Goal: Information Seeking & Learning: Learn about a topic

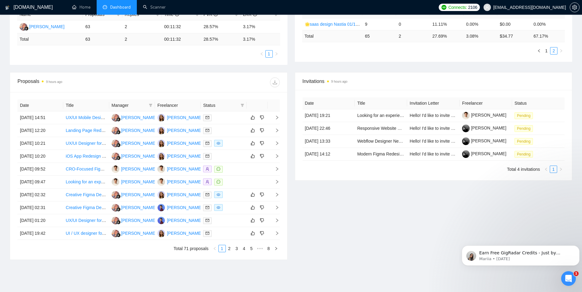
scroll to position [149, 0]
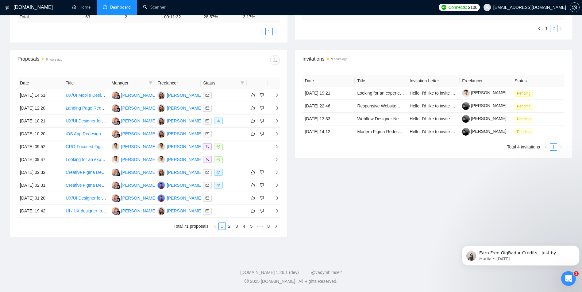
click at [295, 200] on div "Invitations 9 hours ago Date Title Invitation Letter Freelancer Status [DATE] 1…" at bounding box center [433, 144] width 285 height 188
click at [157, 6] on link "Scanner" at bounding box center [154, 7] width 23 height 5
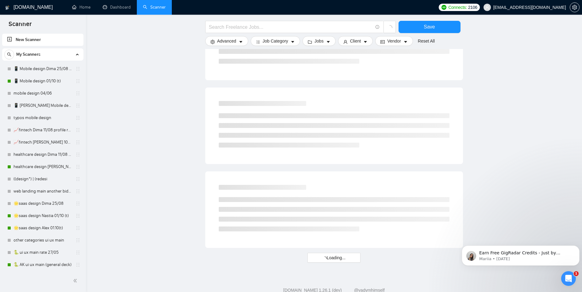
scroll to position [296, 0]
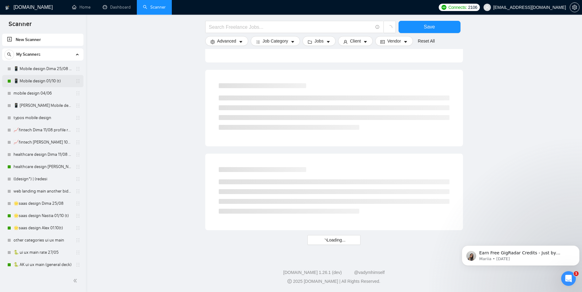
click at [44, 81] on link "📱 Mobile design 01/10 (t)" at bounding box center [42, 81] width 58 height 12
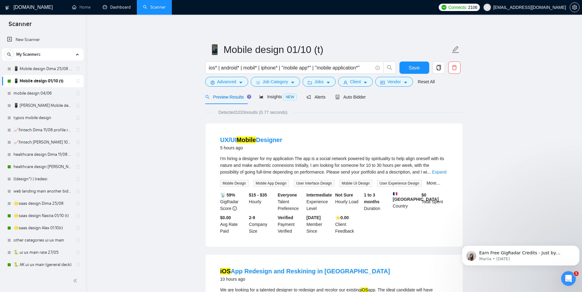
drag, startPoint x: 121, startPoint y: 9, endPoint x: 162, endPoint y: 12, distance: 40.9
click at [121, 9] on link "Dashboard" at bounding box center [117, 7] width 28 height 5
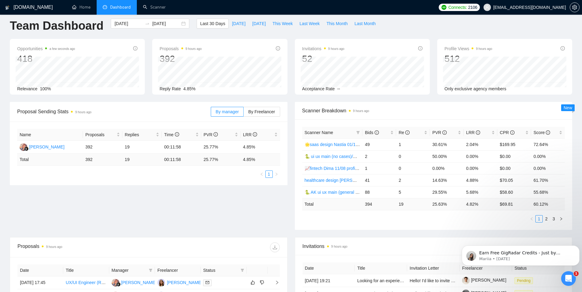
scroll to position [193, 0]
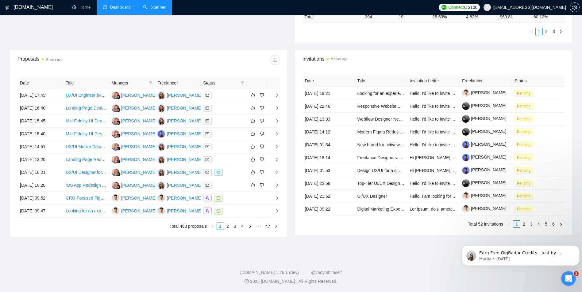
click at [158, 7] on link "Scanner" at bounding box center [154, 7] width 23 height 5
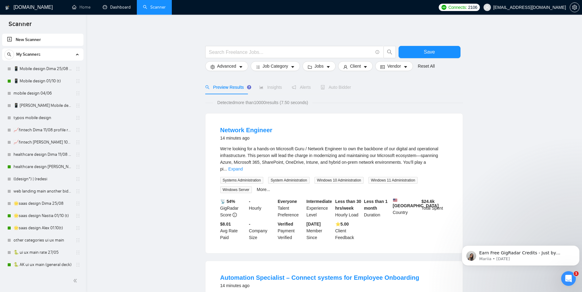
drag, startPoint x: 116, startPoint y: 6, endPoint x: 586, endPoint y: 105, distance: 479.7
click at [116, 6] on link "Dashboard" at bounding box center [117, 7] width 28 height 5
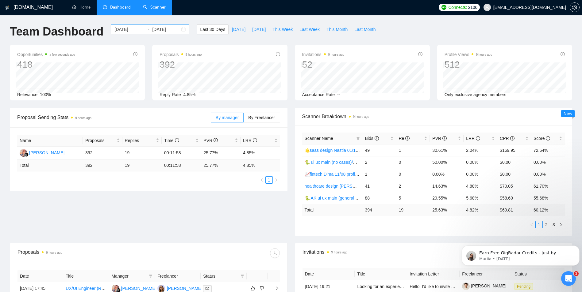
click at [123, 30] on input "[DATE]" at bounding box center [128, 29] width 28 height 7
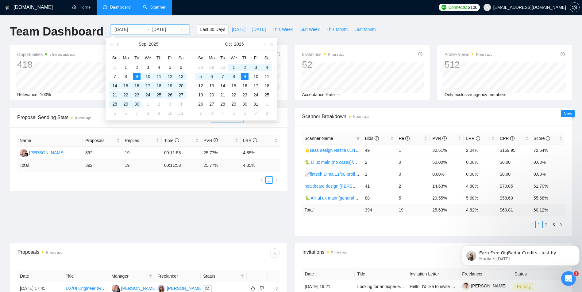
click at [118, 47] on button "button" at bounding box center [118, 44] width 7 height 12
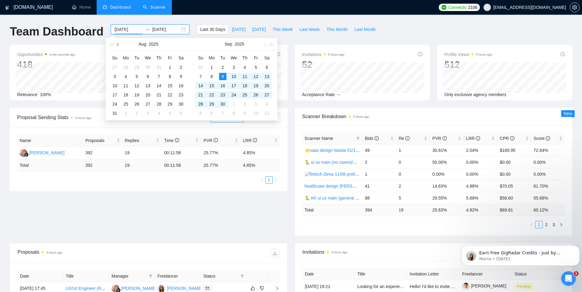
click at [118, 47] on button "button" at bounding box center [118, 44] width 7 height 12
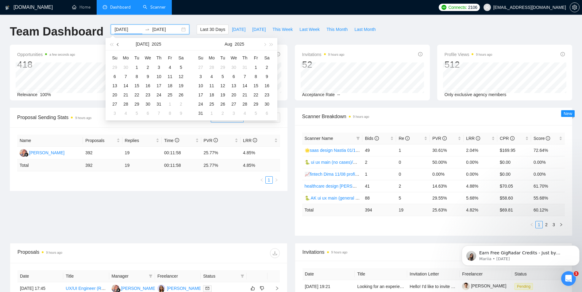
click at [118, 47] on button "button" at bounding box center [118, 44] width 7 height 12
type input "[DATE]"
click at [202, 67] on div "1" at bounding box center [200, 67] width 7 height 7
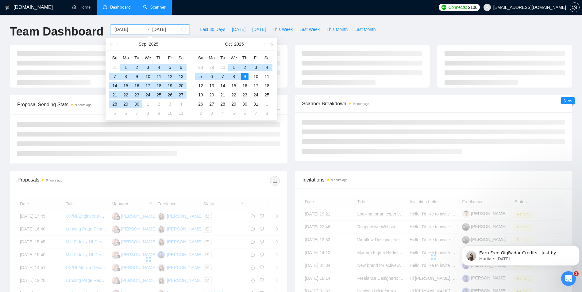
type input "[DATE]"
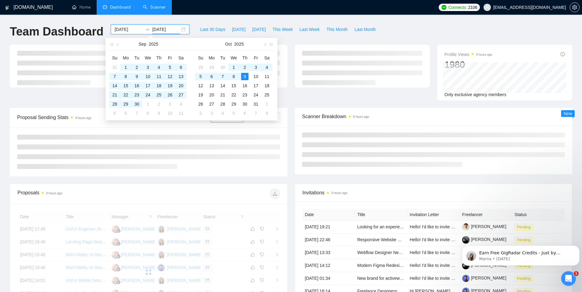
click at [433, 26] on div "Team Dashboard [DATE] [DATE] Last 30 Days [DATE] [DATE] This Week Last Week Thi…" at bounding box center [290, 35] width 569 height 20
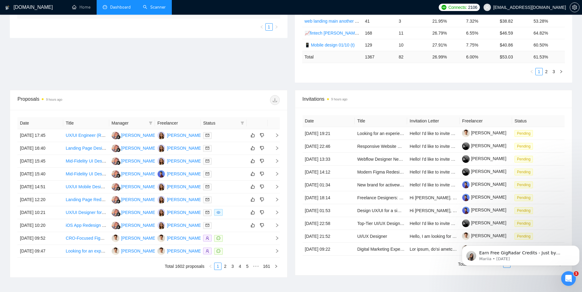
scroll to position [193, 0]
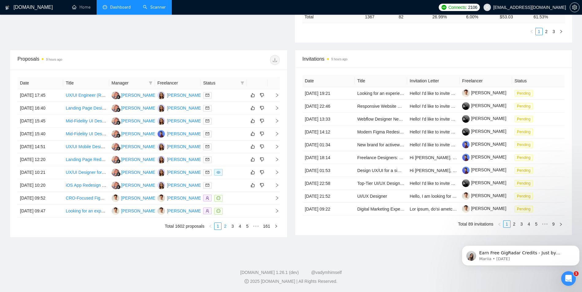
click at [225, 227] on link "2" at bounding box center [225, 226] width 7 height 7
click at [71, 159] on link "Real estate iframe design" at bounding box center [90, 159] width 49 height 5
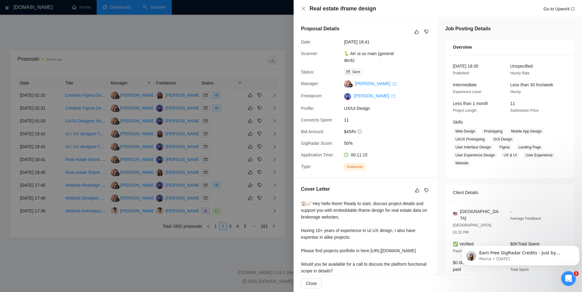
click at [210, 49] on div at bounding box center [291, 146] width 582 height 292
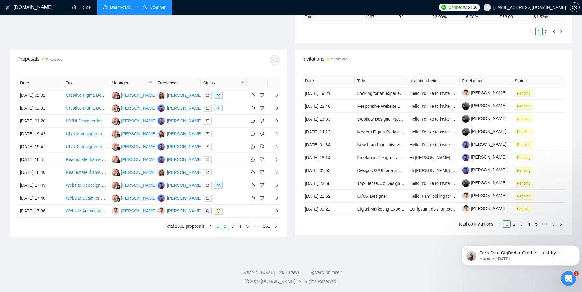
click at [218, 227] on link "1" at bounding box center [217, 226] width 7 height 7
click at [159, 7] on link "Scanner" at bounding box center [154, 7] width 23 height 5
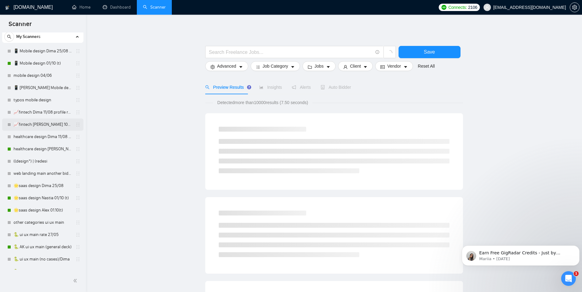
scroll to position [26, 0]
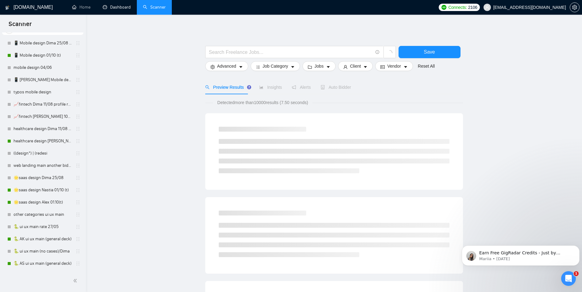
drag, startPoint x: 121, startPoint y: 6, endPoint x: 170, endPoint y: 14, distance: 49.9
click at [121, 6] on link "Dashboard" at bounding box center [117, 7] width 28 height 5
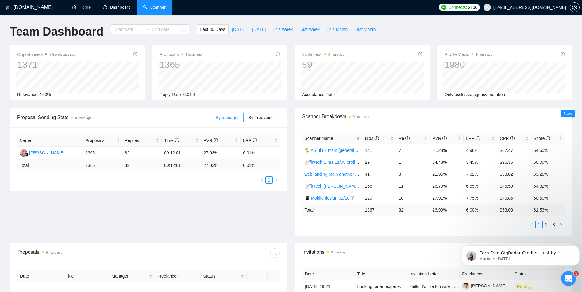
type input "[DATE]"
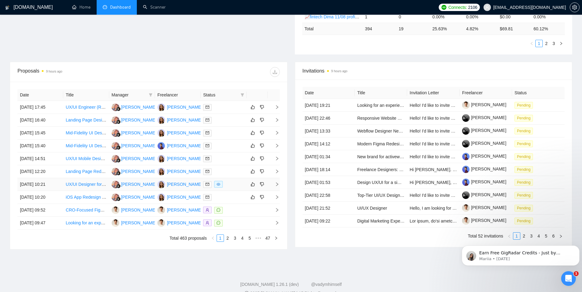
scroll to position [184, 0]
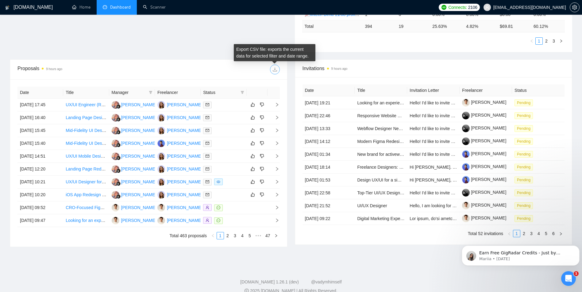
click at [278, 66] on button "button" at bounding box center [275, 70] width 10 height 10
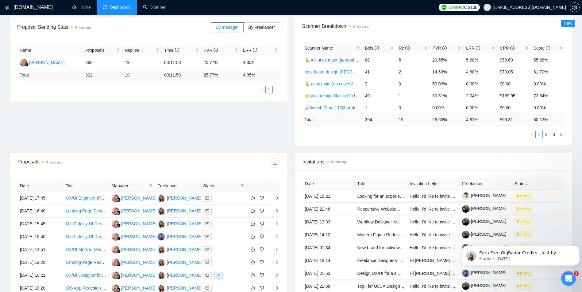
scroll to position [193, 0]
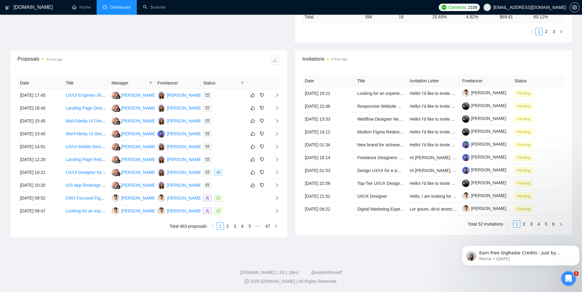
click at [88, 83] on th "Title" at bounding box center [86, 83] width 46 height 12
click at [50, 86] on th "Date" at bounding box center [40, 83] width 46 height 12
click at [274, 59] on icon "download" at bounding box center [274, 60] width 5 height 5
click at [232, 70] on div "Date Title Manager Freelancer Status [DATE] 17:45 UX/UI Engineer (React) [PERSO…" at bounding box center [148, 154] width 277 height 168
click at [260, 84] on th at bounding box center [256, 83] width 21 height 12
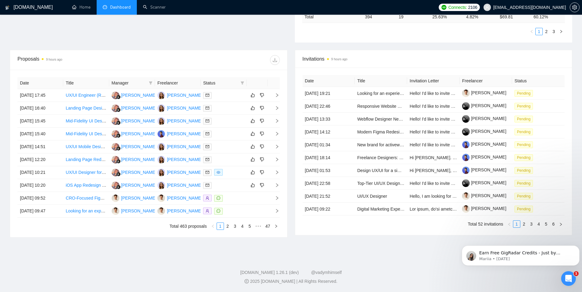
drag, startPoint x: 260, startPoint y: 84, endPoint x: 258, endPoint y: 74, distance: 10.6
click at [258, 74] on div "Date Title Manager Freelancer Status [DATE] 17:45 UX/UI Engineer (React) [PERSO…" at bounding box center [148, 154] width 277 height 168
click at [255, 81] on th at bounding box center [256, 83] width 21 height 12
click at [55, 59] on time "9 hours ago" at bounding box center [54, 59] width 16 height 3
click at [29, 58] on div "Proposals 9 hours ago" at bounding box center [82, 60] width 131 height 10
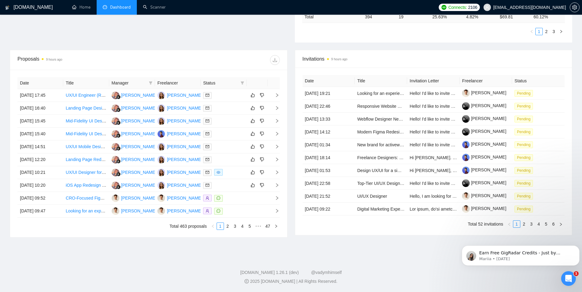
click at [31, 86] on th "Date" at bounding box center [40, 83] width 46 height 12
click at [67, 82] on th "Title" at bounding box center [86, 83] width 46 height 12
click at [128, 82] on span "Manager" at bounding box center [129, 83] width 35 height 7
click at [171, 81] on th "Freelancer" at bounding box center [178, 83] width 46 height 12
click at [218, 82] on span "Status" at bounding box center [220, 83] width 35 height 7
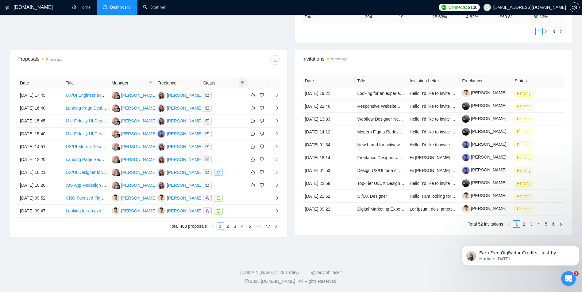
click at [242, 84] on icon "filter" at bounding box center [241, 83] width 3 height 3
click at [249, 58] on div at bounding box center [213, 60] width 131 height 10
click at [149, 81] on icon "filter" at bounding box center [151, 83] width 4 height 4
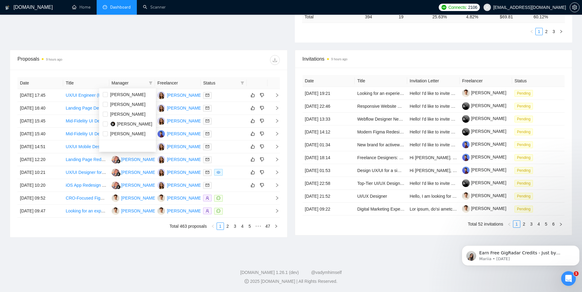
click at [226, 60] on div at bounding box center [213, 60] width 131 height 10
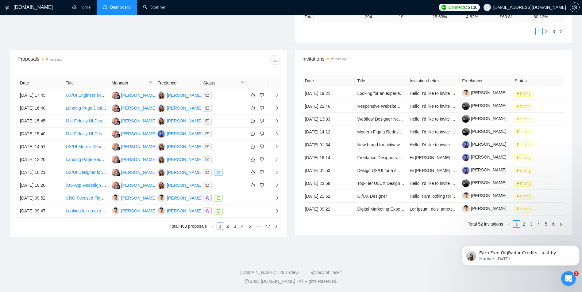
click at [270, 81] on th at bounding box center [273, 83] width 12 height 12
click at [273, 82] on th at bounding box center [273, 83] width 12 height 12
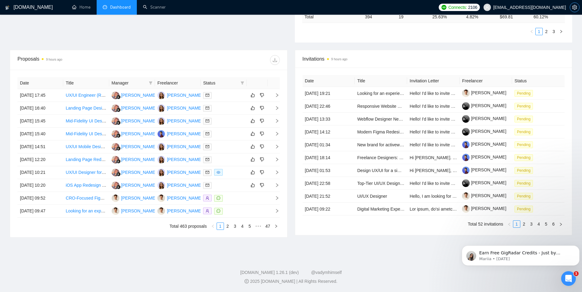
click at [577, 7] on span "setting" at bounding box center [574, 7] width 9 height 5
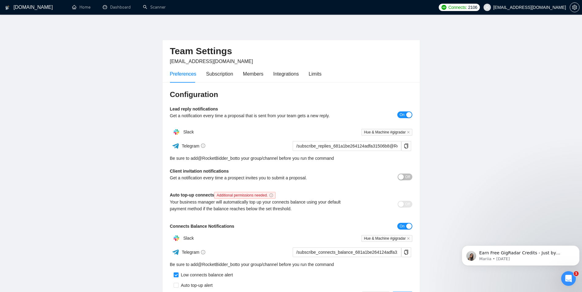
drag, startPoint x: 454, startPoint y: 115, endPoint x: 431, endPoint y: 43, distance: 76.4
click at [431, 43] on main "Team Settings [EMAIL_ADDRESS][DOMAIN_NAME] Preferences Subscription Members Int…" at bounding box center [291, 167] width 562 height 285
click at [120, 7] on link "Dashboard" at bounding box center [117, 7] width 28 height 5
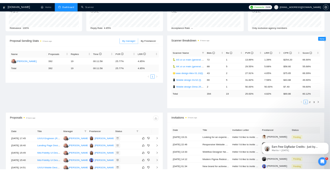
scroll to position [153, 0]
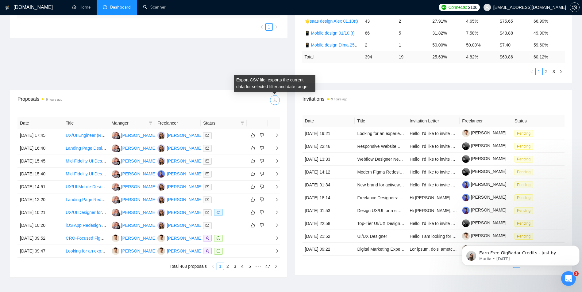
click at [275, 103] on button "button" at bounding box center [275, 100] width 10 height 10
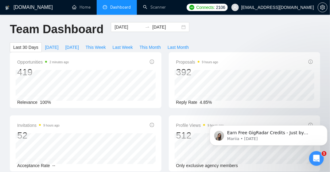
scroll to position [0, 0]
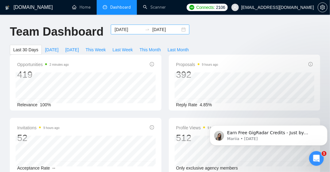
click at [117, 29] on input "[DATE]" at bounding box center [128, 29] width 28 height 7
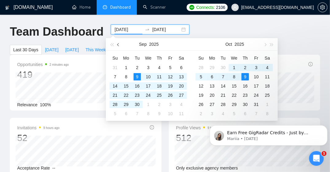
click at [116, 46] on button "button" at bounding box center [118, 44] width 7 height 12
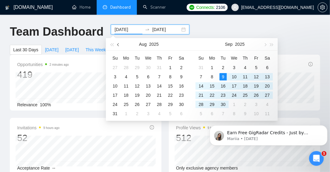
click at [116, 46] on button "button" at bounding box center [118, 44] width 7 height 12
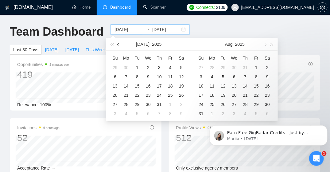
click at [116, 46] on button "button" at bounding box center [118, 44] width 7 height 12
type input "[DATE]"
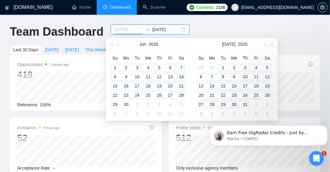
click at [114, 68] on div "1" at bounding box center [114, 67] width 7 height 7
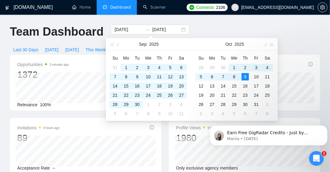
click at [203, 25] on div "Team Dashboard [DATE] [DATE] Last 30 Days [DATE] [DATE] This Week Last Week Thi…" at bounding box center [164, 40] width 317 height 30
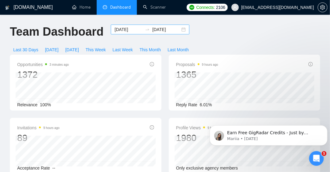
click at [120, 29] on input "[DATE]" at bounding box center [128, 29] width 28 height 7
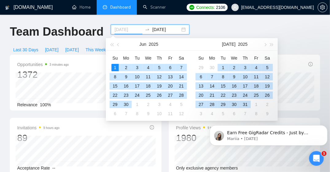
click at [115, 65] on div "1" at bounding box center [114, 67] width 7 height 7
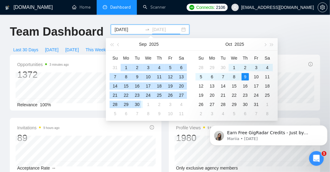
click at [137, 105] on div "30" at bounding box center [136, 104] width 7 height 7
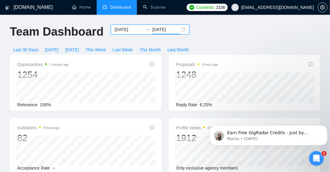
click at [164, 30] on input "[DATE]" at bounding box center [166, 29] width 28 height 7
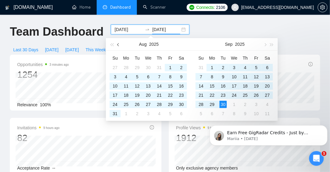
click at [117, 46] on button "button" at bounding box center [118, 44] width 7 height 12
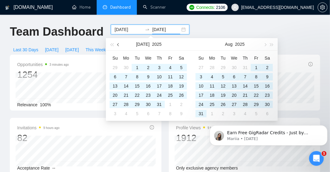
click at [117, 46] on button "button" at bounding box center [118, 44] width 7 height 12
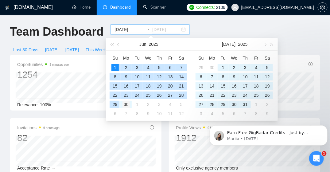
type input "[DATE]"
click at [128, 101] on div "30" at bounding box center [125, 104] width 7 height 7
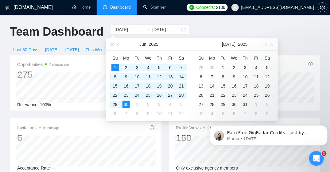
click at [201, 28] on div "Team Dashboard [DATE] [DATE] Last 30 Days [DATE] [DATE] This Week Last Week Thi…" at bounding box center [164, 40] width 317 height 30
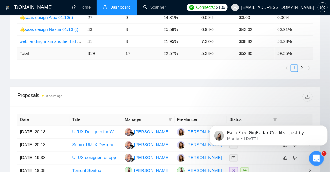
scroll to position [368, 0]
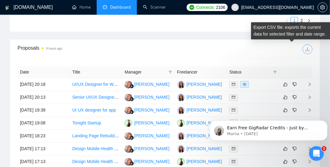
click at [308, 47] on icon "download" at bounding box center [307, 49] width 5 height 5
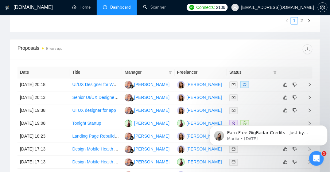
click at [151, 48] on div "Proposals 9 hours ago" at bounding box center [90, 49] width 147 height 10
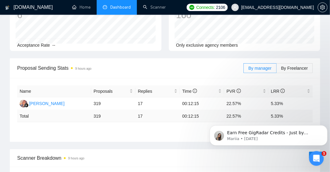
scroll to position [0, 0]
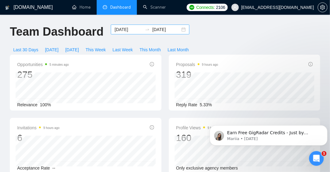
click at [117, 27] on input "[DATE]" at bounding box center [128, 29] width 28 height 7
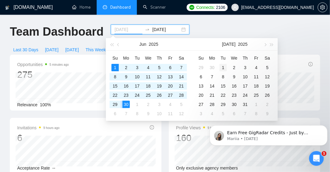
type input "[DATE]"
click at [223, 67] on div "1" at bounding box center [222, 67] width 7 height 7
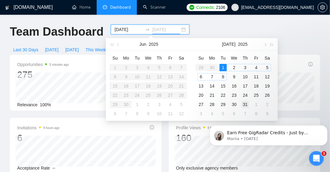
type input "[DATE]"
click at [246, 104] on div "31" at bounding box center [244, 104] width 7 height 7
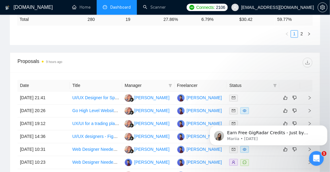
scroll to position [368, 0]
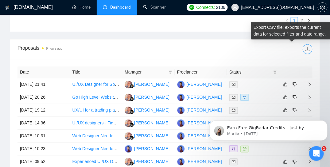
click at [310, 47] on icon "download" at bounding box center [307, 49] width 5 height 5
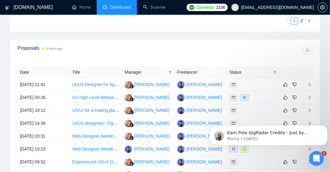
click at [175, 46] on div at bounding box center [238, 49] width 147 height 10
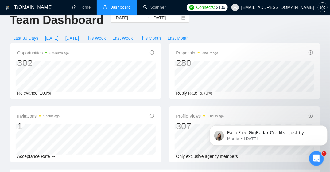
scroll to position [0, 0]
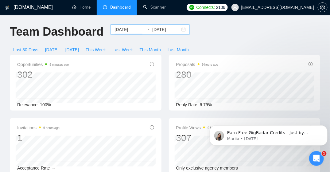
click at [124, 29] on input "[DATE]" at bounding box center [128, 29] width 28 height 7
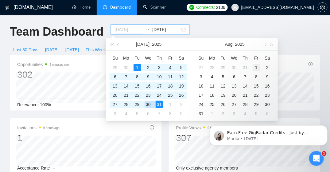
type input "[DATE]"
click at [257, 66] on div "1" at bounding box center [255, 67] width 7 height 7
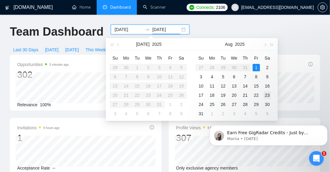
type input "[DATE]"
click at [198, 114] on div "31" at bounding box center [200, 113] width 7 height 7
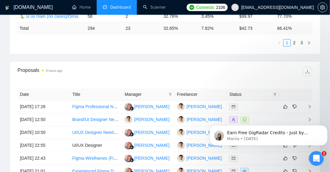
scroll to position [337, 0]
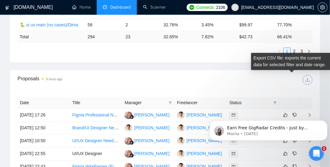
click at [308, 78] on icon "download" at bounding box center [307, 80] width 5 height 5
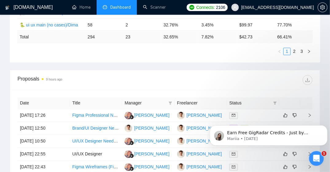
click at [168, 55] on div "Scanner Name Bids Re PVR LRR CPR Score 🌟saas design [PERSON_NAME] 01.10(t) 17 2…" at bounding box center [165, 7] width 310 height 111
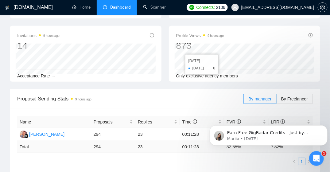
scroll to position [0, 0]
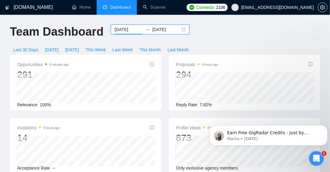
click at [119, 30] on input "[DATE]" at bounding box center [128, 29] width 28 height 7
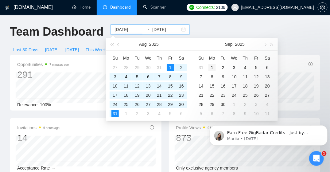
type input "[DATE]"
click at [212, 69] on div "1" at bounding box center [211, 67] width 7 height 7
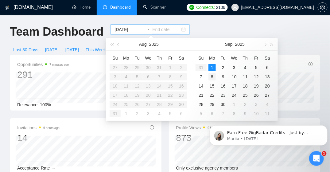
type input "[DATE]"
click at [215, 76] on div "8" at bounding box center [211, 76] width 7 height 7
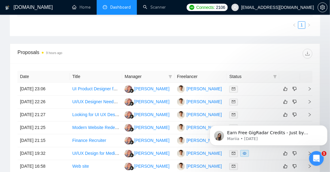
scroll to position [368, 0]
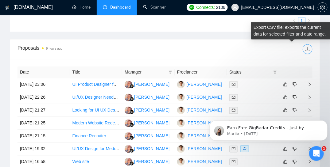
click at [305, 49] on icon "download" at bounding box center [307, 49] width 5 height 5
drag, startPoint x: 163, startPoint y: 26, endPoint x: 314, endPoint y: 26, distance: 151.1
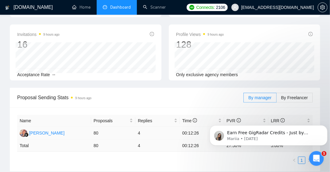
scroll to position [0, 0]
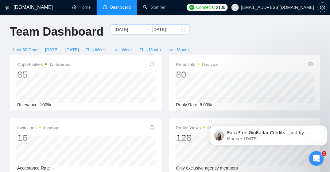
click at [116, 30] on input "[DATE]" at bounding box center [128, 29] width 28 height 7
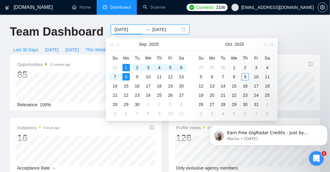
type input "[DATE]"
click at [127, 65] on div "1" at bounding box center [125, 67] width 7 height 7
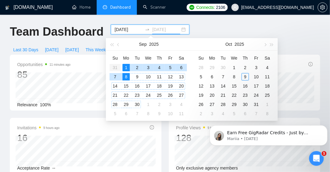
click at [136, 102] on div "30" at bounding box center [136, 104] width 7 height 7
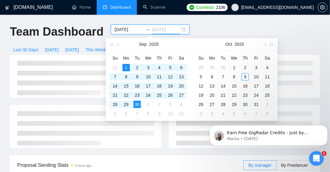
type input "[DATE]"
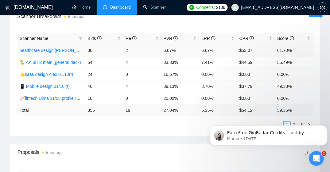
scroll to position [368, 0]
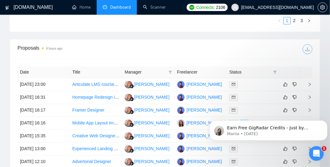
click at [308, 48] on icon "download" at bounding box center [307, 49] width 5 height 5
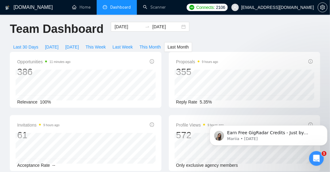
scroll to position [0, 0]
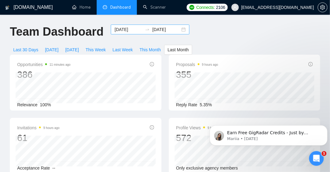
drag, startPoint x: 137, startPoint y: 42, endPoint x: 117, endPoint y: 34, distance: 22.0
click at [137, 42] on div "[DATE] [DATE]" at bounding box center [150, 35] width 86 height 20
click at [114, 30] on input "[DATE]" at bounding box center [128, 29] width 28 height 7
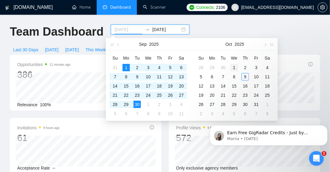
type input "[DATE]"
click at [236, 67] on div "1" at bounding box center [233, 67] width 7 height 7
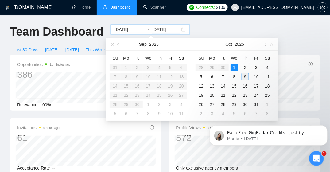
type input "[DATE]"
click at [246, 78] on div "9" at bounding box center [244, 76] width 7 height 7
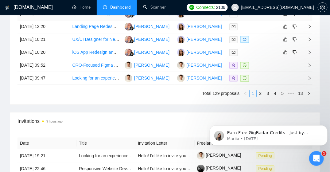
scroll to position [368, 0]
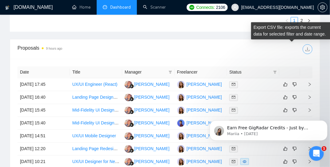
click at [307, 47] on icon "download" at bounding box center [307, 49] width 5 height 5
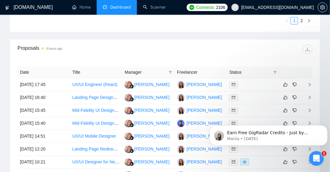
drag, startPoint x: 166, startPoint y: 36, endPoint x: 193, endPoint y: 19, distance: 32.5
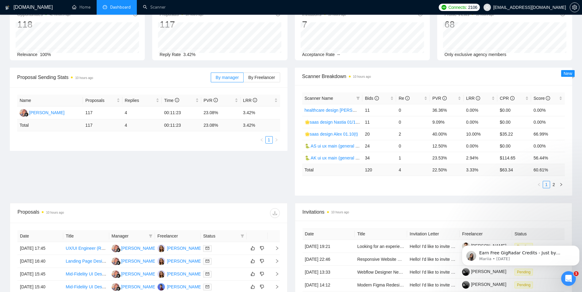
scroll to position [0, 0]
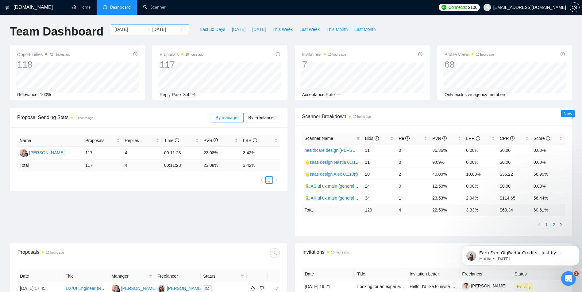
click at [119, 32] on input "[DATE]" at bounding box center [128, 29] width 28 height 7
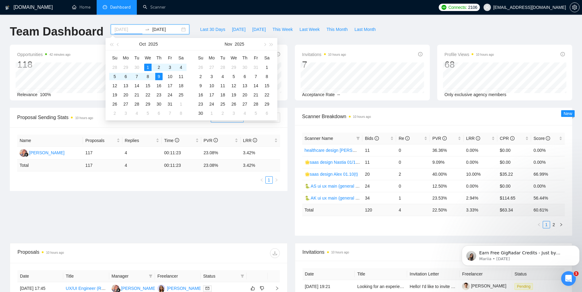
type input "[DATE]"
click at [294, 80] on div "Invitations 10 hours ago 7 [DATE] [DATE] 0 Acceptance Rate --" at bounding box center [362, 73] width 142 height 56
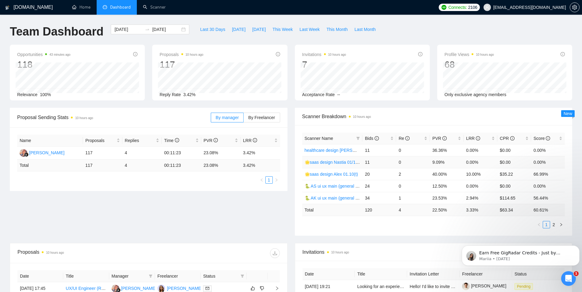
click at [325, 163] on link "🌟saas design Nastia 01/10 (t)" at bounding box center [333, 162] width 59 height 5
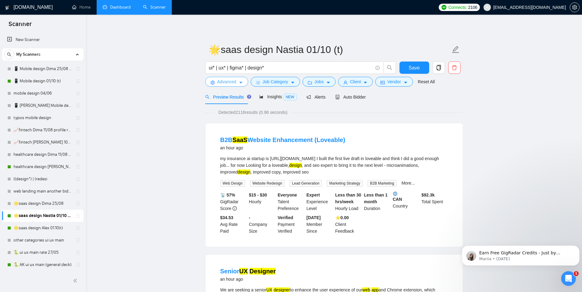
click at [239, 82] on icon "caret-down" at bounding box center [240, 83] width 3 height 2
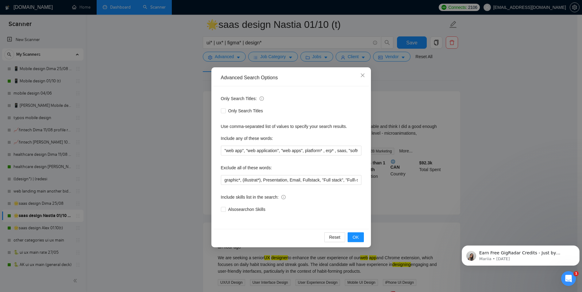
scroll to position [123, 0]
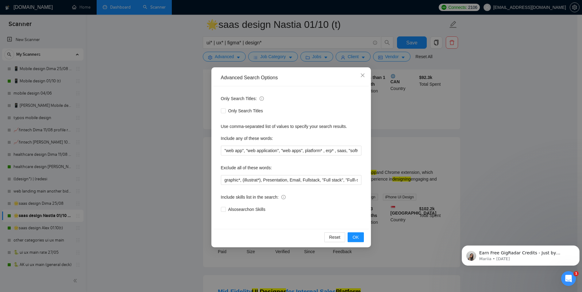
click at [523, 128] on div "Advanced Search Options Only Search Titles: Only Search Titles Use comma-separa…" at bounding box center [291, 146] width 582 height 292
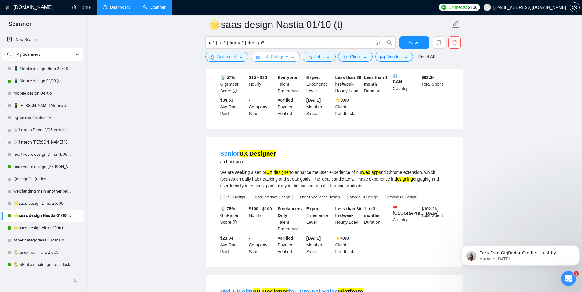
click at [291, 56] on icon "caret-down" at bounding box center [292, 57] width 4 height 4
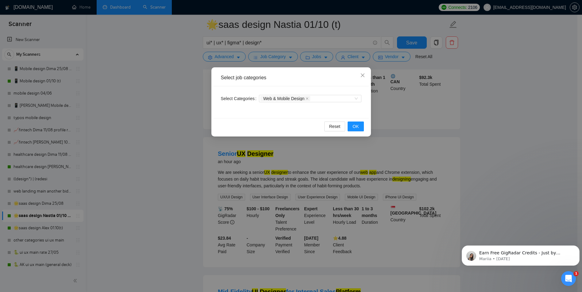
click at [546, 88] on div "Select job categories Select Categories Web & Mobile Design Reset OK" at bounding box center [291, 146] width 582 height 292
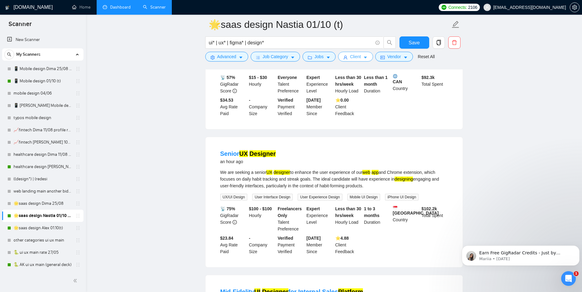
click at [350, 58] on span "Client" at bounding box center [355, 56] width 11 height 7
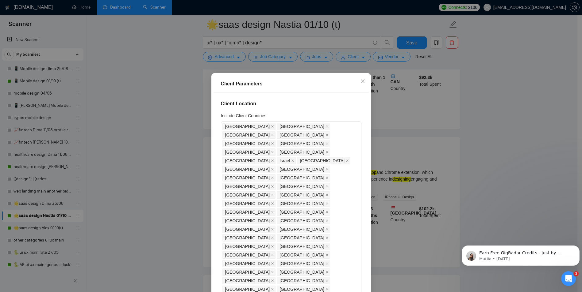
click at [496, 104] on div "Client Parameters Client Location Include Client Countries [GEOGRAPHIC_DATA] [G…" at bounding box center [291, 146] width 582 height 292
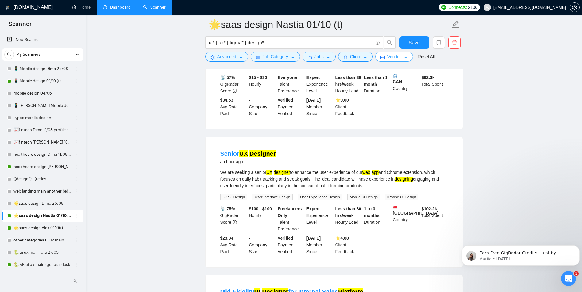
click at [405, 58] on icon "caret-down" at bounding box center [405, 57] width 4 height 4
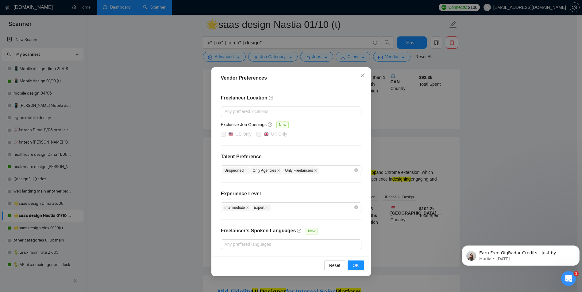
click at [544, 91] on div "Vendor Preferences Freelancer Location Any preffered locations Exclusive Job Op…" at bounding box center [291, 146] width 582 height 292
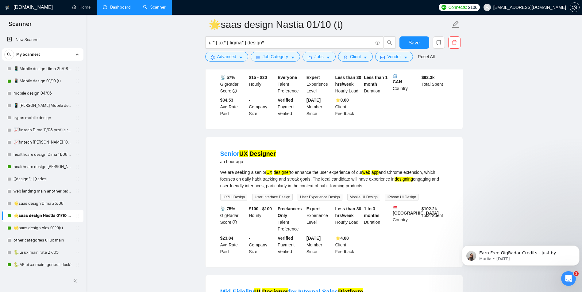
drag, startPoint x: 21, startPoint y: 79, endPoint x: 185, endPoint y: 96, distance: 165.2
click at [21, 79] on link "📱 Mobile design 01/10 (t)" at bounding box center [42, 81] width 58 height 12
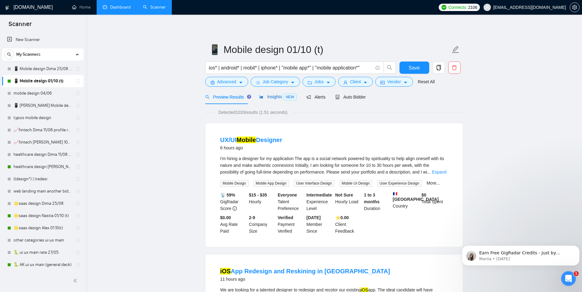
click at [265, 97] on span "Insights NEW" at bounding box center [277, 96] width 37 height 5
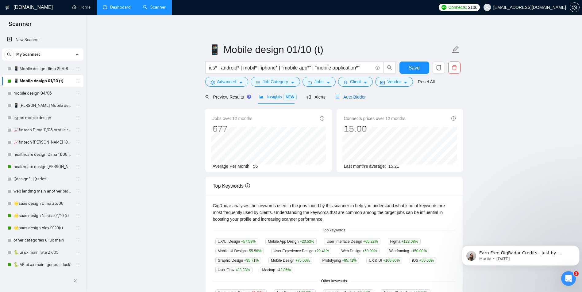
click at [345, 97] on span "Auto Bidder" at bounding box center [350, 97] width 30 height 5
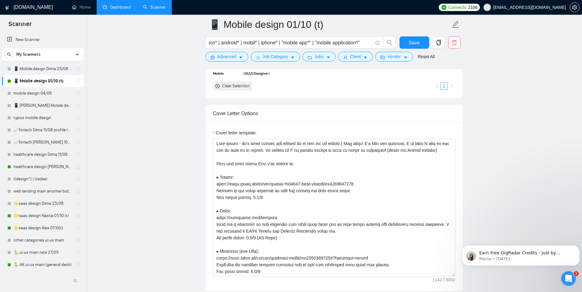
scroll to position [674, 0]
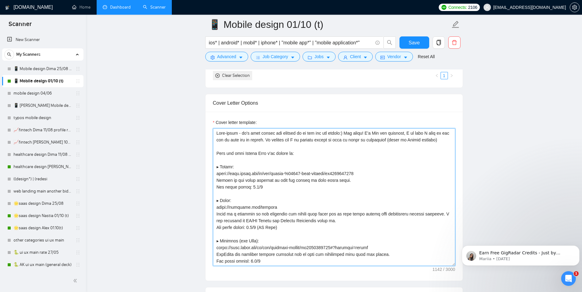
click at [399, 145] on textarea "Cover letter template:" at bounding box center [334, 197] width 242 height 138
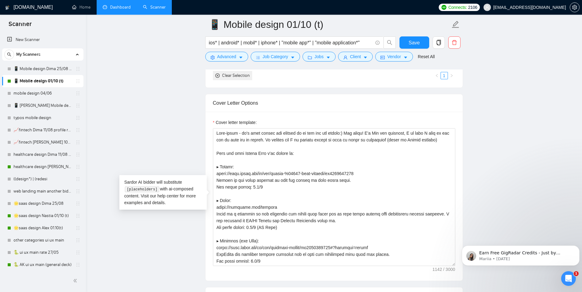
click at [479, 160] on main "📱 Mobile design 01/10 (t) ios* | android* | mobil* | iphone* | "mobile app*" | …" at bounding box center [334, 235] width 476 height 1770
drag, startPoint x: 246, startPoint y: 137, endPoint x: 312, endPoint y: 230, distance: 113.5
click at [312, 230] on textarea "Cover letter template:" at bounding box center [334, 197] width 242 height 138
click at [304, 178] on textarea "Cover letter template:" at bounding box center [334, 197] width 242 height 138
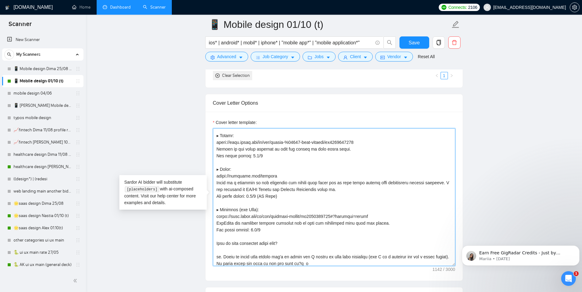
scroll to position [34, 0]
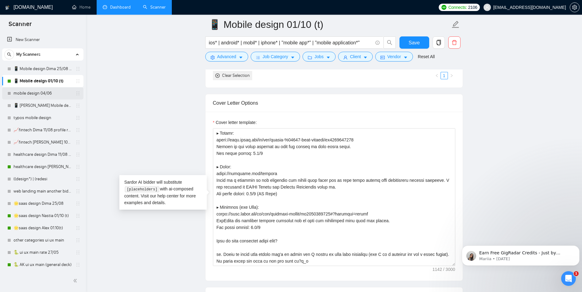
click at [38, 94] on link "mobile design 04/06" at bounding box center [42, 93] width 58 height 12
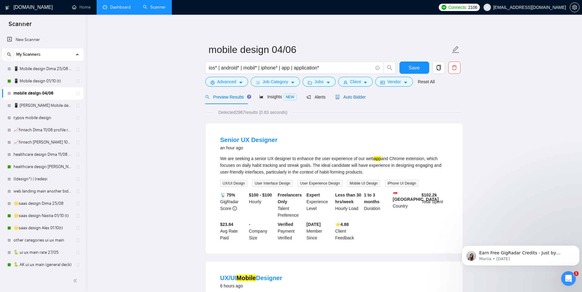
click at [348, 95] on span "Auto Bidder" at bounding box center [350, 97] width 30 height 5
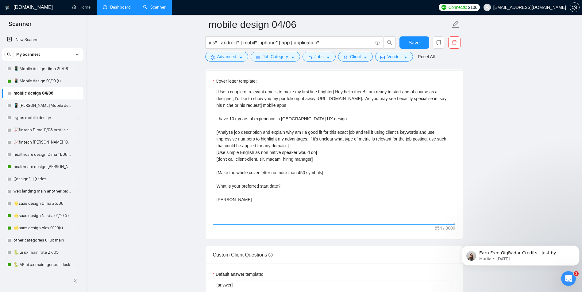
scroll to position [705, 0]
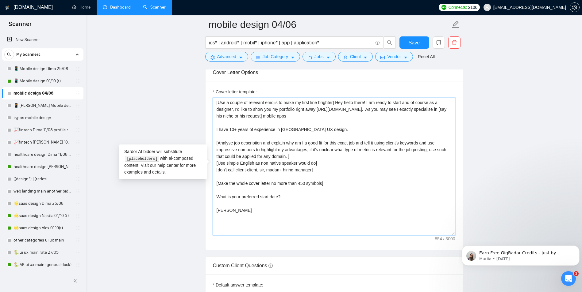
drag, startPoint x: 291, startPoint y: 158, endPoint x: 216, endPoint y: 143, distance: 76.3
click at [216, 143] on textarea "[Use a couple of relevant emojis to make my first line brighter] Hey hello ther…" at bounding box center [334, 167] width 242 height 138
click at [332, 161] on textarea "[Use a couple of relevant emojis to make my first line brighter] Hey hello ther…" at bounding box center [334, 167] width 242 height 138
drag, startPoint x: 322, startPoint y: 164, endPoint x: 215, endPoint y: 165, distance: 106.4
click at [215, 165] on textarea "[Use a couple of relevant emojis to make my first line brighter] Hey hello ther…" at bounding box center [334, 167] width 242 height 138
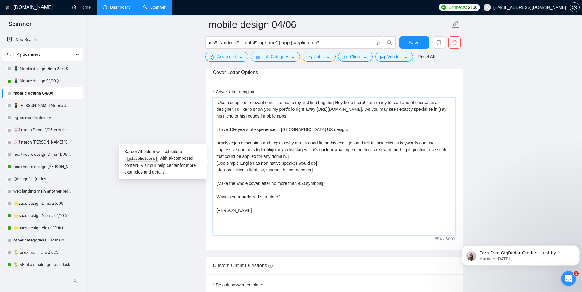
drag, startPoint x: 319, startPoint y: 170, endPoint x: 209, endPoint y: 169, distance: 109.7
click at [241, 106] on textarea "[Use a couple of relevant emojis to make my first line brighter] Hey hello ther…" at bounding box center [334, 167] width 242 height 138
drag, startPoint x: 216, startPoint y: 101, endPoint x: 340, endPoint y: 102, distance: 123.5
click at [340, 102] on textarea "[Use a couple of relevant emojis to make my first line brighter] Hey hello ther…" at bounding box center [334, 167] width 242 height 138
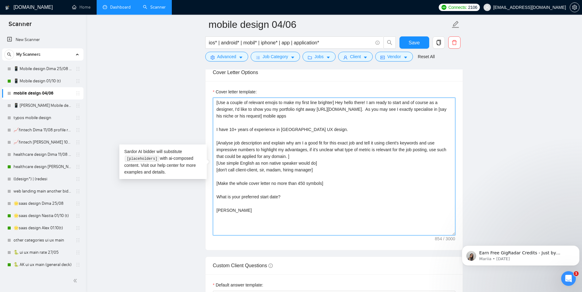
click at [330, 117] on textarea "[Use a couple of relevant emojis to make my first line brighter] Hey hello ther…" at bounding box center [334, 167] width 242 height 138
drag, startPoint x: 240, startPoint y: 116, endPoint x: 295, endPoint y: 116, distance: 54.9
click at [295, 116] on textarea "[Use a couple of relevant emojis to make my first line brighter] Hey hello ther…" at bounding box center [334, 167] width 242 height 138
drag, startPoint x: 315, startPoint y: 157, endPoint x: 216, endPoint y: 141, distance: 99.9
click at [216, 141] on textarea "[Use a couple of relevant emojis to make my first line brighter] Hey hello ther…" at bounding box center [334, 167] width 242 height 138
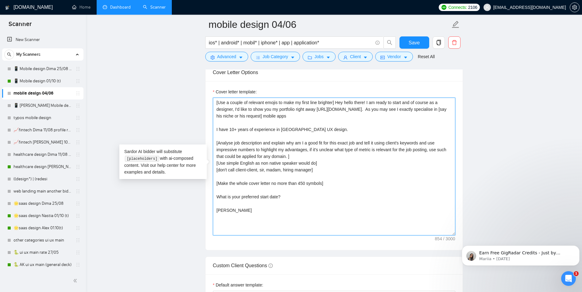
click at [333, 159] on textarea "[Use a couple of relevant emojis to make my first line brighter] Hey hello ther…" at bounding box center [334, 167] width 242 height 138
click at [181, 94] on main "mobile design 04/06 ios* | android* | mobil* | iphone* | app | application* Sav…" at bounding box center [334, 204] width 476 height 1771
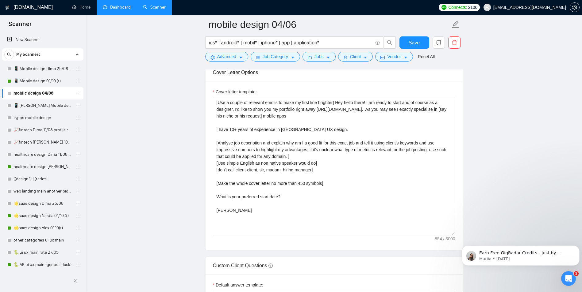
click at [130, 5] on link "Dashboard" at bounding box center [117, 7] width 28 height 5
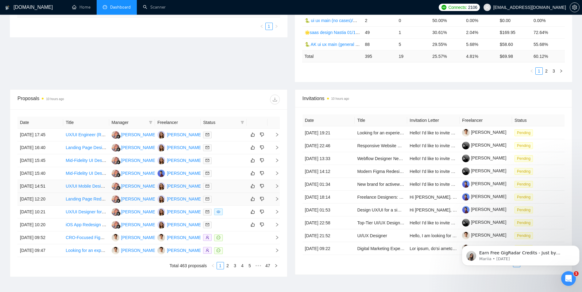
scroll to position [165, 0]
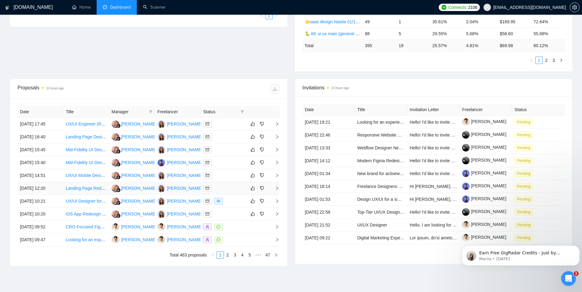
click at [86, 190] on link "Landing Page Redesign in [GEOGRAPHIC_DATA] (Professional UI/UX Polish)" at bounding box center [140, 188] width 149 height 5
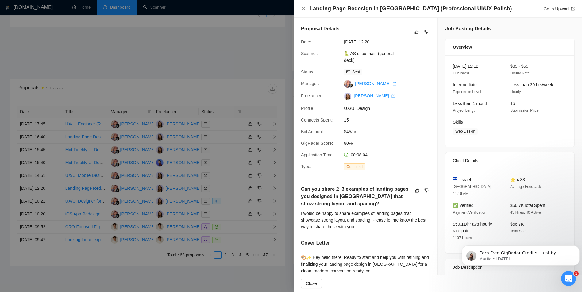
scroll to position [153, 0]
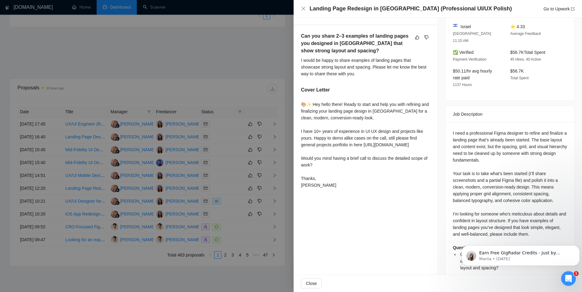
click at [219, 93] on div at bounding box center [291, 146] width 582 height 292
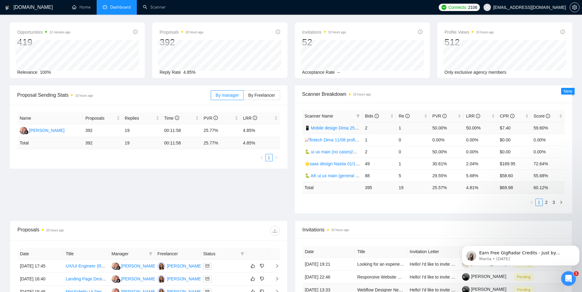
scroll to position [0, 0]
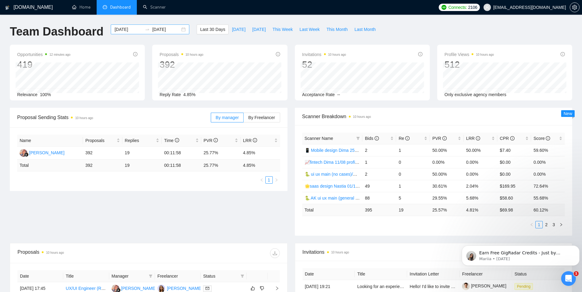
click at [118, 27] on input "[DATE]" at bounding box center [128, 29] width 28 height 7
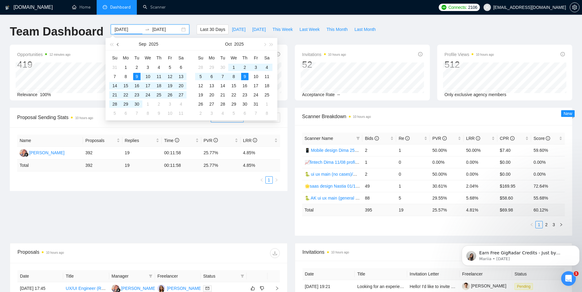
click at [117, 46] on button "button" at bounding box center [118, 44] width 7 height 12
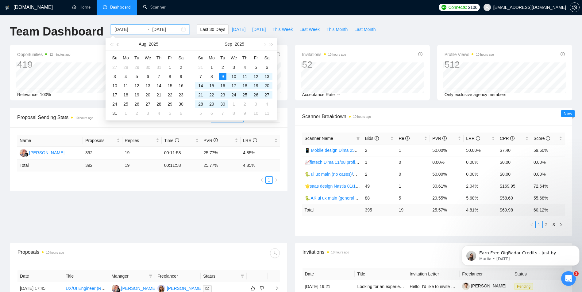
click at [117, 46] on button "button" at bounding box center [118, 44] width 7 height 12
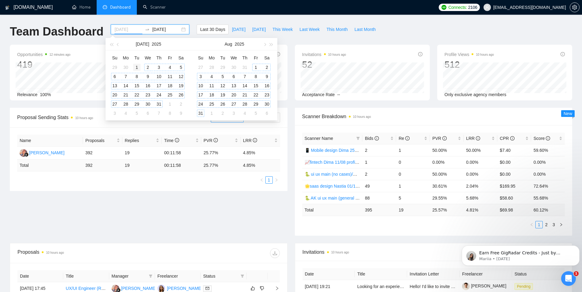
type input "[DATE]"
click at [139, 70] on div "1" at bounding box center [136, 67] width 7 height 7
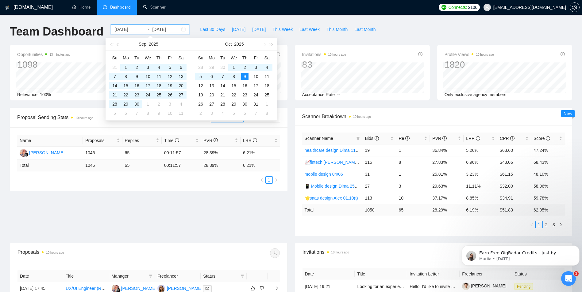
click at [117, 47] on button "button" at bounding box center [118, 44] width 7 height 12
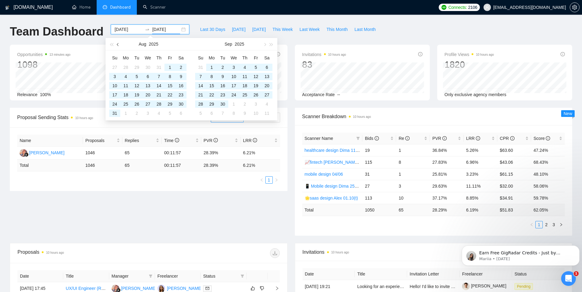
click at [117, 47] on button "button" at bounding box center [118, 44] width 7 height 12
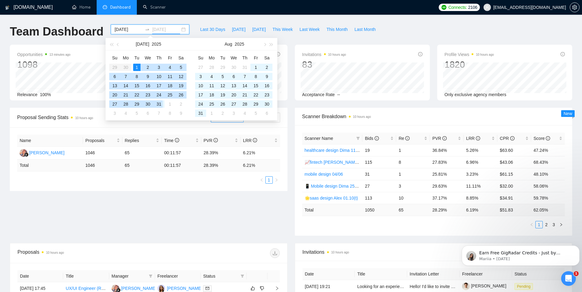
click at [160, 102] on div "31" at bounding box center [158, 104] width 7 height 7
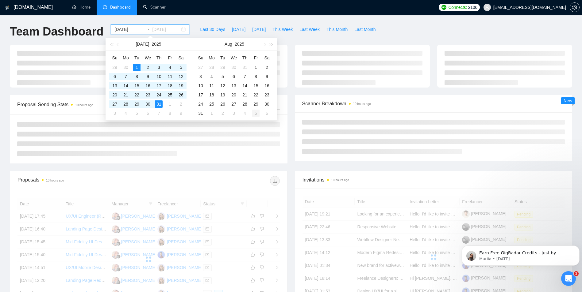
type input "[DATE]"
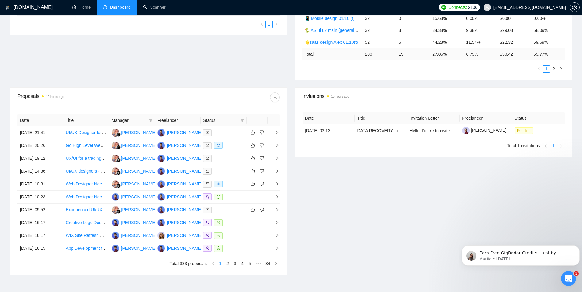
scroll to position [184, 0]
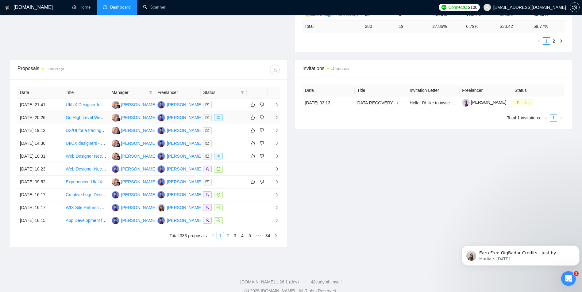
click at [227, 116] on div at bounding box center [223, 117] width 41 height 7
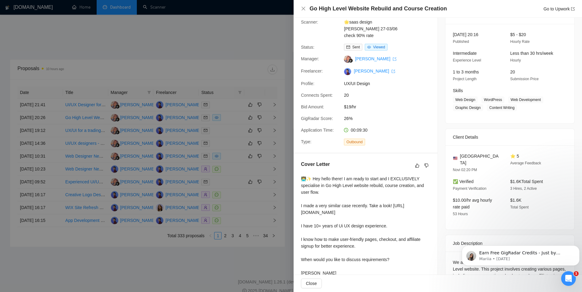
scroll to position [0, 0]
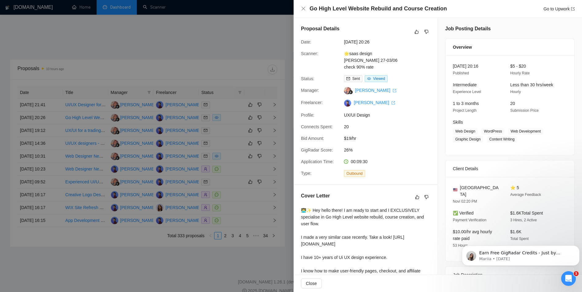
click at [240, 47] on div at bounding box center [291, 146] width 582 height 292
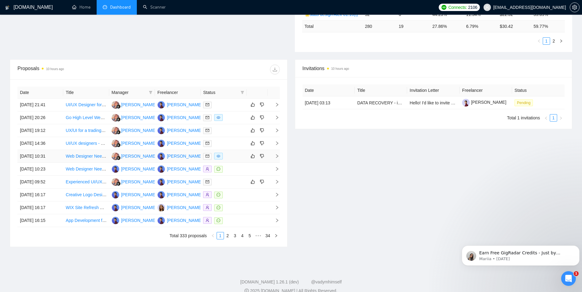
click at [227, 157] on div at bounding box center [223, 156] width 41 height 7
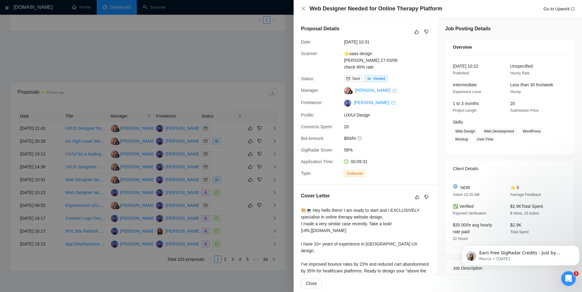
scroll to position [153, 0]
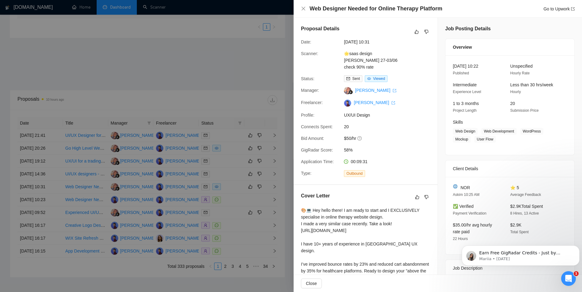
click at [227, 64] on div at bounding box center [291, 146] width 582 height 292
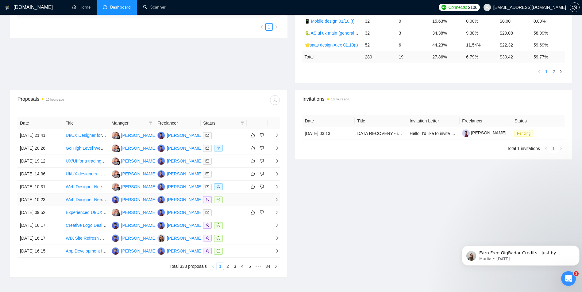
click at [230, 203] on div at bounding box center [223, 199] width 41 height 7
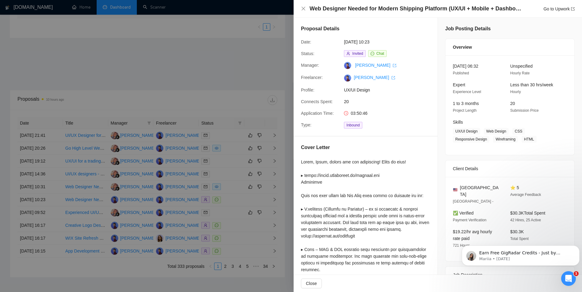
click at [217, 81] on div at bounding box center [291, 146] width 582 height 292
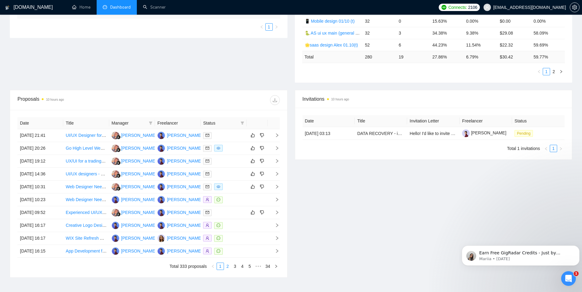
click at [227, 265] on link "2" at bounding box center [227, 266] width 7 height 7
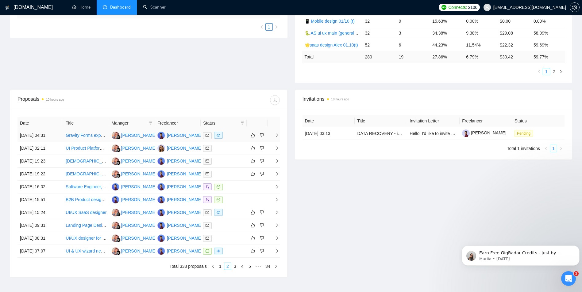
click at [230, 135] on div at bounding box center [223, 135] width 41 height 7
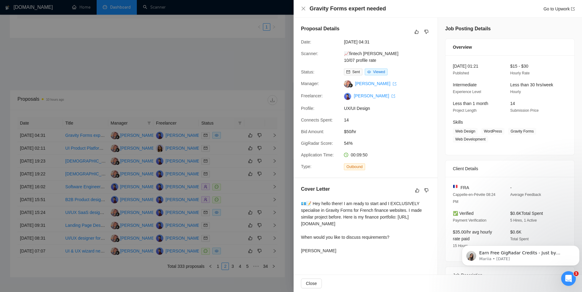
click at [242, 111] on div at bounding box center [291, 146] width 582 height 292
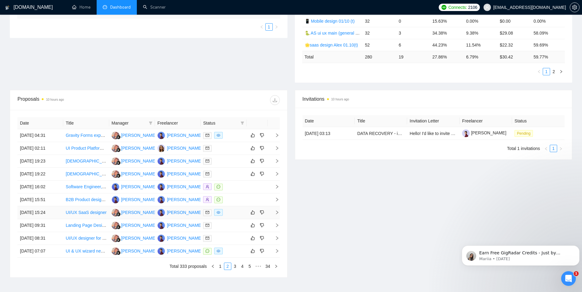
click at [231, 214] on div at bounding box center [223, 212] width 41 height 7
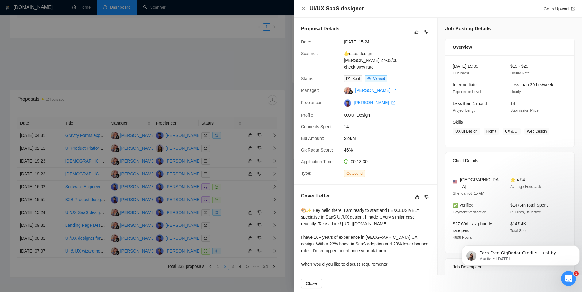
drag, startPoint x: 239, startPoint y: 102, endPoint x: 224, endPoint y: 189, distance: 88.2
click at [238, 102] on div at bounding box center [291, 146] width 582 height 292
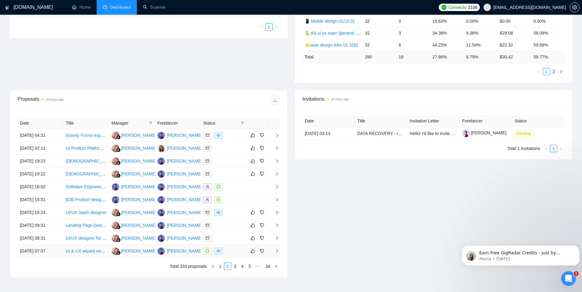
click at [229, 250] on div at bounding box center [223, 251] width 41 height 7
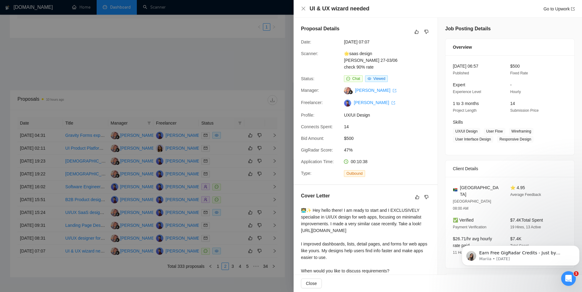
click at [286, 87] on div at bounding box center [291, 146] width 582 height 292
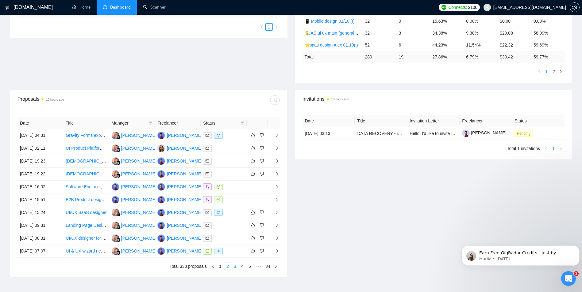
click at [234, 269] on link "3" at bounding box center [234, 266] width 7 height 7
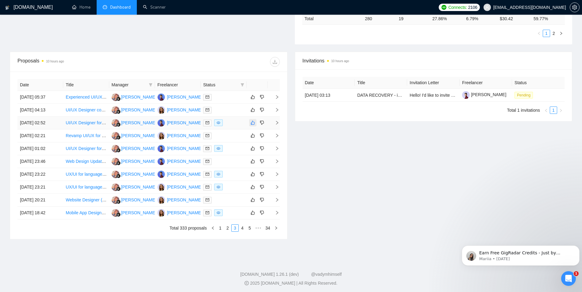
scroll to position [193, 0]
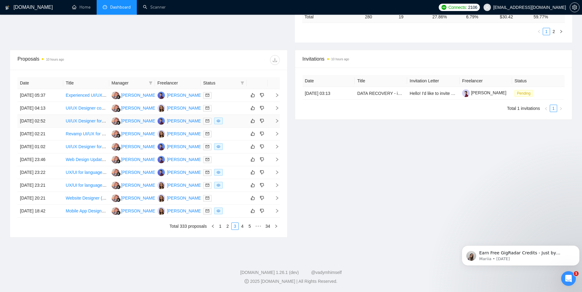
click at [227, 123] on div at bounding box center [223, 121] width 41 height 7
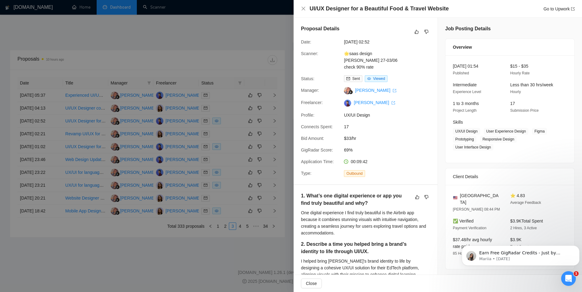
click at [242, 71] on div at bounding box center [291, 146] width 582 height 292
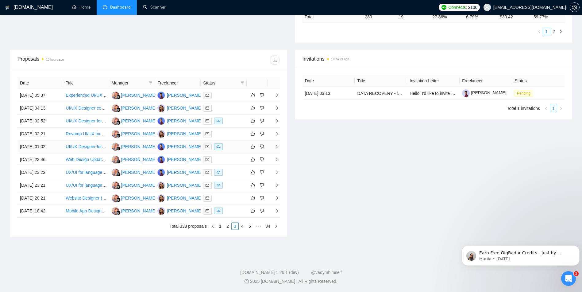
click at [225, 144] on div at bounding box center [223, 146] width 41 height 7
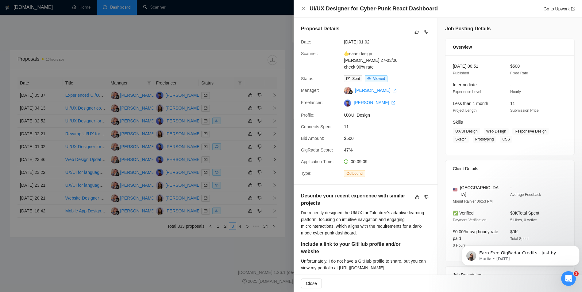
click at [237, 69] on div at bounding box center [291, 146] width 582 height 292
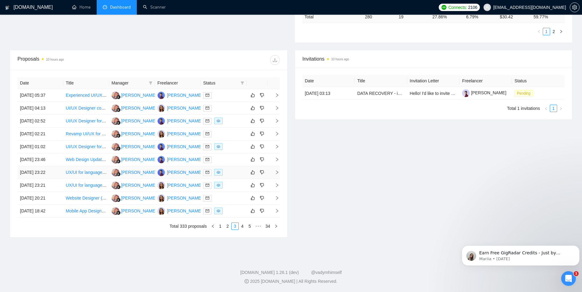
click at [231, 175] on div at bounding box center [223, 172] width 41 height 7
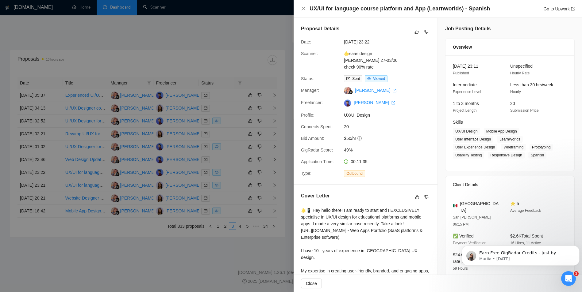
click at [246, 37] on div at bounding box center [291, 146] width 582 height 292
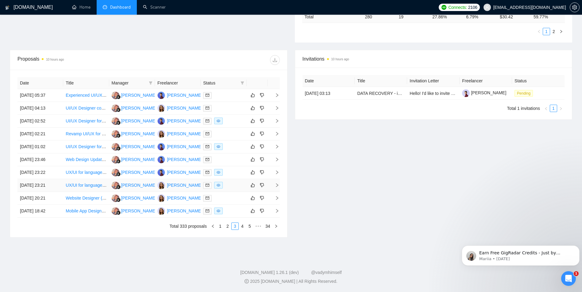
click at [228, 185] on div at bounding box center [223, 185] width 41 height 7
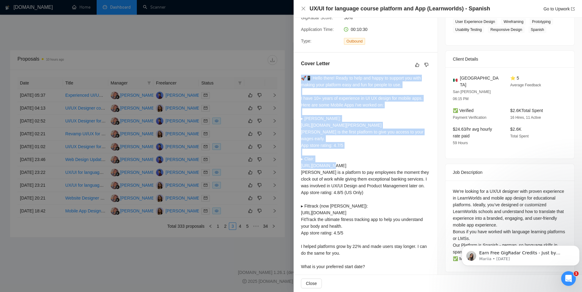
scroll to position [158, 0]
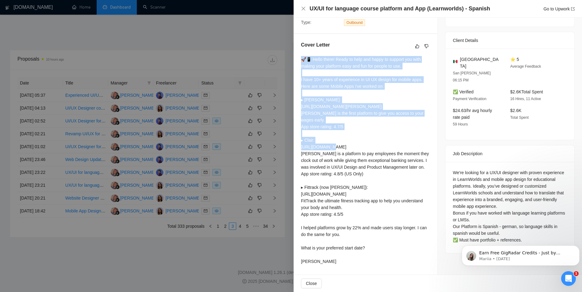
drag, startPoint x: 302, startPoint y: 112, endPoint x: 391, endPoint y: 271, distance: 182.6
click at [391, 271] on div "Cover Letter" at bounding box center [365, 154] width 144 height 241
copy div "🚀📱 Hello there! Ready to help and happy to support you with making your platfor…"
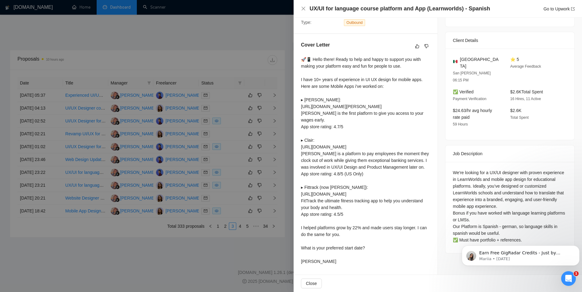
click at [235, 136] on div at bounding box center [291, 146] width 582 height 292
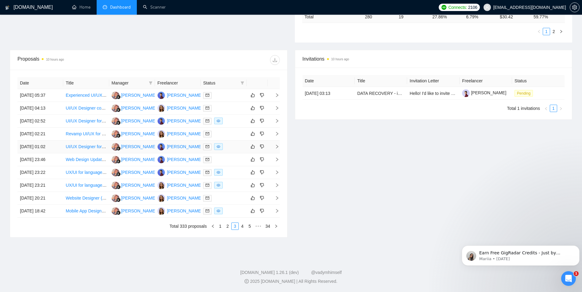
click at [229, 148] on div at bounding box center [223, 146] width 41 height 7
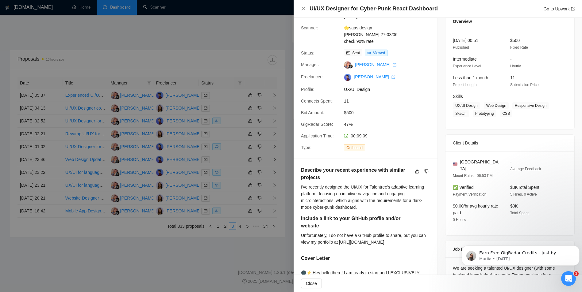
scroll to position [0, 0]
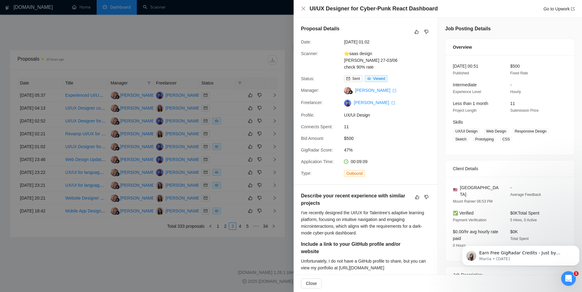
click at [197, 135] on div at bounding box center [291, 146] width 582 height 292
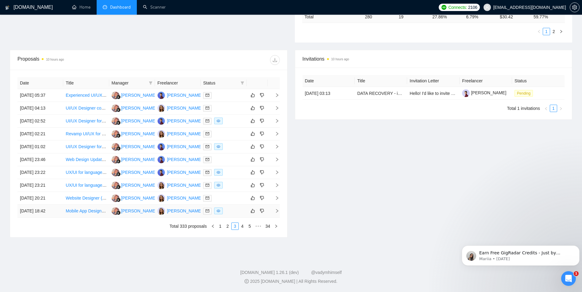
click at [232, 211] on div at bounding box center [223, 211] width 41 height 7
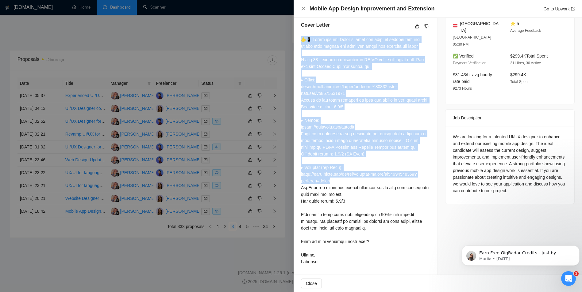
scroll to position [193, 0]
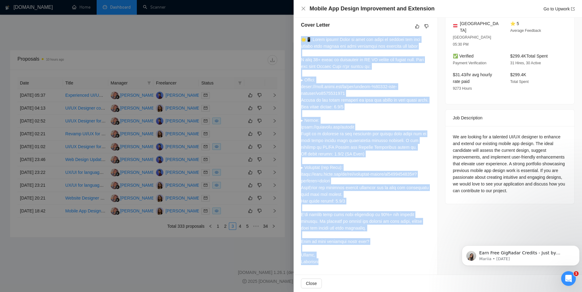
drag, startPoint x: 302, startPoint y: 37, endPoint x: 380, endPoint y: 262, distance: 237.8
click at [380, 262] on div at bounding box center [365, 150] width 129 height 229
copy div "🌟📱 Lorem ipsum! Dolor si amet con adipi el seddoei tem inci utlabo etdo magnaa …"
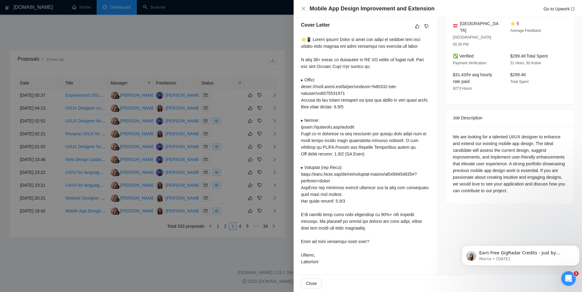
click at [227, 145] on div at bounding box center [291, 146] width 582 height 292
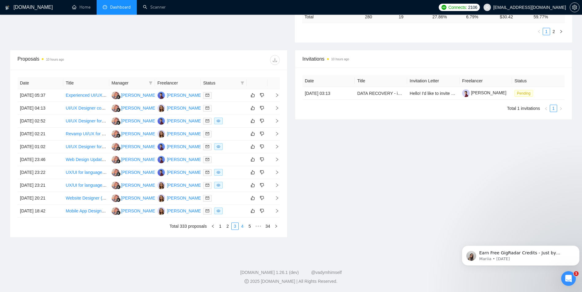
click at [242, 228] on link "4" at bounding box center [242, 226] width 7 height 7
click at [233, 135] on div at bounding box center [223, 134] width 41 height 7
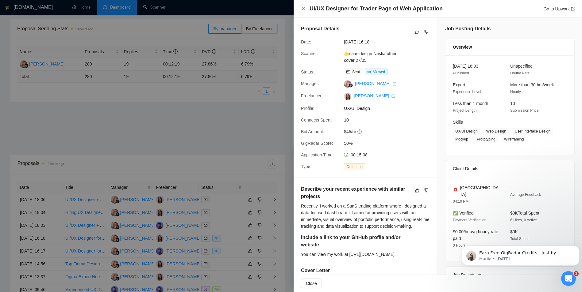
scroll to position [184, 0]
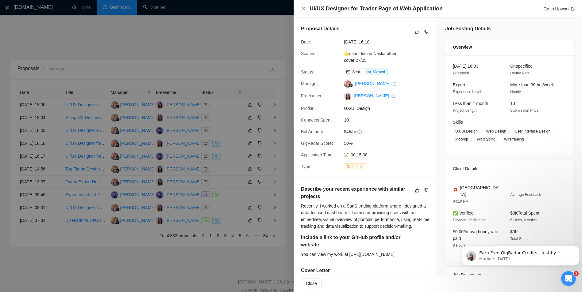
click at [244, 127] on div at bounding box center [291, 146] width 582 height 292
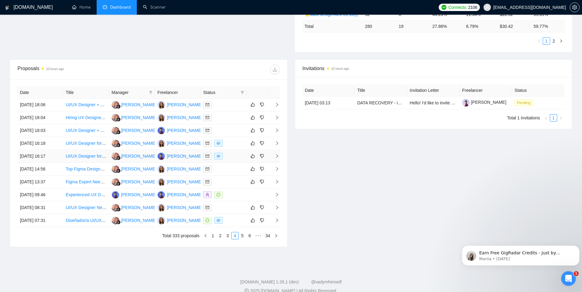
click at [230, 158] on div at bounding box center [223, 156] width 41 height 7
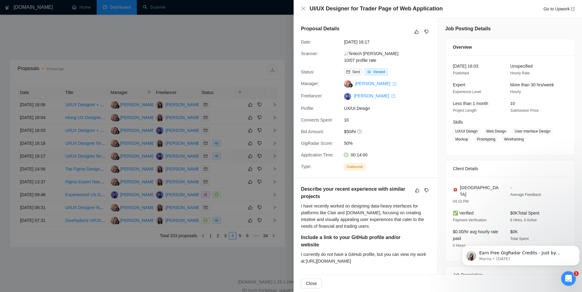
click at [230, 158] on div at bounding box center [291, 146] width 582 height 292
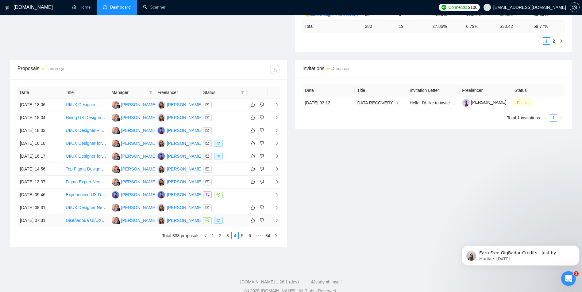
click at [228, 218] on div at bounding box center [223, 220] width 41 height 7
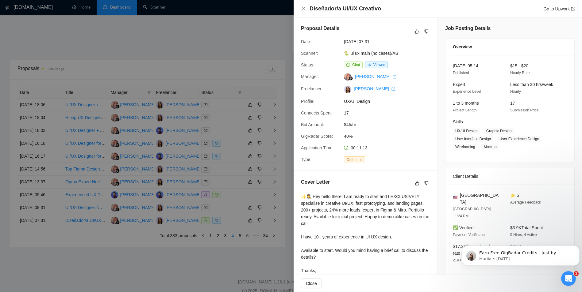
scroll to position [0, 0]
click at [235, 113] on div at bounding box center [291, 146] width 582 height 292
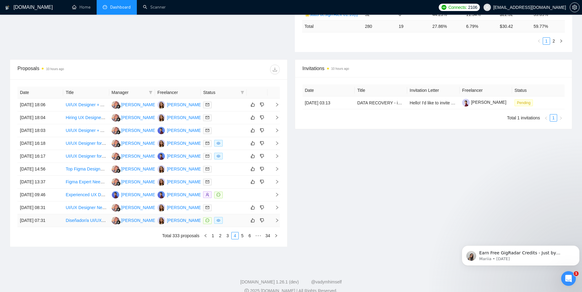
click at [229, 219] on div at bounding box center [223, 220] width 41 height 7
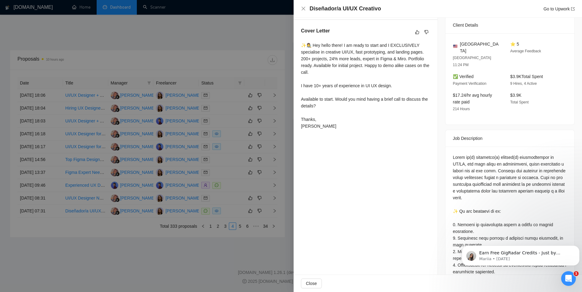
scroll to position [29, 0]
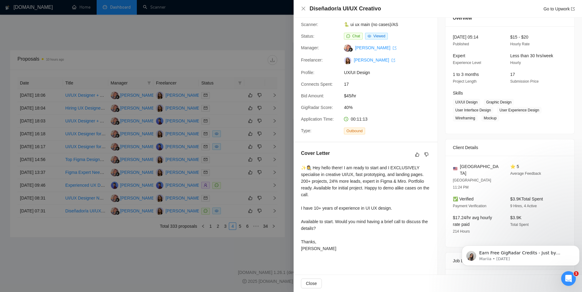
click at [189, 142] on div at bounding box center [291, 146] width 582 height 292
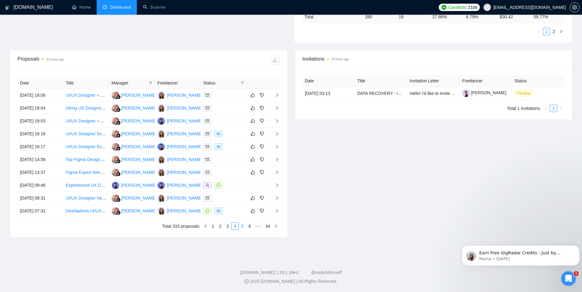
click at [242, 227] on link "5" at bounding box center [242, 226] width 7 height 7
click at [235, 160] on div at bounding box center [223, 159] width 41 height 7
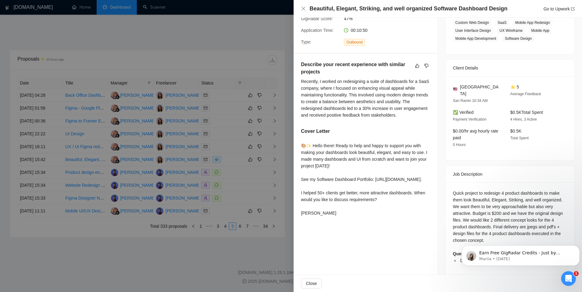
scroll to position [0, 0]
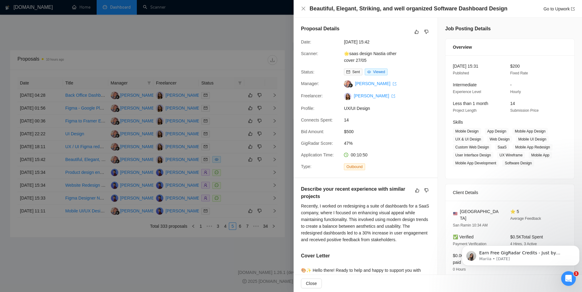
click at [218, 127] on div at bounding box center [291, 146] width 582 height 292
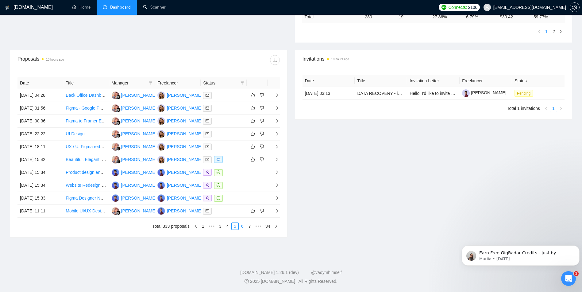
click at [243, 230] on link "6" at bounding box center [242, 226] width 7 height 7
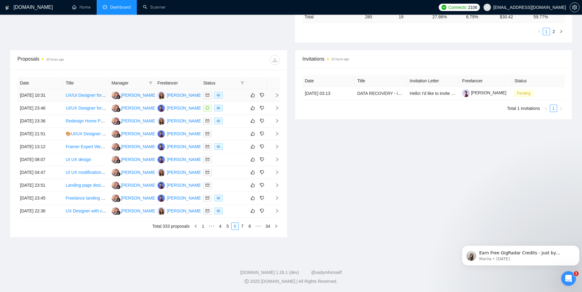
click at [237, 93] on div at bounding box center [223, 95] width 41 height 7
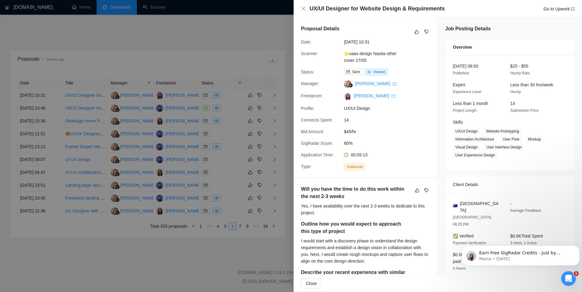
click at [208, 138] on div at bounding box center [291, 146] width 582 height 292
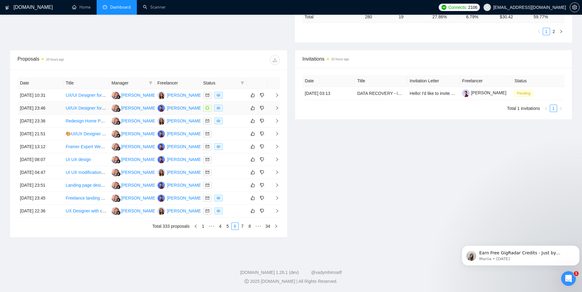
click at [235, 110] on div at bounding box center [223, 108] width 41 height 7
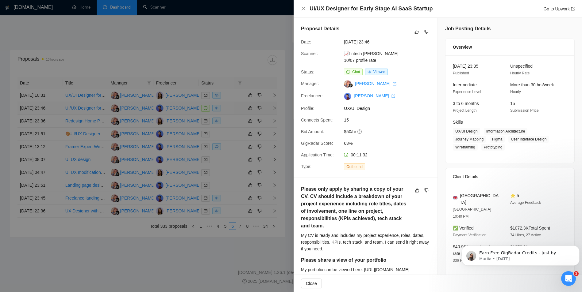
click at [235, 110] on div at bounding box center [291, 146] width 582 height 292
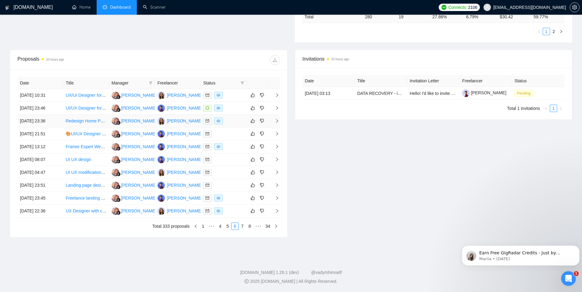
click at [230, 122] on div at bounding box center [223, 121] width 41 height 7
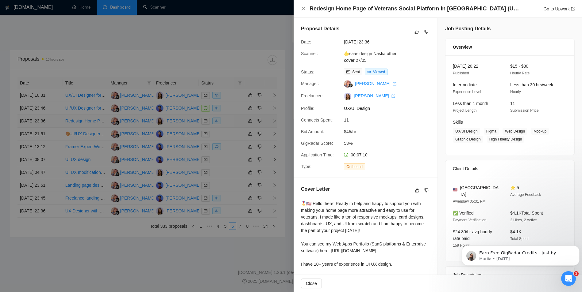
click at [230, 122] on div at bounding box center [291, 146] width 582 height 292
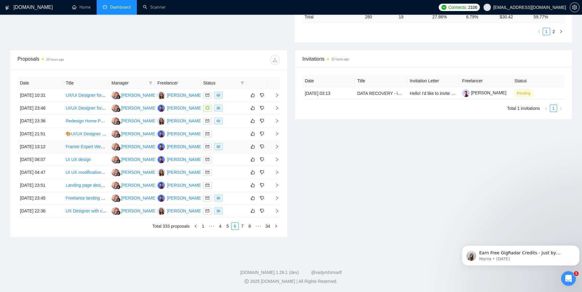
click at [225, 147] on div at bounding box center [223, 146] width 41 height 7
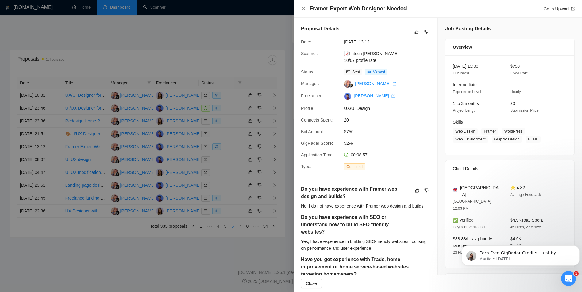
click at [241, 128] on div at bounding box center [291, 146] width 582 height 292
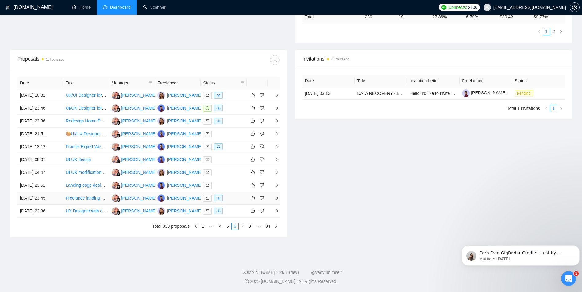
click at [230, 200] on div at bounding box center [223, 198] width 41 height 7
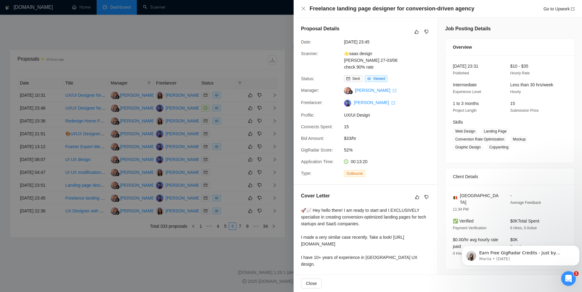
click at [256, 117] on div at bounding box center [291, 146] width 582 height 292
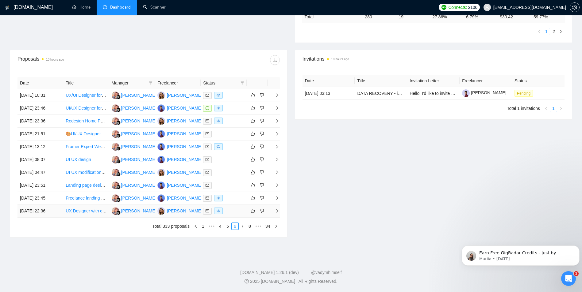
click at [232, 213] on div at bounding box center [223, 211] width 41 height 7
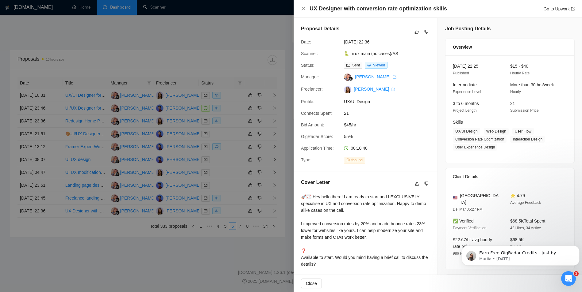
click at [264, 77] on div at bounding box center [291, 146] width 582 height 292
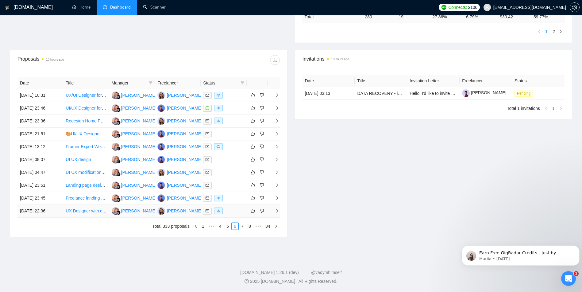
click at [243, 227] on link "7" at bounding box center [242, 226] width 7 height 7
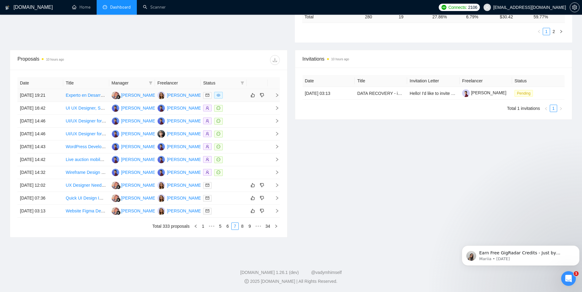
click at [240, 97] on div at bounding box center [223, 95] width 41 height 7
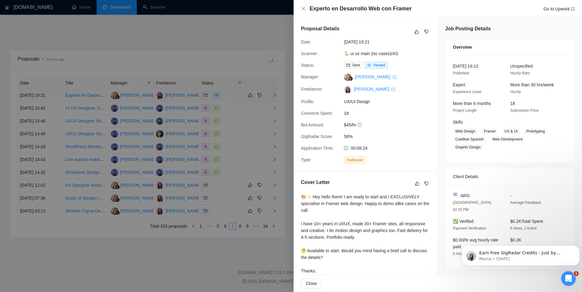
click at [240, 97] on div at bounding box center [291, 146] width 582 height 292
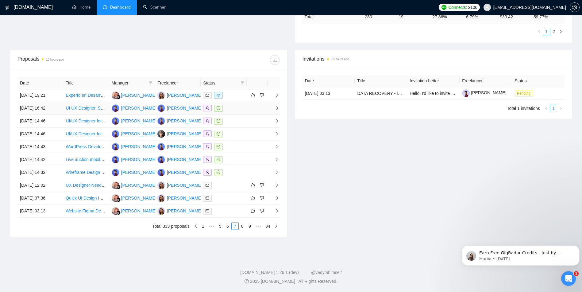
click at [234, 107] on div at bounding box center [223, 108] width 41 height 7
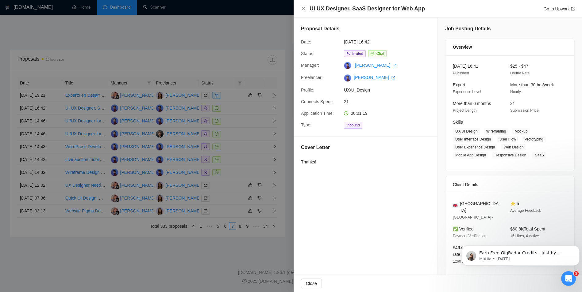
click at [249, 119] on div at bounding box center [291, 146] width 582 height 292
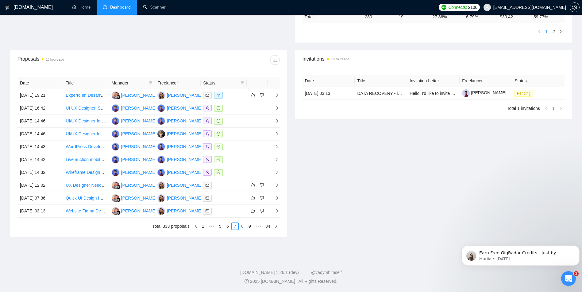
click at [242, 227] on link "8" at bounding box center [242, 226] width 7 height 7
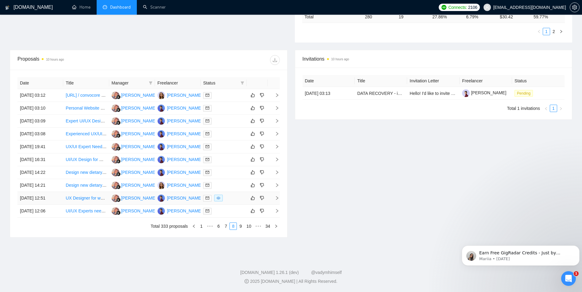
click at [239, 201] on div at bounding box center [223, 198] width 41 height 7
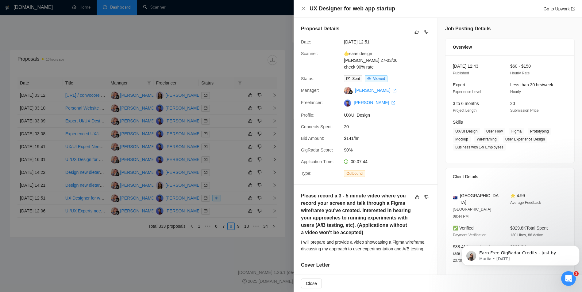
click at [235, 161] on div at bounding box center [291, 146] width 582 height 292
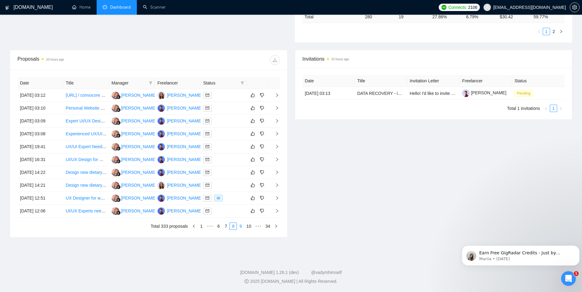
click at [241, 227] on link "9" at bounding box center [240, 226] width 7 height 7
click at [231, 95] on div at bounding box center [223, 95] width 41 height 7
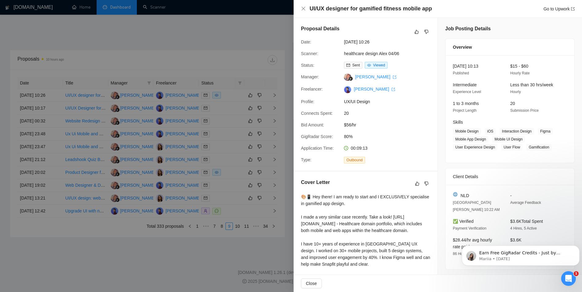
click at [242, 116] on div at bounding box center [291, 146] width 582 height 292
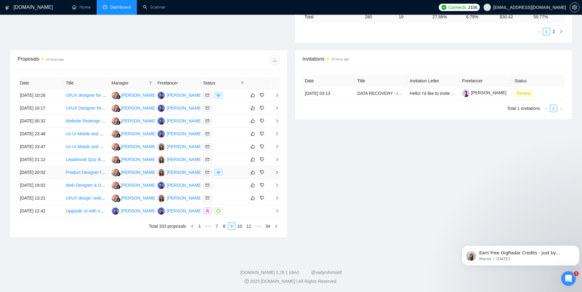
click at [226, 174] on div at bounding box center [223, 172] width 41 height 7
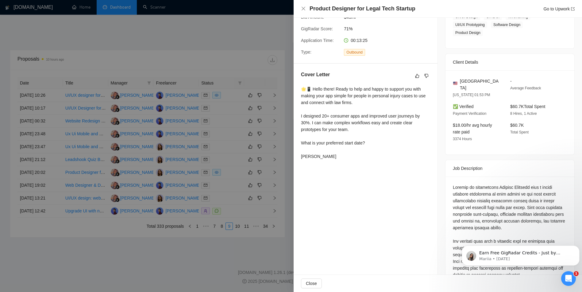
scroll to position [153, 0]
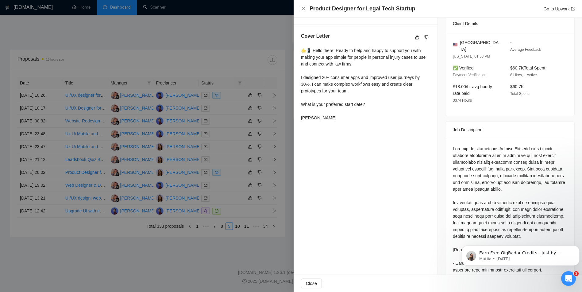
drag, startPoint x: 304, startPoint y: 53, endPoint x: 347, endPoint y: 132, distance: 89.6
click at [347, 131] on div "Cover Letter 🌟📱 Hello there! Ready to help and happy to support you with making…" at bounding box center [365, 78] width 144 height 106
copy div "🌟📱 Hello there! Ready to help and happy to support you with making your app sim…"
click at [187, 159] on div at bounding box center [291, 146] width 582 height 292
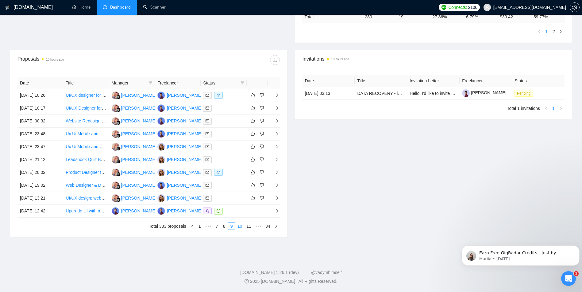
click at [241, 226] on link "10" at bounding box center [239, 226] width 9 height 7
click at [242, 226] on link "11" at bounding box center [239, 226] width 9 height 7
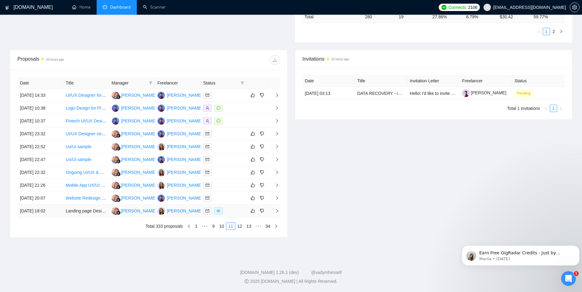
click at [227, 208] on div at bounding box center [223, 211] width 41 height 7
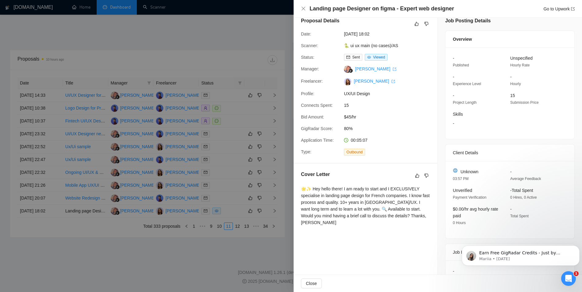
scroll to position [0, 0]
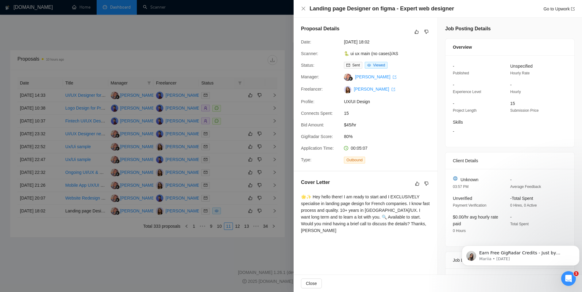
click at [257, 155] on div at bounding box center [291, 146] width 582 height 292
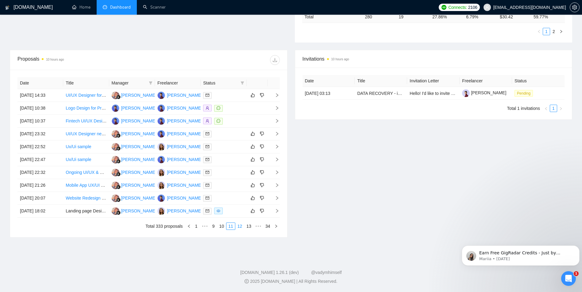
click at [242, 225] on link "12" at bounding box center [239, 226] width 9 height 7
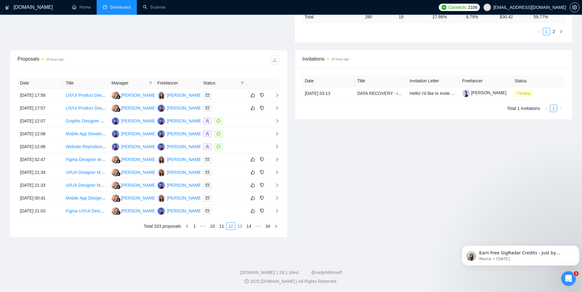
click at [240, 228] on link "13" at bounding box center [239, 226] width 9 height 7
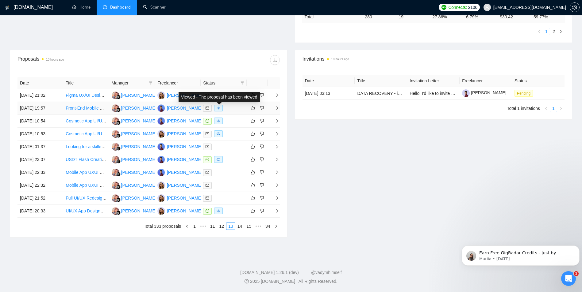
click at [226, 111] on div at bounding box center [223, 108] width 41 height 7
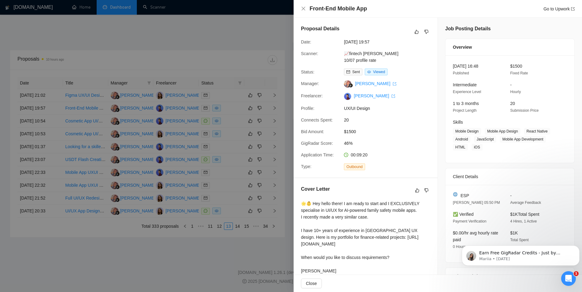
click at [219, 128] on div at bounding box center [291, 146] width 582 height 292
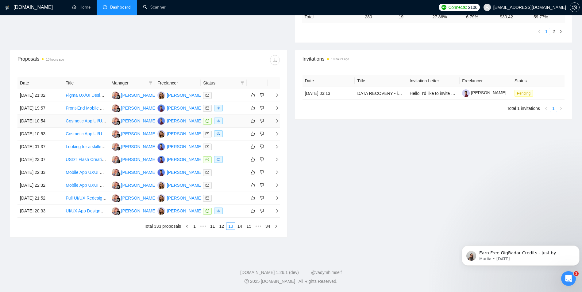
click at [235, 122] on div at bounding box center [223, 121] width 41 height 7
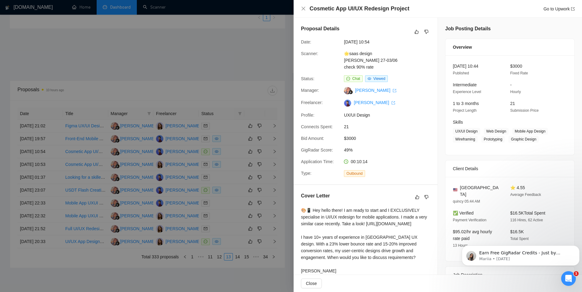
click at [254, 178] on div at bounding box center [291, 146] width 582 height 292
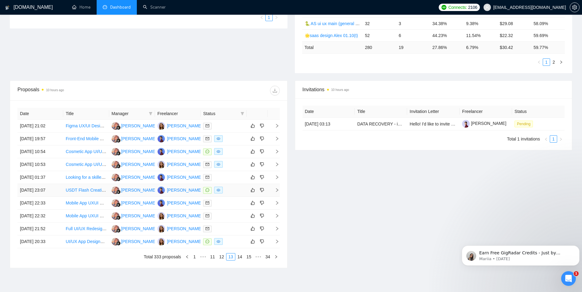
click at [233, 190] on div at bounding box center [223, 190] width 41 height 7
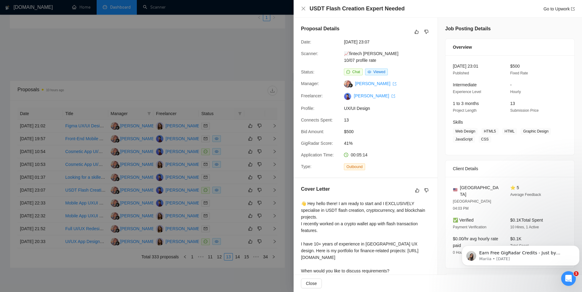
click at [269, 146] on div at bounding box center [291, 146] width 582 height 292
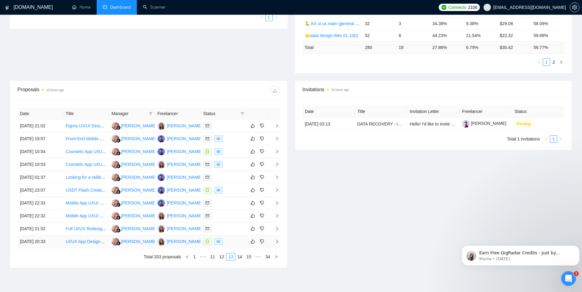
click at [229, 241] on div at bounding box center [223, 241] width 41 height 7
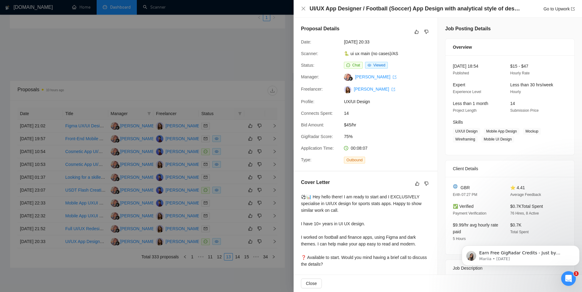
click at [264, 118] on div at bounding box center [291, 146] width 582 height 292
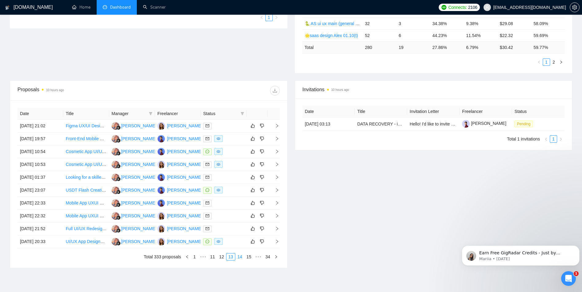
click at [242, 258] on link "14" at bounding box center [239, 257] width 9 height 7
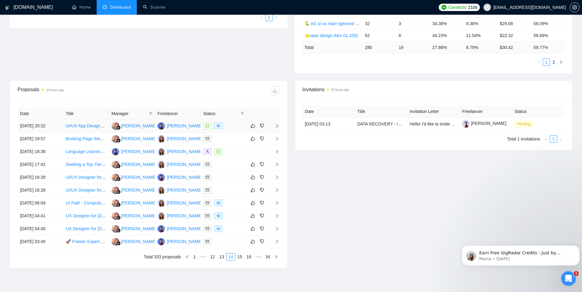
click at [228, 129] on div at bounding box center [223, 126] width 41 height 7
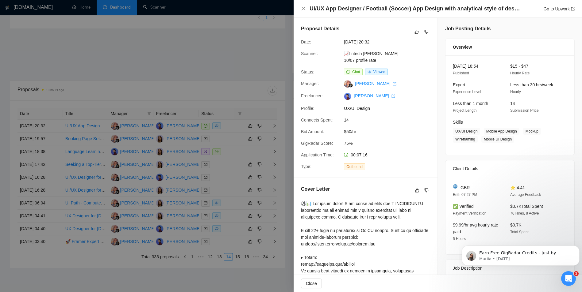
click at [250, 124] on div at bounding box center [291, 146] width 582 height 292
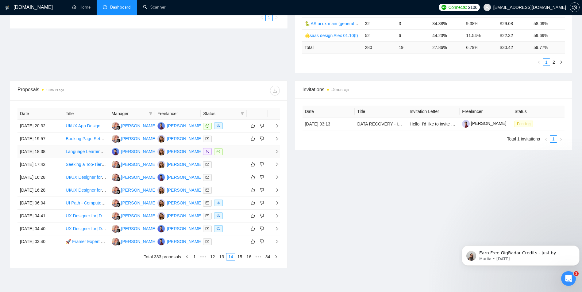
click at [234, 151] on div at bounding box center [223, 151] width 41 height 7
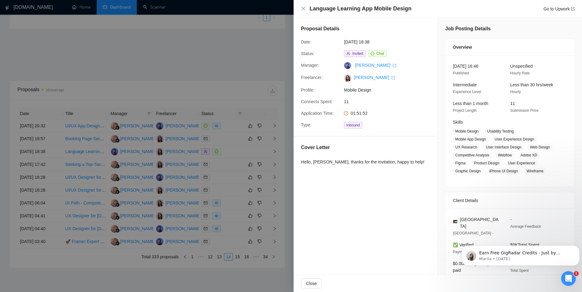
click at [240, 131] on div at bounding box center [291, 146] width 582 height 292
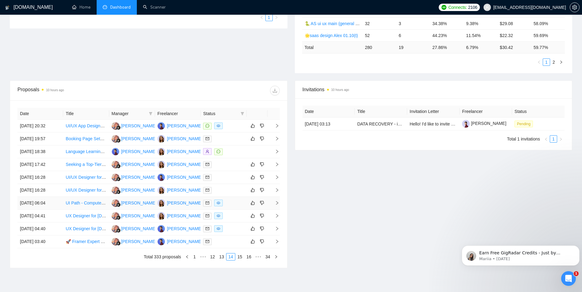
click at [228, 203] on div at bounding box center [223, 203] width 41 height 7
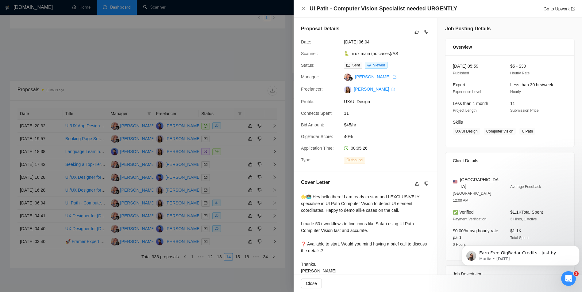
click at [243, 105] on div at bounding box center [291, 146] width 582 height 292
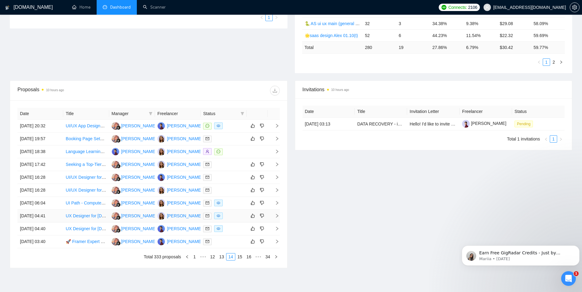
click at [232, 217] on div at bounding box center [223, 216] width 41 height 7
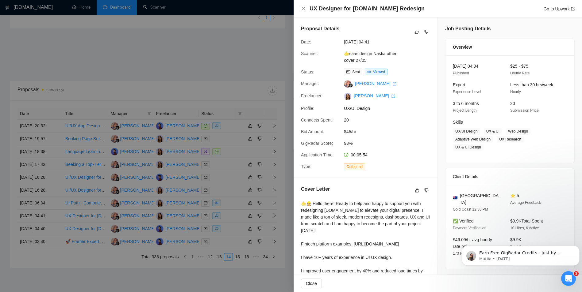
click at [228, 156] on div at bounding box center [291, 146] width 582 height 292
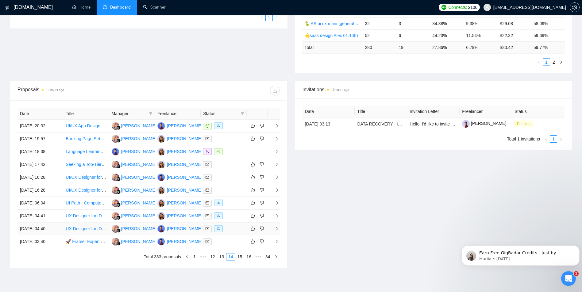
click at [227, 230] on div at bounding box center [223, 229] width 41 height 7
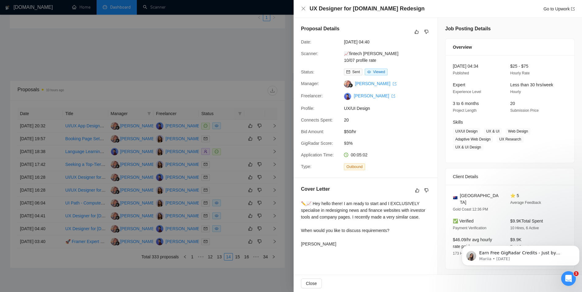
click at [237, 121] on div at bounding box center [291, 146] width 582 height 292
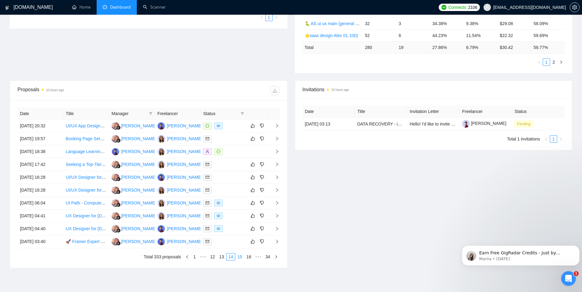
click at [239, 259] on link "15" at bounding box center [239, 257] width 9 height 7
click at [239, 179] on div at bounding box center [223, 177] width 41 height 7
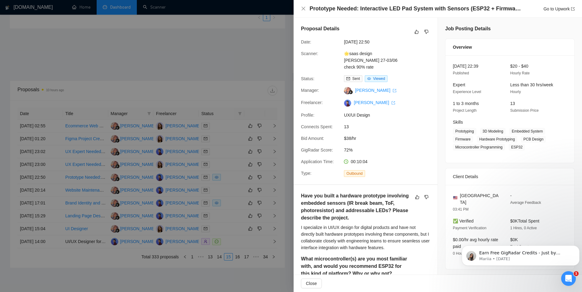
click at [224, 134] on div at bounding box center [291, 146] width 582 height 292
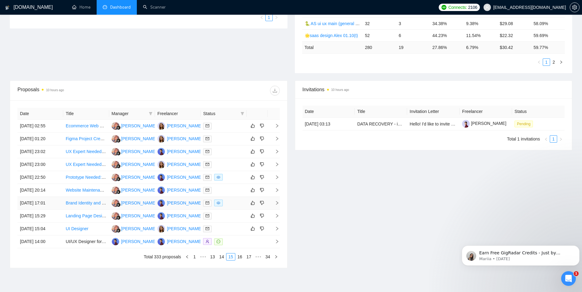
click at [232, 199] on td at bounding box center [223, 203] width 46 height 13
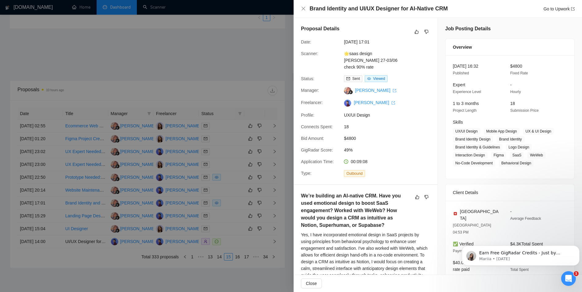
click at [218, 122] on div at bounding box center [291, 146] width 582 height 292
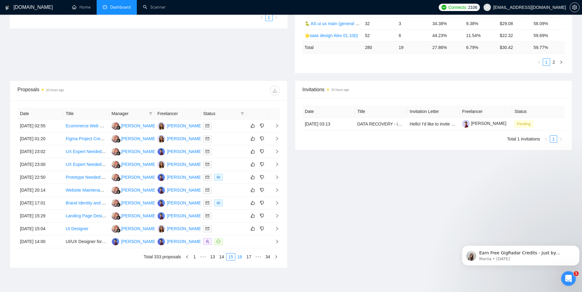
click at [240, 259] on link "16" at bounding box center [239, 257] width 9 height 7
click at [231, 153] on div at bounding box center [223, 151] width 41 height 7
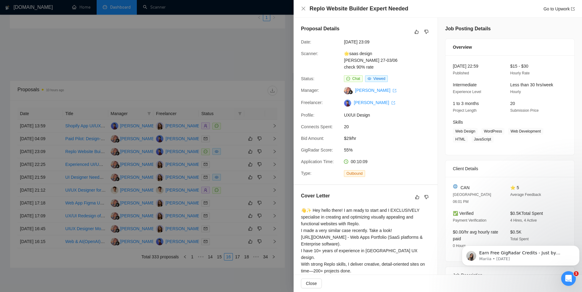
click at [235, 110] on div at bounding box center [291, 146] width 582 height 292
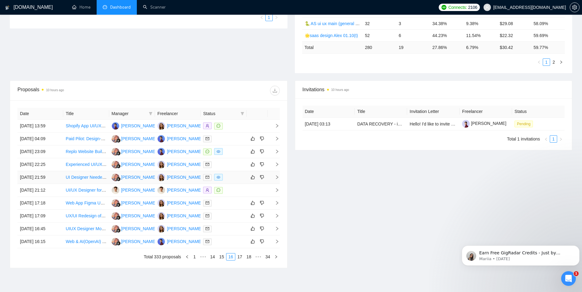
click at [230, 177] on div at bounding box center [223, 177] width 41 height 7
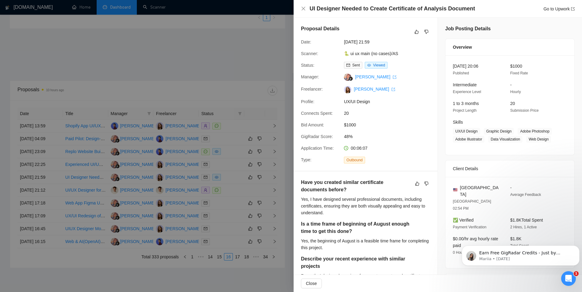
click at [229, 120] on div at bounding box center [291, 146] width 582 height 292
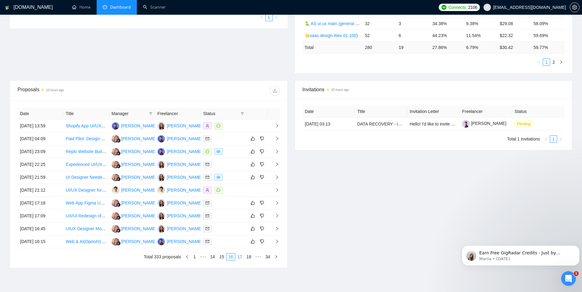
click at [238, 258] on link "17" at bounding box center [239, 257] width 9 height 7
click at [238, 142] on div at bounding box center [223, 138] width 41 height 7
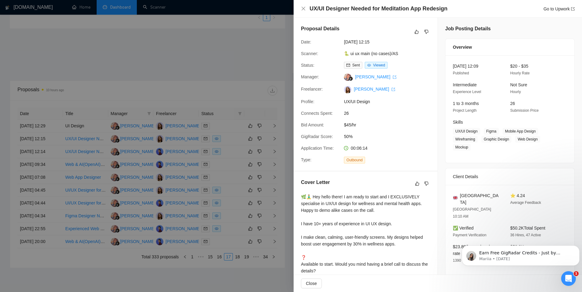
click at [242, 146] on div at bounding box center [291, 146] width 582 height 292
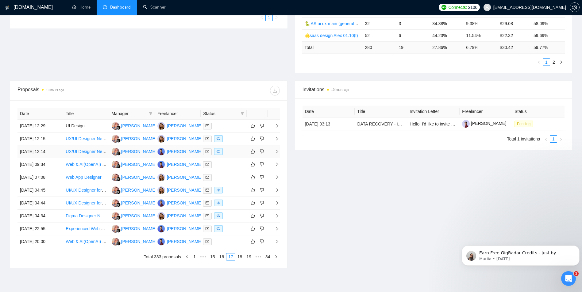
click at [232, 153] on div at bounding box center [223, 151] width 41 height 7
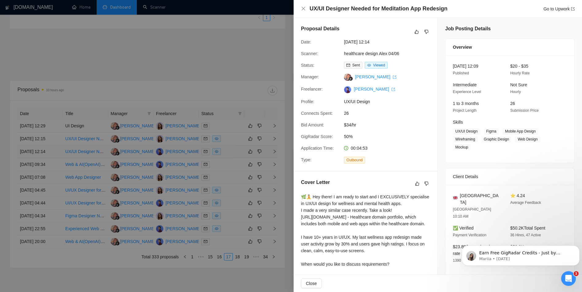
click at [232, 153] on div at bounding box center [291, 146] width 582 height 292
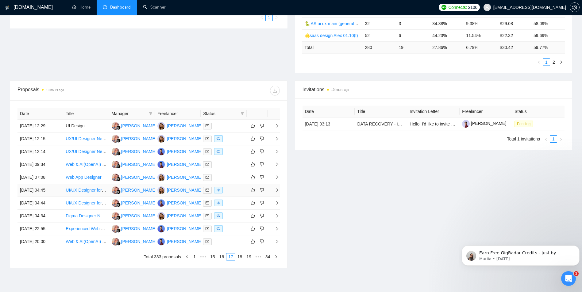
click at [231, 196] on td at bounding box center [223, 190] width 46 height 13
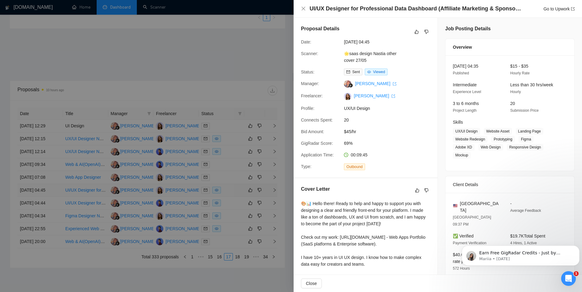
click at [231, 196] on div at bounding box center [291, 146] width 582 height 292
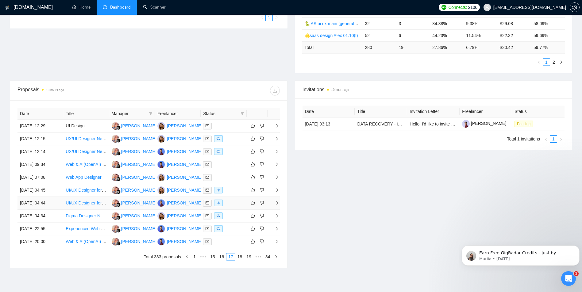
click at [231, 201] on div at bounding box center [223, 203] width 41 height 7
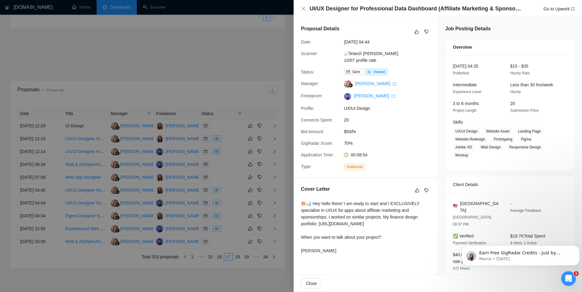
click at [229, 175] on div at bounding box center [291, 146] width 582 height 292
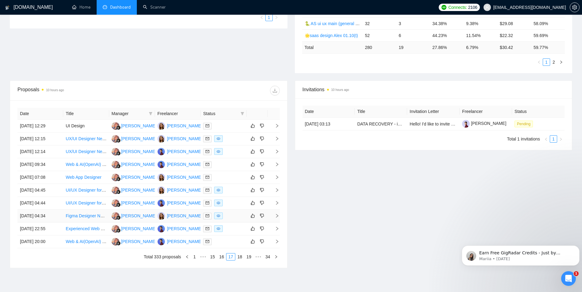
click at [225, 216] on div at bounding box center [223, 216] width 41 height 7
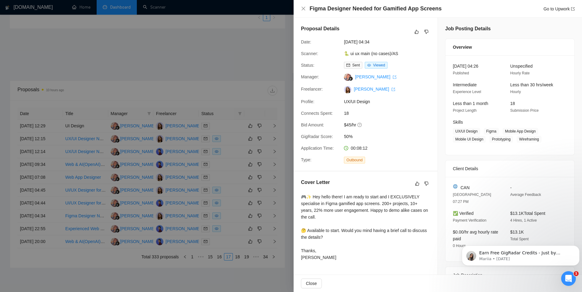
click at [229, 168] on div at bounding box center [291, 146] width 582 height 292
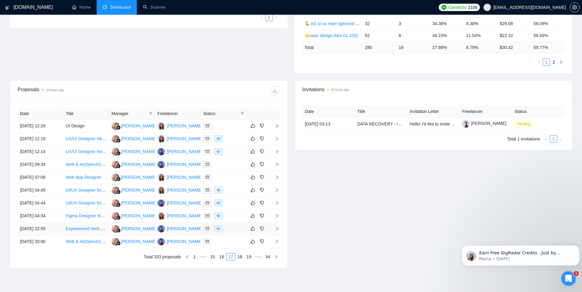
click at [231, 230] on div at bounding box center [223, 229] width 41 height 7
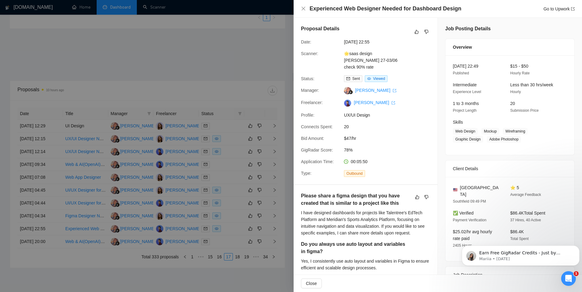
click at [242, 151] on div at bounding box center [291, 146] width 582 height 292
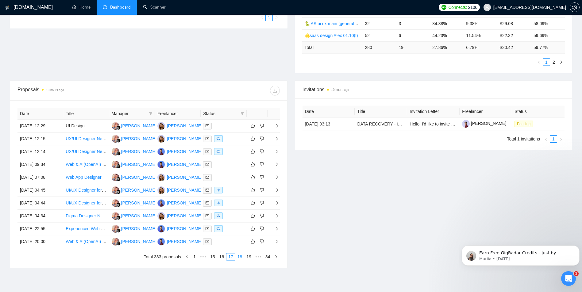
click at [242, 258] on link "18" at bounding box center [239, 257] width 9 height 7
click at [235, 164] on div at bounding box center [223, 164] width 41 height 7
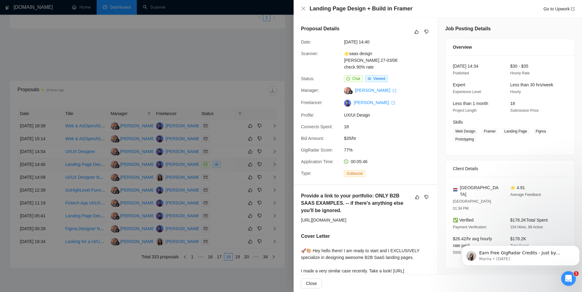
click at [235, 164] on div at bounding box center [291, 146] width 582 height 292
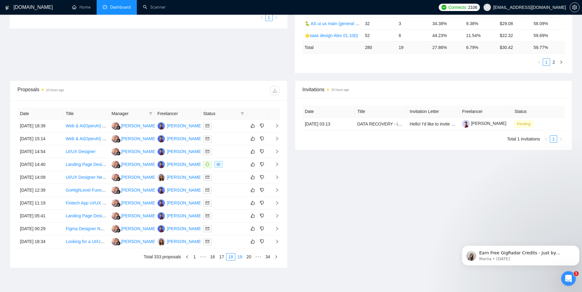
click at [240, 256] on link "19" at bounding box center [239, 257] width 9 height 7
click at [239, 164] on div at bounding box center [223, 164] width 41 height 7
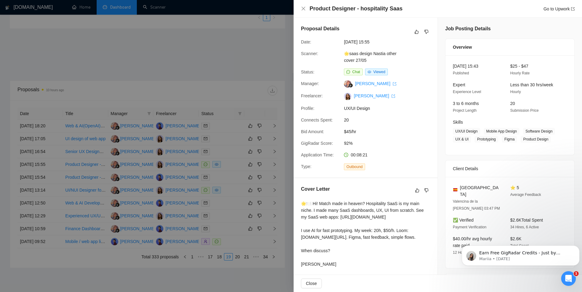
click at [238, 164] on div at bounding box center [291, 146] width 582 height 292
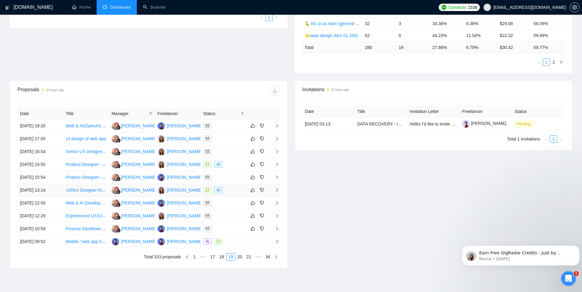
click at [228, 188] on div at bounding box center [223, 190] width 41 height 7
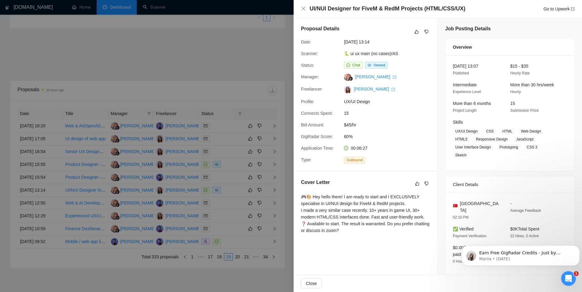
click at [234, 132] on div at bounding box center [291, 146] width 582 height 292
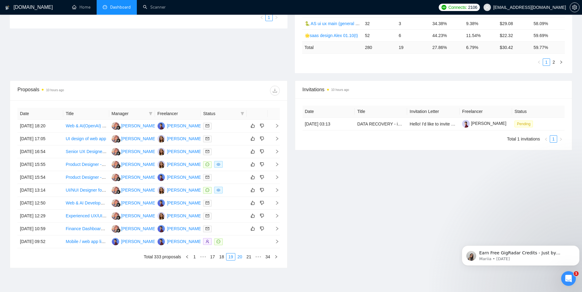
click at [239, 256] on link "20" at bounding box center [239, 257] width 9 height 7
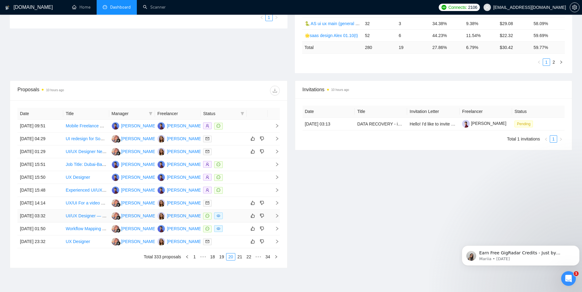
click at [228, 217] on div at bounding box center [223, 216] width 41 height 7
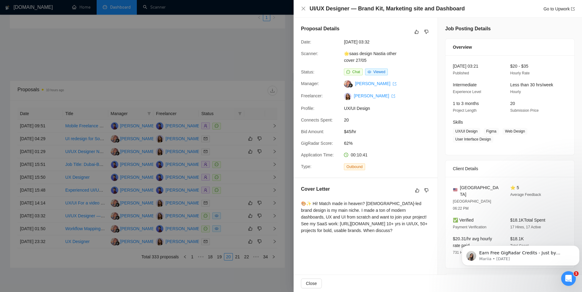
click at [235, 169] on div at bounding box center [291, 146] width 582 height 292
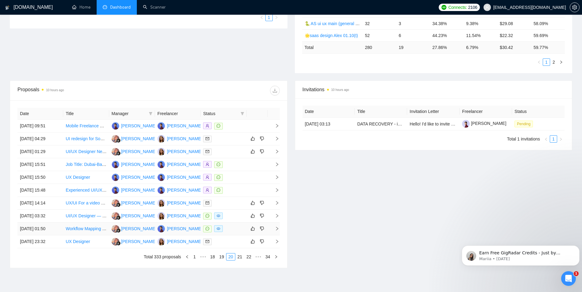
click at [230, 228] on div at bounding box center [223, 229] width 41 height 7
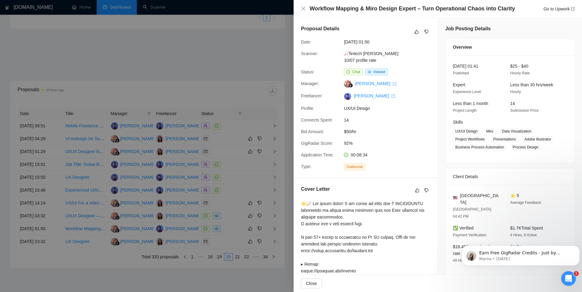
click at [229, 169] on div at bounding box center [291, 146] width 582 height 292
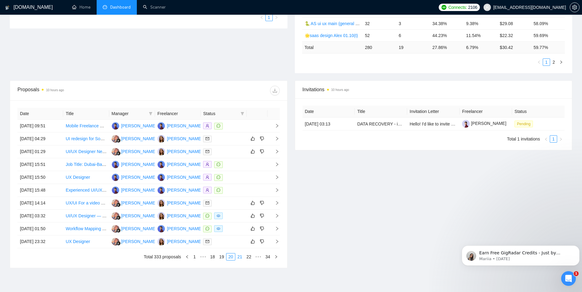
click at [241, 258] on link "21" at bounding box center [239, 257] width 9 height 7
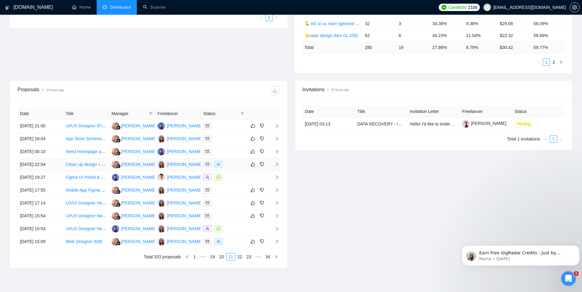
click at [231, 163] on div at bounding box center [223, 164] width 41 height 7
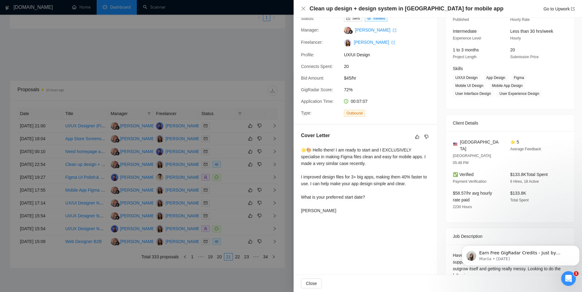
scroll to position [61, 0]
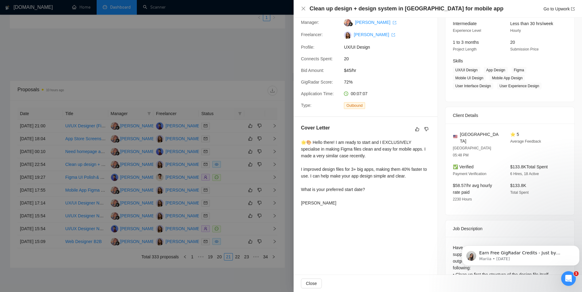
drag, startPoint x: 303, startPoint y: 142, endPoint x: 359, endPoint y: 216, distance: 93.5
click at [359, 216] on div "Cover Letter 🌟🎨 Hello there! I am ready to start and I EXCLUSIVELY specialise i…" at bounding box center [365, 166] width 144 height 99
copy div "🌟🎨 Hello there! I am ready to start and I EXCLUSIVELY specialise in making Figm…"
click at [291, 137] on div at bounding box center [291, 146] width 582 height 292
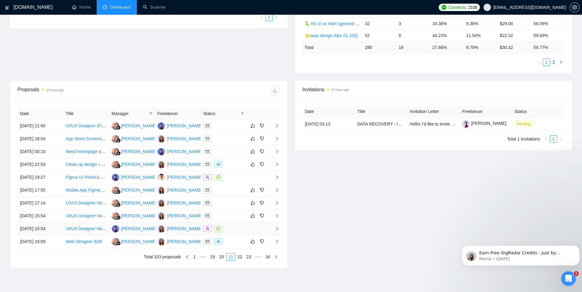
click at [228, 229] on div at bounding box center [223, 229] width 41 height 7
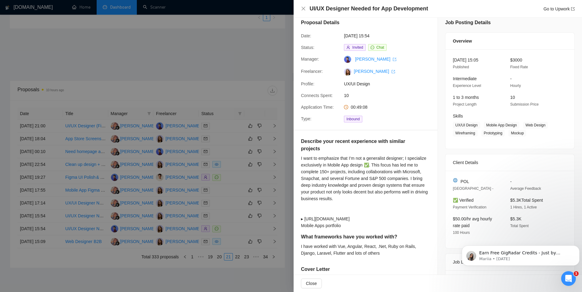
scroll to position [0, 0]
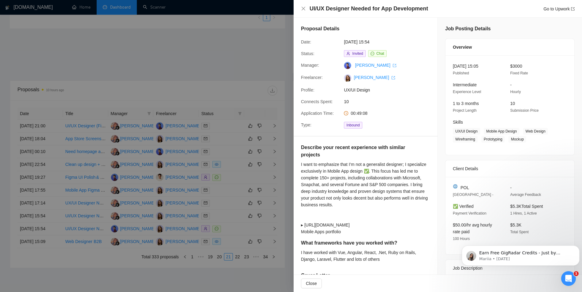
drag, startPoint x: 261, startPoint y: 141, endPoint x: 255, endPoint y: 139, distance: 6.0
click at [260, 140] on div at bounding box center [291, 146] width 582 height 292
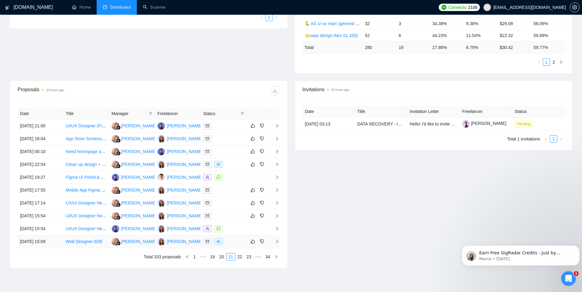
click at [229, 242] on div at bounding box center [223, 241] width 41 height 7
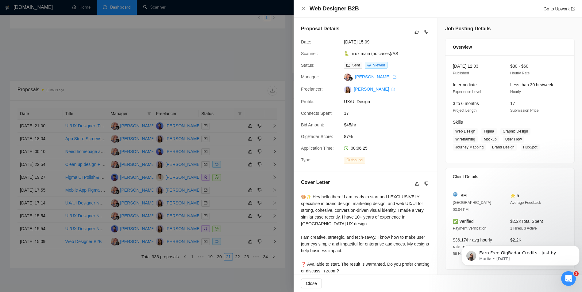
click at [242, 189] on div at bounding box center [291, 146] width 582 height 292
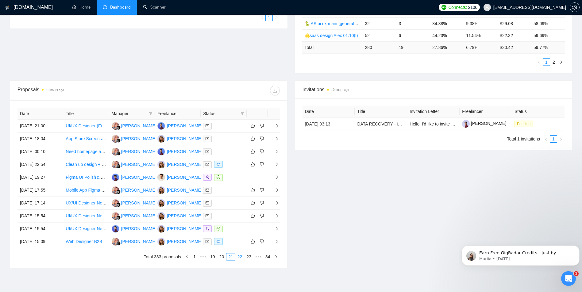
click at [240, 256] on link "22" at bounding box center [239, 257] width 9 height 7
click at [237, 125] on div at bounding box center [223, 126] width 41 height 7
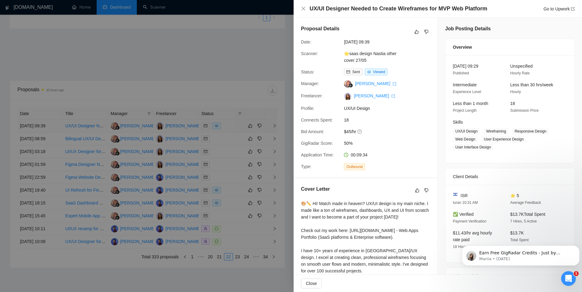
click at [237, 125] on div at bounding box center [291, 146] width 582 height 292
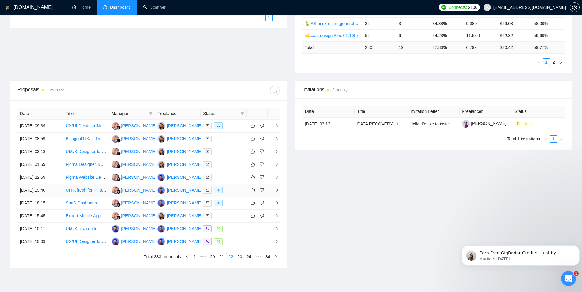
click at [231, 192] on div at bounding box center [223, 190] width 41 height 7
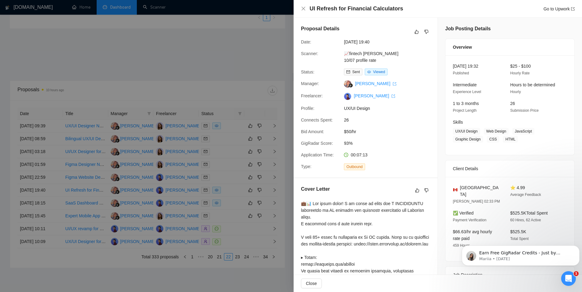
click at [241, 144] on div at bounding box center [291, 146] width 582 height 292
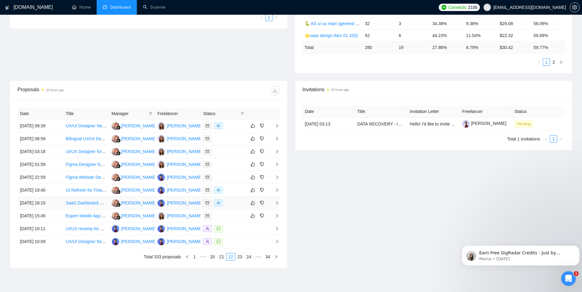
click at [230, 203] on div at bounding box center [223, 203] width 41 height 7
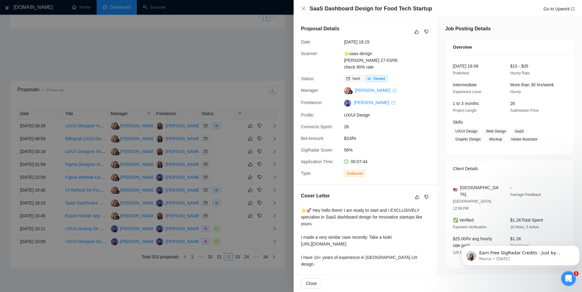
click at [234, 137] on div at bounding box center [291, 146] width 582 height 292
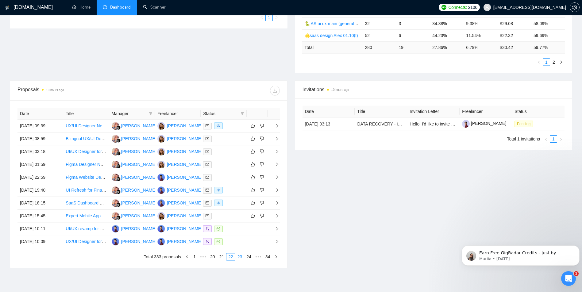
click at [241, 256] on link "23" at bounding box center [239, 257] width 9 height 7
click at [232, 163] on div at bounding box center [223, 164] width 41 height 7
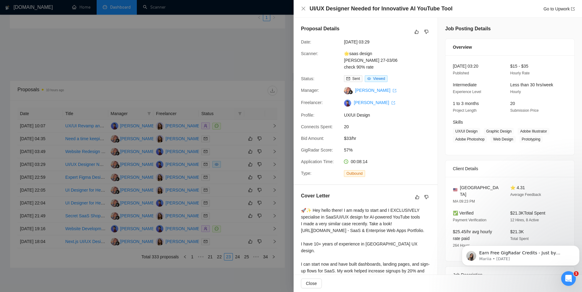
click at [237, 129] on div at bounding box center [291, 146] width 582 height 292
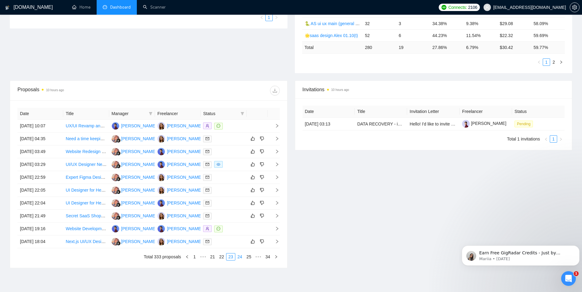
click at [241, 258] on link "24" at bounding box center [239, 257] width 9 height 7
click at [238, 136] on div at bounding box center [223, 138] width 41 height 7
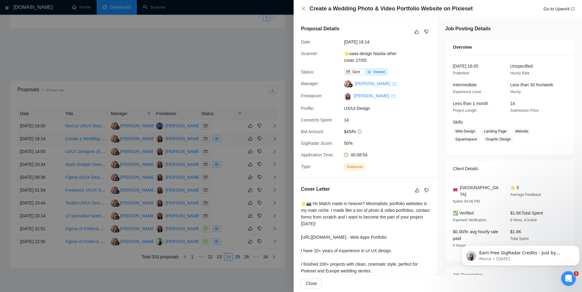
click at [238, 136] on div at bounding box center [291, 146] width 582 height 292
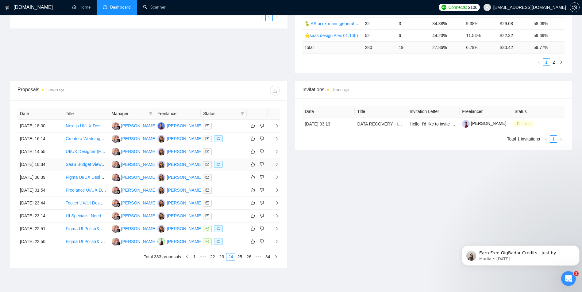
click at [234, 162] on div at bounding box center [223, 164] width 41 height 7
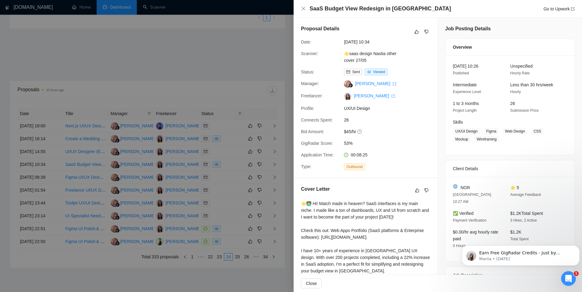
click at [238, 132] on div at bounding box center [291, 146] width 582 height 292
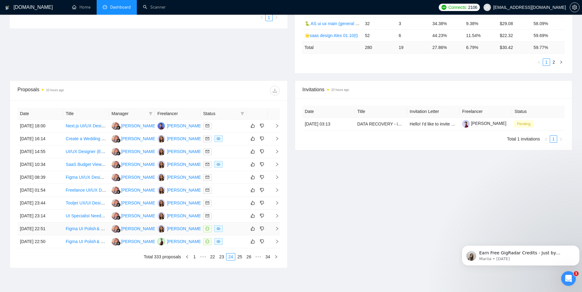
click at [230, 226] on div at bounding box center [223, 229] width 41 height 7
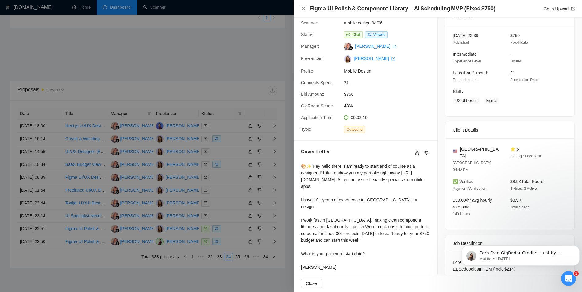
scroll to position [61, 0]
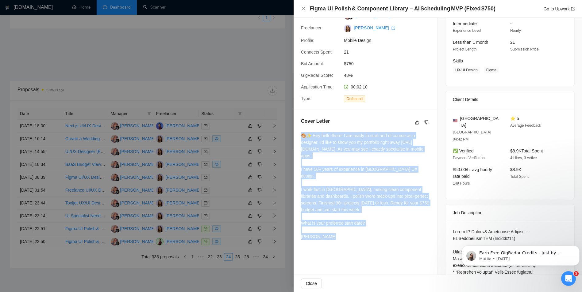
drag, startPoint x: 302, startPoint y: 136, endPoint x: 386, endPoint y: 239, distance: 132.5
click at [386, 239] on div "🎨✨ Hey hello there! I am ready to start and of course as a designer, I'd like t…" at bounding box center [365, 186] width 129 height 108
copy div "🎨✨ Hey hello there! I am ready to start and of course as a designer, I'd like t…"
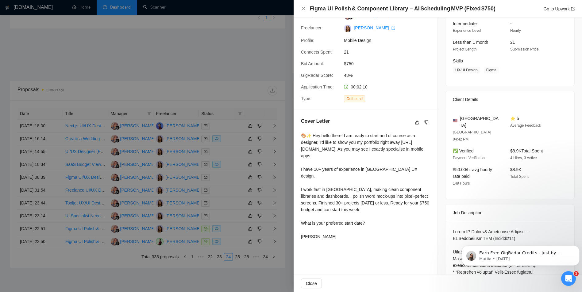
click at [224, 64] on div at bounding box center [291, 146] width 582 height 292
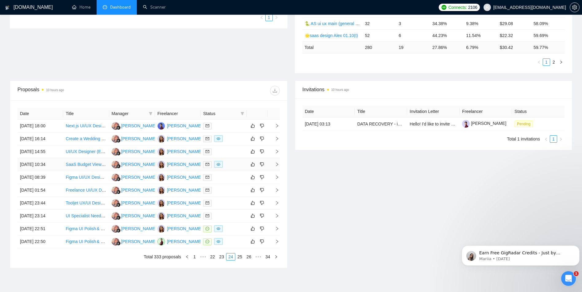
click at [228, 166] on div at bounding box center [223, 164] width 41 height 7
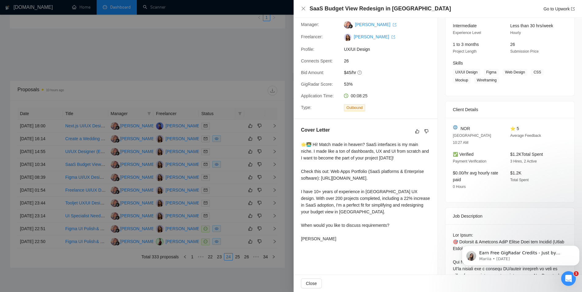
scroll to position [123, 0]
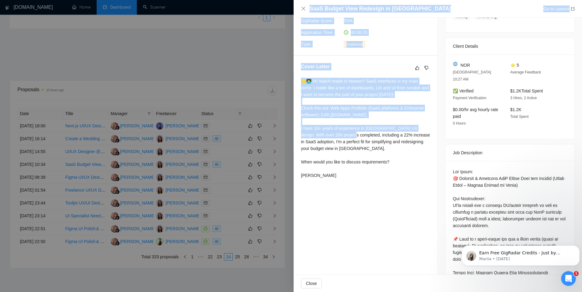
drag, startPoint x: 203, startPoint y: 65, endPoint x: 407, endPoint y: 125, distance: 212.5
click at [407, 125] on div "SaaS Budget View Redesign in Figma Go to Upwork Proposal Details Date: [DATE] 1…" at bounding box center [291, 146] width 582 height 292
drag, startPoint x: 407, startPoint y: 125, endPoint x: 404, endPoint y: 132, distance: 7.3
click at [404, 132] on div "🌟👨‍💻 Hi! Match made in heaven? SaaS interfaces is my main niche. I made like a …" at bounding box center [365, 128] width 129 height 101
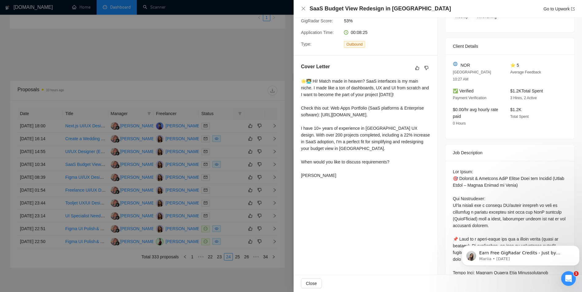
click at [237, 104] on div at bounding box center [291, 146] width 582 height 292
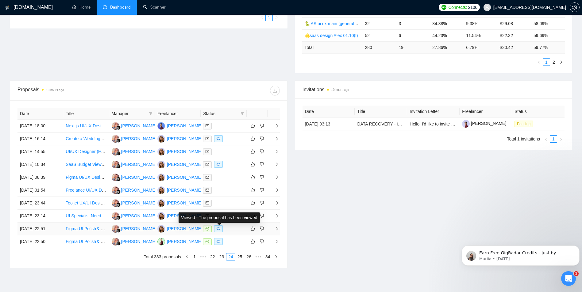
click at [227, 230] on div at bounding box center [223, 229] width 41 height 7
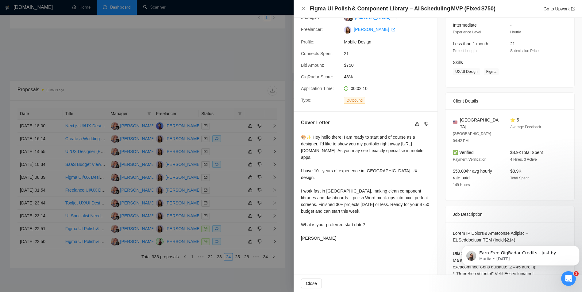
scroll to position [61, 0]
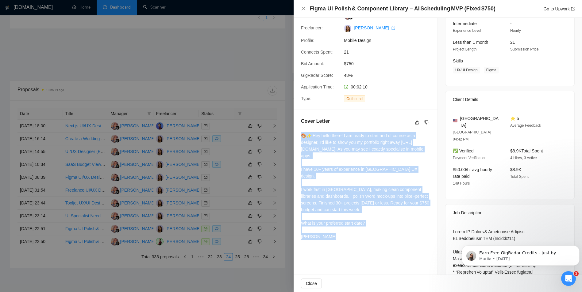
drag, startPoint x: 301, startPoint y: 137, endPoint x: 365, endPoint y: 249, distance: 128.9
click at [365, 249] on div "Cover Letter 🎨✨ Hey hello there! I am ready to start and of course as a designe…" at bounding box center [365, 180] width 144 height 140
copy div "🎨✨ Hey hello there! I am ready to start and of course as a designer, I'd like t…"
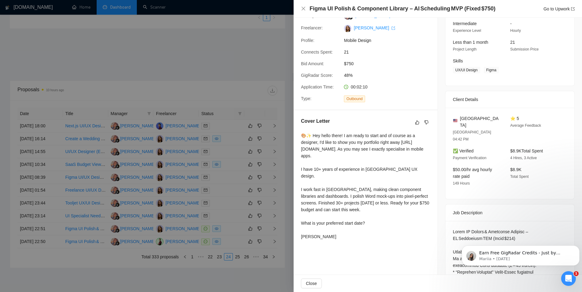
click at [263, 170] on div at bounding box center [291, 146] width 582 height 292
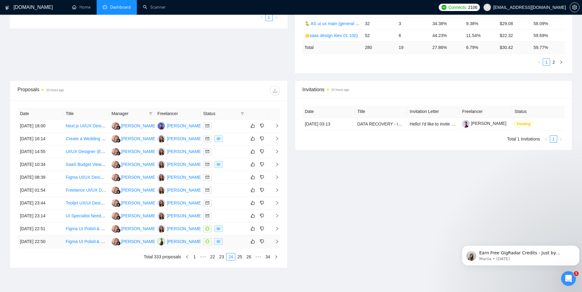
click at [235, 242] on div at bounding box center [223, 241] width 41 height 7
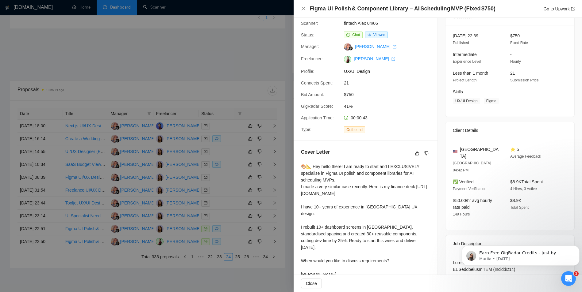
scroll to position [0, 0]
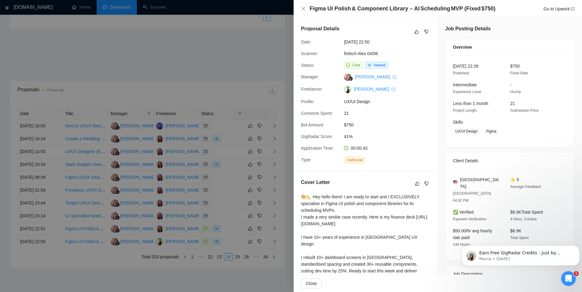
click at [245, 124] on div at bounding box center [291, 146] width 582 height 292
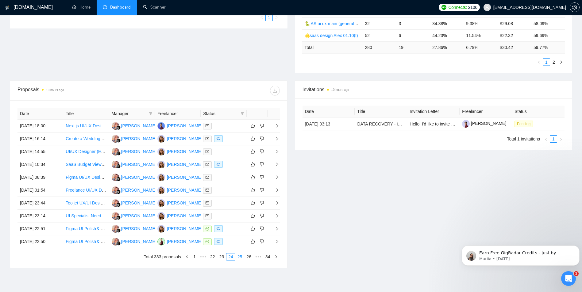
click at [241, 255] on link "25" at bounding box center [239, 257] width 9 height 7
click at [228, 126] on div at bounding box center [223, 126] width 41 height 7
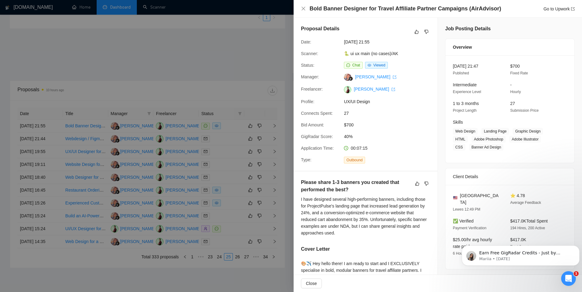
click at [233, 142] on div at bounding box center [291, 146] width 582 height 292
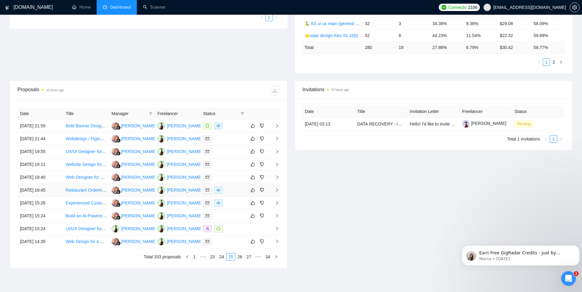
click at [229, 192] on div at bounding box center [223, 190] width 41 height 7
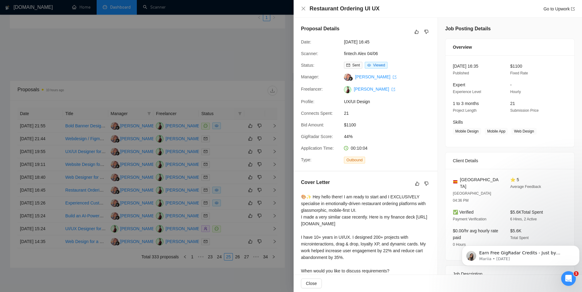
click at [229, 146] on div at bounding box center [291, 146] width 582 height 292
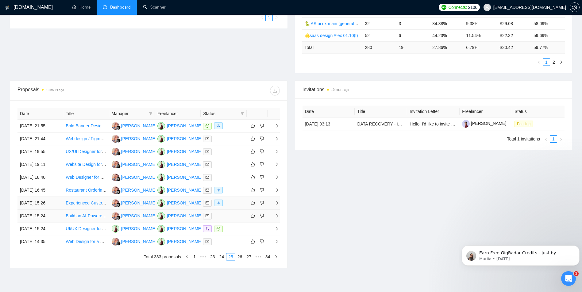
click at [229, 204] on div at bounding box center [223, 203] width 41 height 7
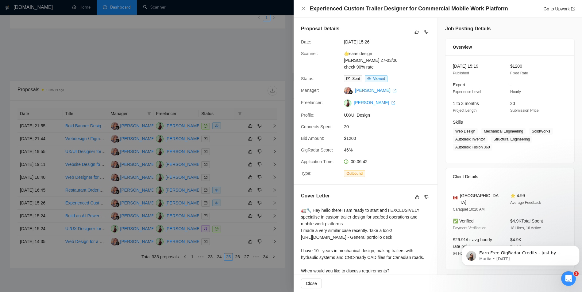
click at [215, 143] on div at bounding box center [291, 146] width 582 height 292
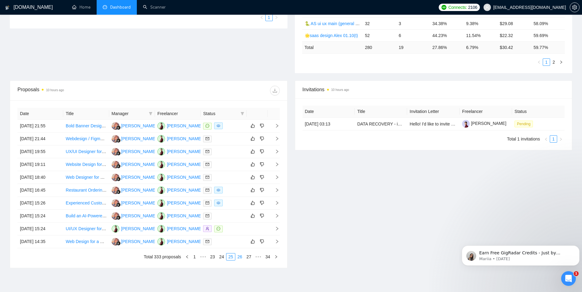
click at [239, 256] on link "26" at bounding box center [239, 257] width 9 height 7
click at [233, 177] on div at bounding box center [223, 177] width 41 height 7
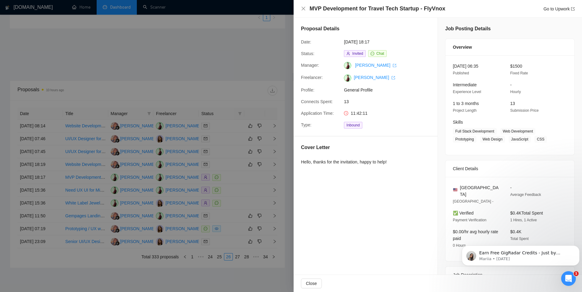
click at [235, 166] on div at bounding box center [291, 146] width 582 height 292
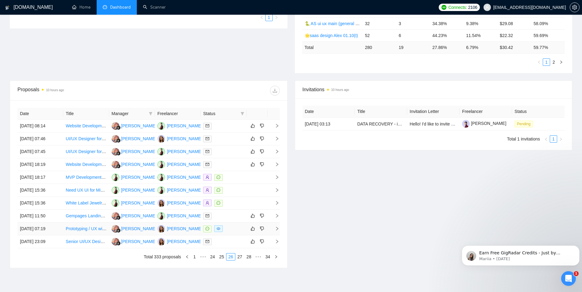
click at [232, 228] on div at bounding box center [223, 229] width 41 height 7
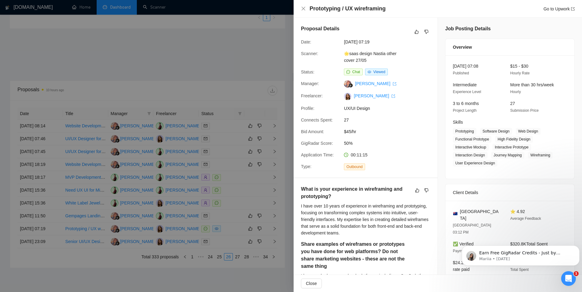
click at [227, 168] on div at bounding box center [291, 146] width 582 height 292
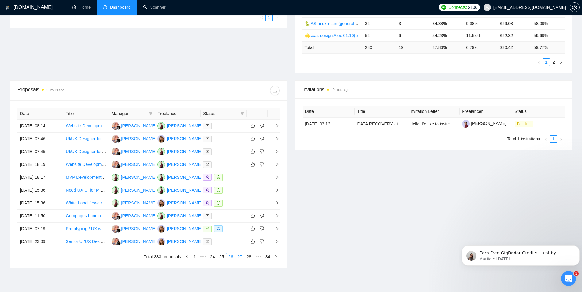
click at [242, 258] on link "27" at bounding box center [239, 257] width 9 height 7
click at [233, 141] on div at bounding box center [223, 138] width 41 height 7
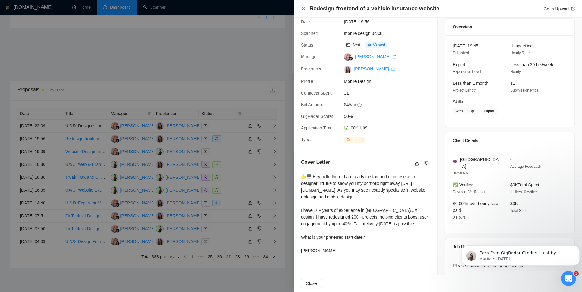
scroll to position [31, 0]
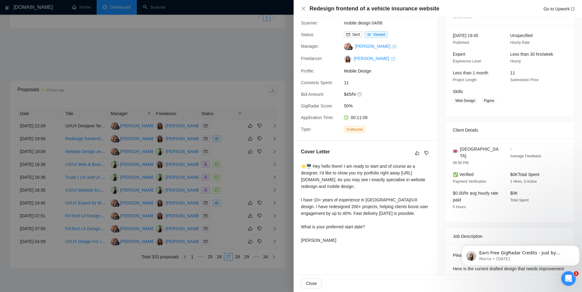
drag, startPoint x: 302, startPoint y: 166, endPoint x: 389, endPoint y: 248, distance: 119.7
click at [389, 244] on div "🌟🖥️ Hey hello there! I am ready to start and of course as a designer, I'd like …" at bounding box center [365, 203] width 129 height 81
copy div "🌟🖥️ Hey hello there! I am ready to start and of course as a designer, I'd like …"
click at [262, 202] on div at bounding box center [291, 146] width 582 height 292
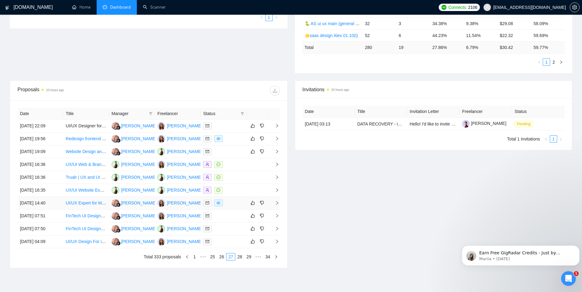
click at [234, 205] on div at bounding box center [223, 203] width 41 height 7
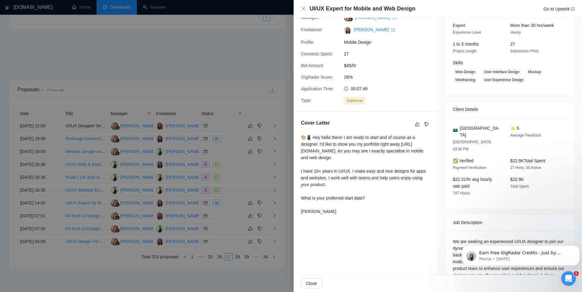
scroll to position [61, 0]
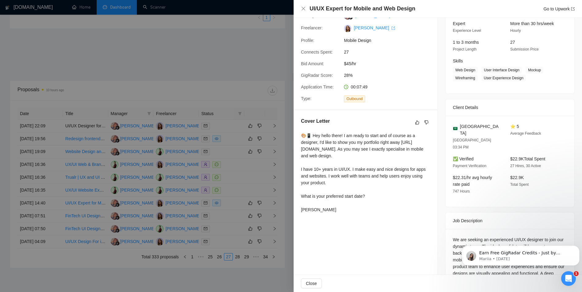
drag, startPoint x: 302, startPoint y: 135, endPoint x: 349, endPoint y: 219, distance: 96.2
click at [349, 213] on div "🎨📱 Hey hello there! I am ready to start and of course as a designer, I'd like t…" at bounding box center [365, 172] width 129 height 81
copy div "🎨📱 Hey hello there! I am ready to start and of course as a designer, I'd like t…"
click at [257, 178] on div at bounding box center [291, 146] width 582 height 292
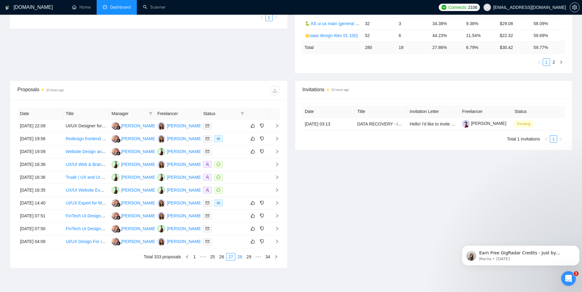
click at [239, 258] on link "28" at bounding box center [239, 257] width 9 height 7
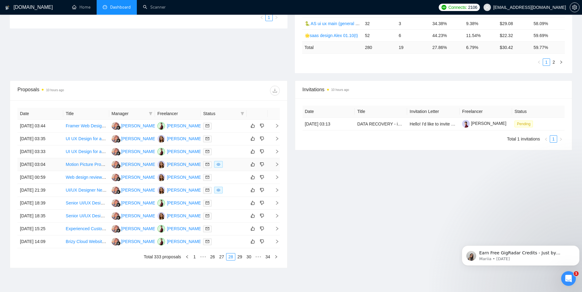
click at [230, 162] on div at bounding box center [223, 164] width 41 height 7
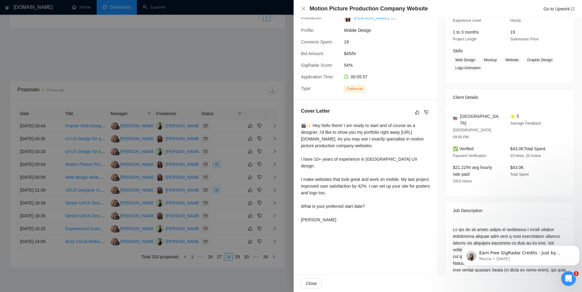
scroll to position [92, 0]
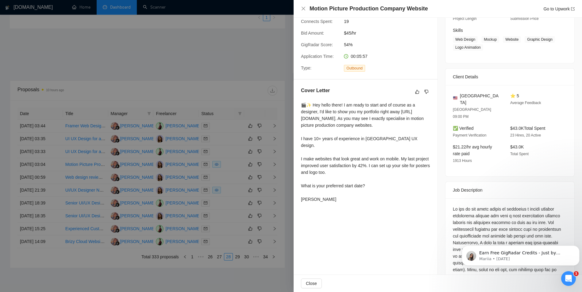
drag, startPoint x: 303, startPoint y: 106, endPoint x: 339, endPoint y: 200, distance: 100.6
click at [339, 200] on div "🎬✨ Hey hello there! I am ready to start and of course as a designer, I'd like t…" at bounding box center [365, 152] width 129 height 101
copy div "🎬✨ Hey hello there! I am ready to start and of course as a designer, I'd like t…"
click at [238, 157] on div at bounding box center [291, 146] width 582 height 292
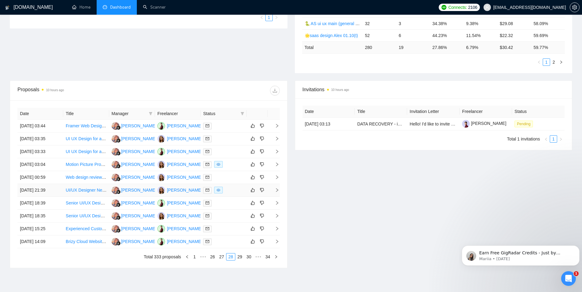
click at [229, 190] on div at bounding box center [223, 190] width 41 height 7
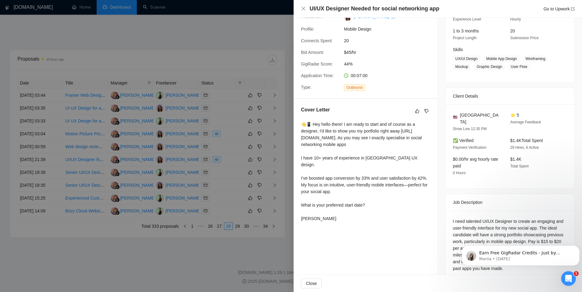
scroll to position [79, 0]
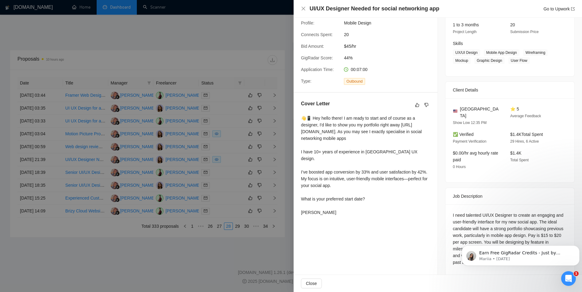
drag, startPoint x: 302, startPoint y: 196, endPoint x: 383, endPoint y: 216, distance: 83.2
click at [383, 216] on div "👋📱 Hey hello there! I am ready to start and of course as a designer, I'd like t…" at bounding box center [365, 165] width 129 height 101
copy div "👋📱 Hey hello there! I am ready to start and of course as a designer, I'd like t…"
click at [255, 161] on div at bounding box center [291, 146] width 582 height 292
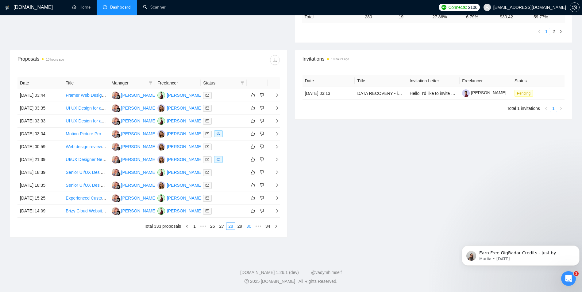
click at [241, 226] on link "29" at bounding box center [239, 226] width 9 height 7
click at [229, 118] on div at bounding box center [223, 121] width 41 height 7
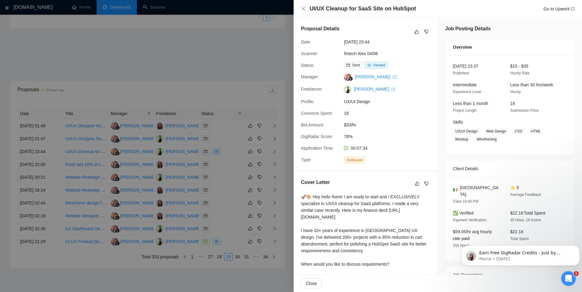
scroll to position [31, 0]
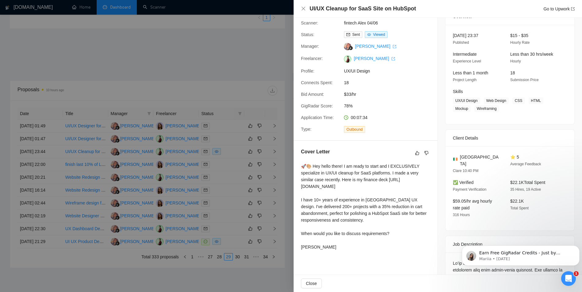
click at [239, 169] on div at bounding box center [291, 146] width 582 height 292
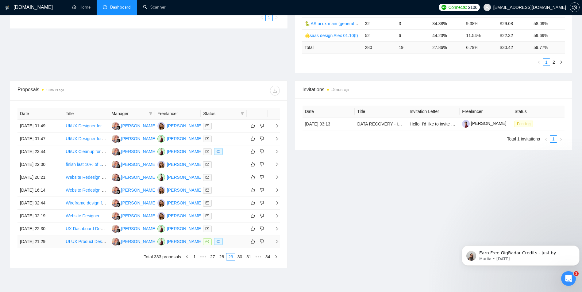
click at [223, 238] on td at bounding box center [223, 242] width 46 height 13
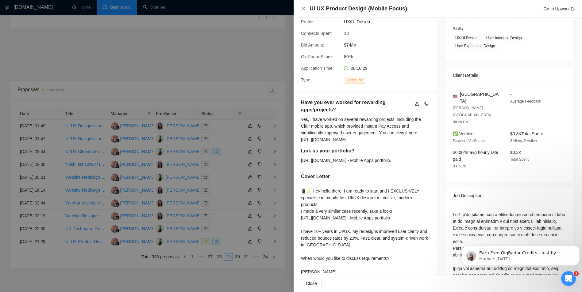
scroll to position [123, 0]
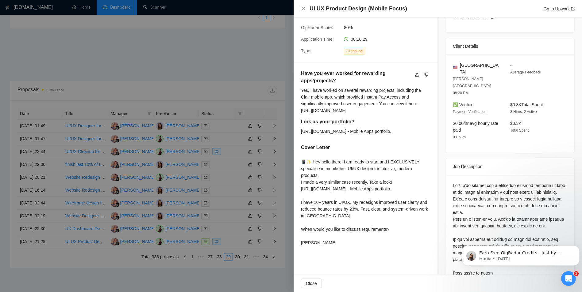
click at [215, 167] on div at bounding box center [291, 146] width 582 height 292
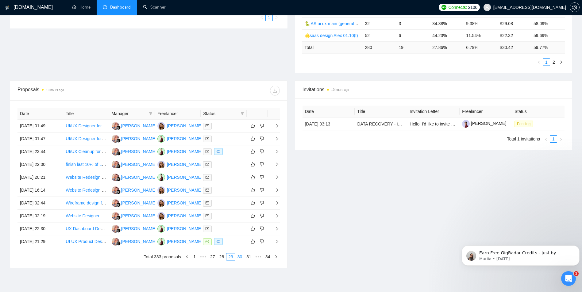
click at [238, 258] on link "30" at bounding box center [239, 257] width 9 height 7
click at [227, 141] on div at bounding box center [223, 138] width 41 height 7
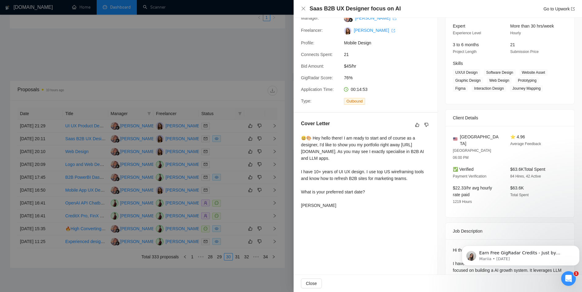
scroll to position [61, 0]
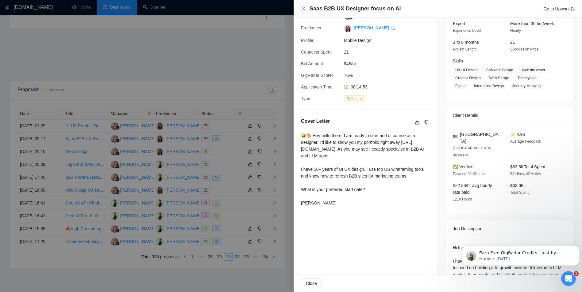
drag, startPoint x: 302, startPoint y: 137, endPoint x: 362, endPoint y: 204, distance: 89.6
click at [362, 204] on div "😃🎨 Hey hello there! I am ready to start and of course as a designer, I'd like t…" at bounding box center [365, 169] width 129 height 74
click at [178, 131] on div at bounding box center [291, 146] width 582 height 292
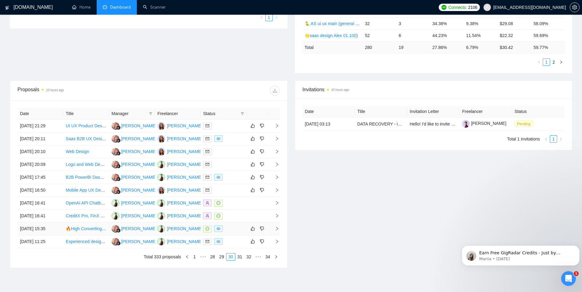
click at [234, 230] on div at bounding box center [223, 229] width 41 height 7
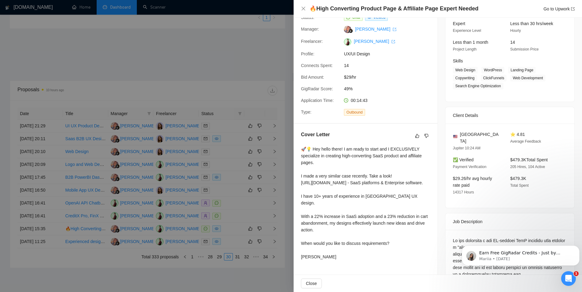
scroll to position [0, 0]
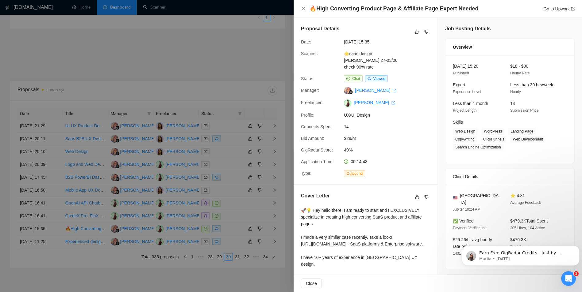
click at [249, 145] on div at bounding box center [291, 146] width 582 height 292
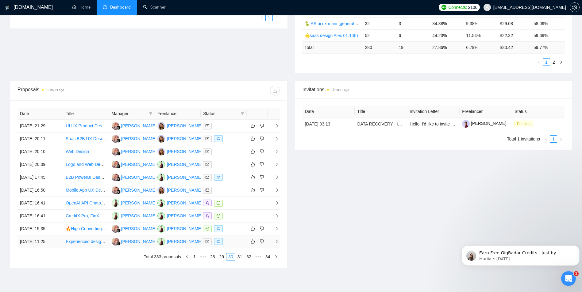
click at [229, 241] on div at bounding box center [223, 241] width 41 height 7
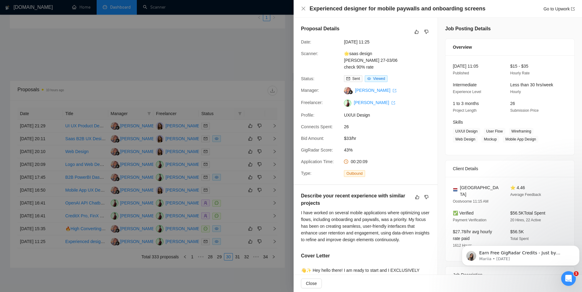
click at [243, 169] on div at bounding box center [291, 146] width 582 height 292
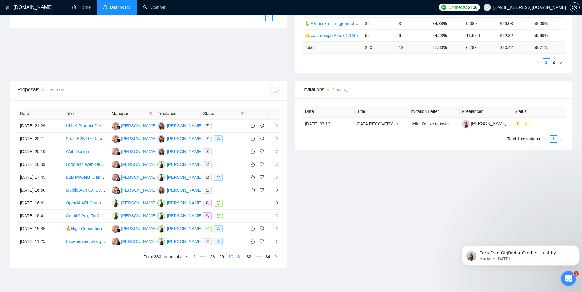
click at [241, 258] on link "31" at bounding box center [239, 257] width 9 height 7
click at [235, 124] on div at bounding box center [223, 126] width 41 height 7
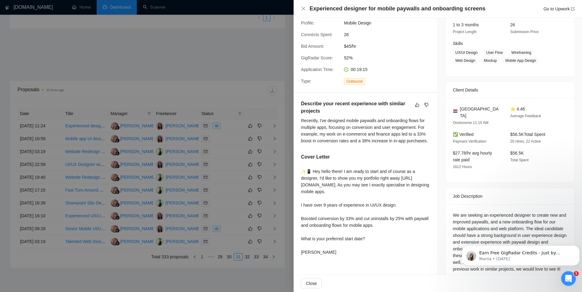
scroll to position [92, 0]
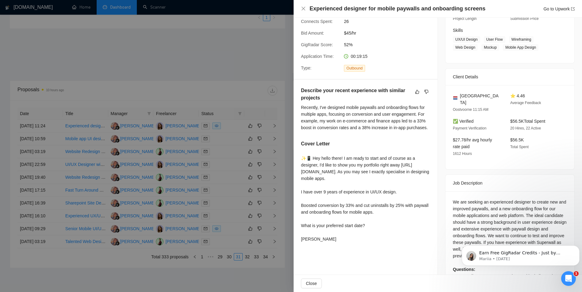
drag, startPoint x: 300, startPoint y: 92, endPoint x: 374, endPoint y: 240, distance: 166.0
click at [374, 240] on div "Describe your recent experience with similar projects Recently, I've designed m…" at bounding box center [365, 166] width 144 height 173
click at [377, 133] on div "Describe your recent experience with similar projects Recently, I've designed m…" at bounding box center [365, 111] width 129 height 48
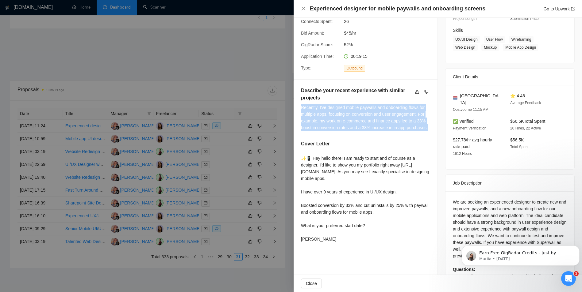
drag, startPoint x: 299, startPoint y: 107, endPoint x: 428, endPoint y: 130, distance: 130.8
click at [428, 130] on div "Describe your recent experience with similar projects Recently, I've designed m…" at bounding box center [365, 166] width 144 height 173
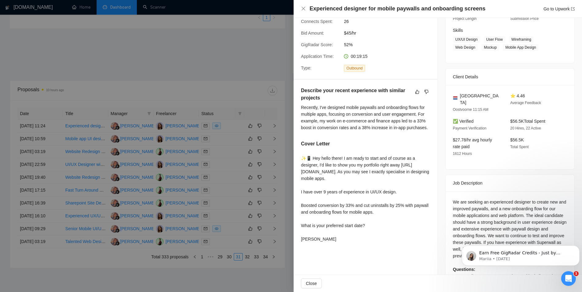
drag, startPoint x: 428, startPoint y: 130, endPoint x: 387, endPoint y: 140, distance: 41.9
click at [395, 138] on div "Describe your recent experience with similar projects Recently, I've designed m…" at bounding box center [365, 166] width 144 height 173
drag, startPoint x: 299, startPoint y: 158, endPoint x: 389, endPoint y: 240, distance: 121.7
click at [389, 240] on div "Describe your recent experience with similar projects Recently, I've designed m…" at bounding box center [365, 166] width 144 height 173
click at [251, 138] on div at bounding box center [291, 146] width 582 height 292
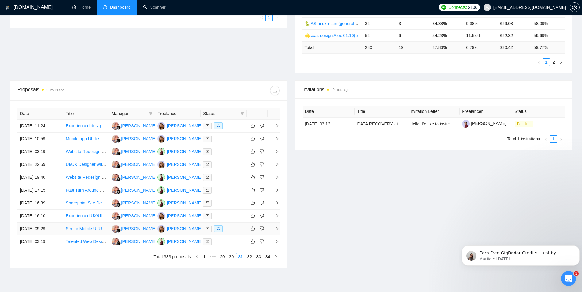
click at [233, 230] on div at bounding box center [223, 229] width 41 height 7
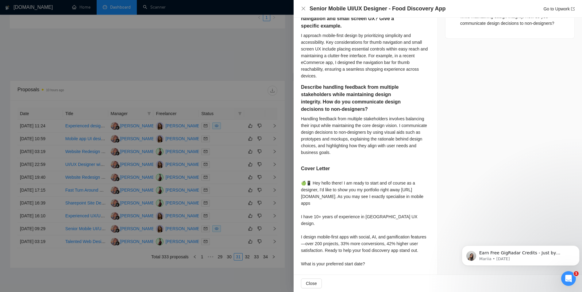
scroll to position [444, 0]
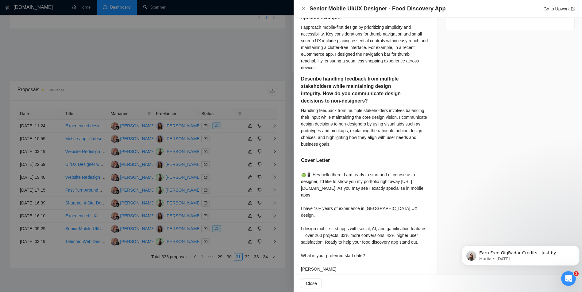
drag, startPoint x: 301, startPoint y: 166, endPoint x: 403, endPoint y: 262, distance: 139.9
click at [403, 262] on div "🍏📱 Hey hello there! I am ready to start and of course as a designer, I'd like t…" at bounding box center [365, 222] width 129 height 101
click at [203, 182] on div at bounding box center [291, 146] width 582 height 292
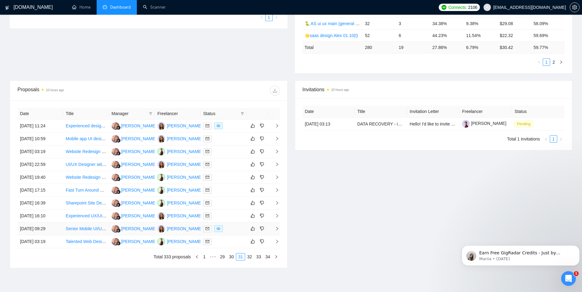
click at [236, 230] on div at bounding box center [223, 229] width 41 height 7
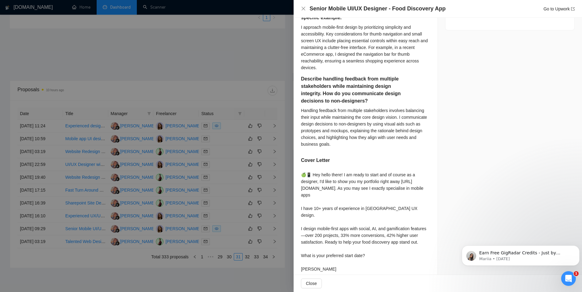
click at [189, 155] on div at bounding box center [291, 146] width 582 height 292
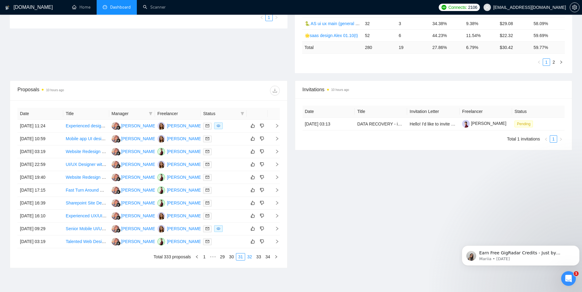
click at [250, 256] on link "32" at bounding box center [249, 257] width 9 height 7
click at [227, 126] on div at bounding box center [223, 126] width 41 height 7
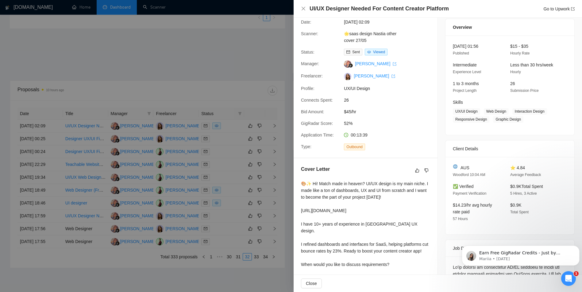
scroll to position [0, 0]
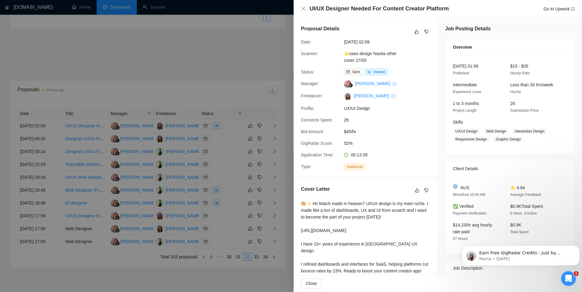
click at [223, 142] on div at bounding box center [291, 146] width 582 height 292
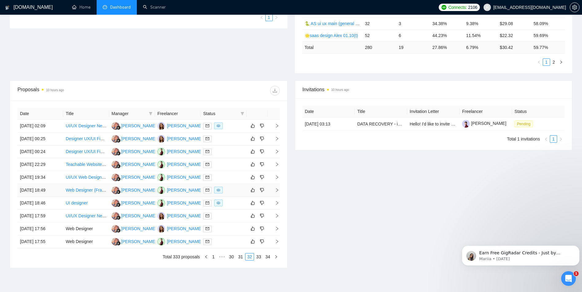
click at [231, 192] on div at bounding box center [223, 190] width 41 height 7
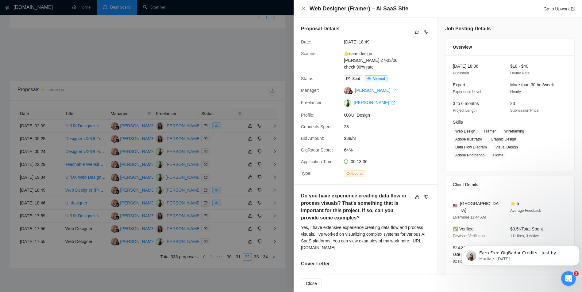
click at [228, 163] on div at bounding box center [291, 146] width 582 height 292
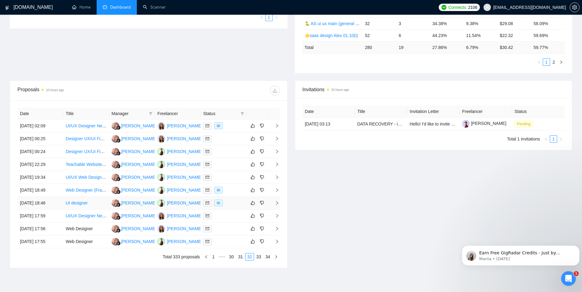
click at [227, 203] on div at bounding box center [223, 203] width 41 height 7
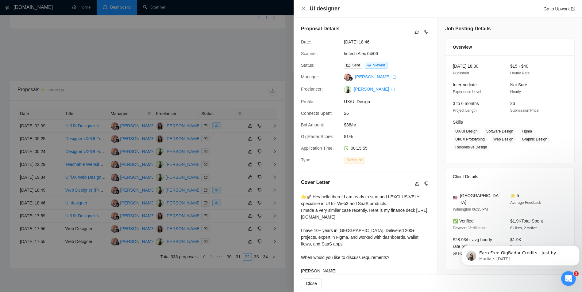
click at [227, 158] on div at bounding box center [291, 146] width 582 height 292
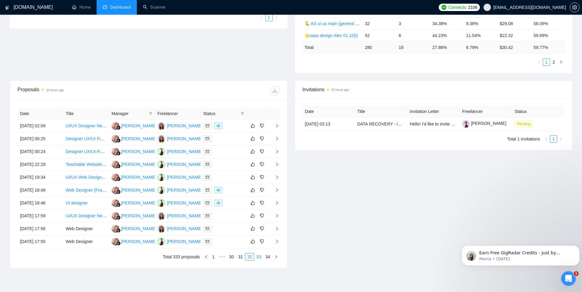
click at [259, 258] on link "33" at bounding box center [258, 257] width 9 height 7
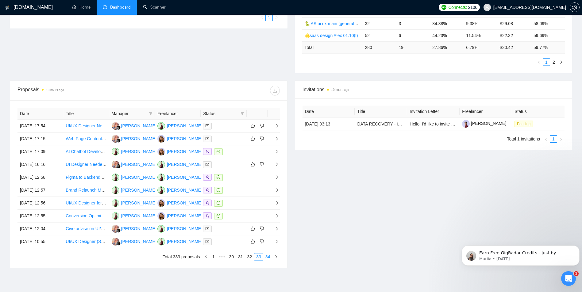
click at [270, 256] on link "34" at bounding box center [267, 257] width 9 height 7
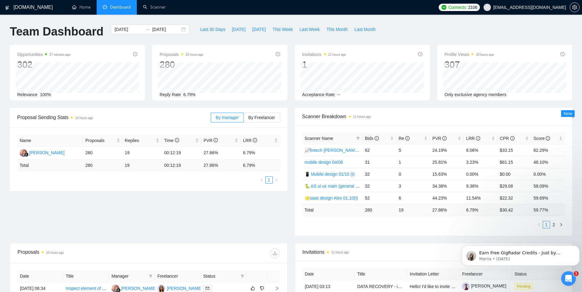
click at [200, 214] on div "Proposal Sending Stats 10 hours ago By manager By Freelancer Name Proposals Rep…" at bounding box center [290, 175] width 569 height 135
click at [289, 100] on div "Proposals 10 hours ago 280 Reply Rate 6.79%" at bounding box center [219, 73] width 142 height 56
click at [291, 101] on div "Opportunities 28 minutes ago 302 Relevance 100% Proposals 10 hours ago 280 Repl…" at bounding box center [290, 76] width 569 height 63
click at [290, 99] on div "Proposals 10 hours ago 280 Reply Rate 6.79%" at bounding box center [219, 73] width 142 height 56
click at [289, 101] on div "Opportunities 28 minutes ago 302 Relevance 100% Proposals 10 hours ago 280 Repl…" at bounding box center [290, 76] width 569 height 63
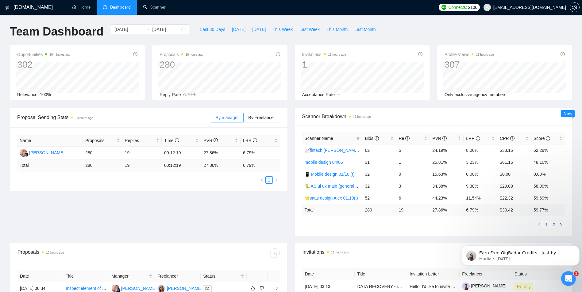
click at [291, 101] on div "Opportunities 29 minutes ago 302 Relevance 100% Proposals 10 hours ago 280 [DAT…" at bounding box center [290, 76] width 569 height 63
click at [290, 101] on div "Opportunities 29 minutes ago 302 Relevance 100% Proposals 10 hours ago 280 [DAT…" at bounding box center [290, 76] width 569 height 63
click at [290, 103] on div "Opportunities 34 minutes ago 302 Relevance 100% Proposals 10 hours ago 280 [DAT…" at bounding box center [290, 76] width 569 height 63
click at [126, 29] on input "[DATE]" at bounding box center [128, 29] width 28 height 7
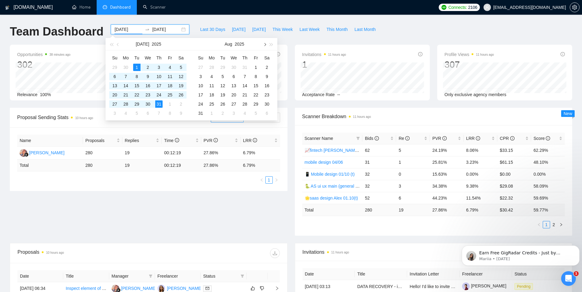
click at [264, 46] on button "button" at bounding box center [264, 44] width 7 height 12
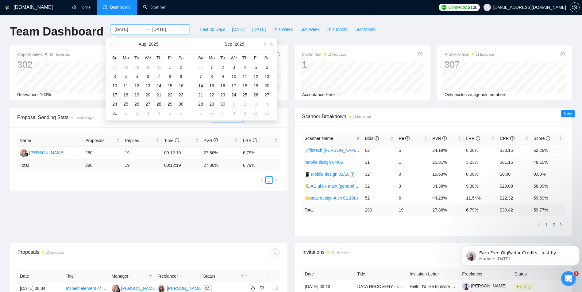
click at [264, 46] on button "button" at bounding box center [264, 44] width 7 height 12
type input "[DATE]"
click at [245, 75] on div "9" at bounding box center [244, 76] width 7 height 7
click at [117, 48] on button "button" at bounding box center [118, 44] width 7 height 12
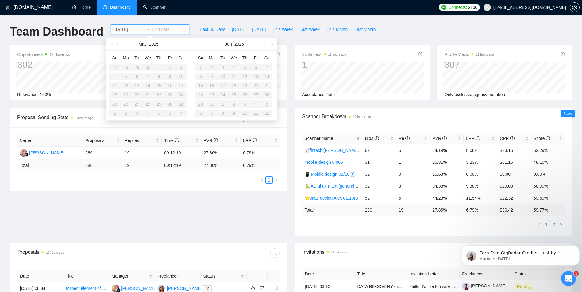
click at [117, 48] on button "button" at bounding box center [118, 44] width 7 height 12
click at [262, 43] on button "button" at bounding box center [264, 44] width 7 height 12
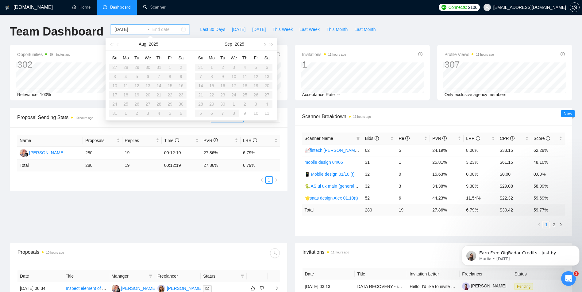
click at [262, 43] on button "button" at bounding box center [264, 44] width 7 height 12
type input "[DATE]"
click at [114, 29] on input "[DATE]" at bounding box center [128, 29] width 28 height 7
type input "[DATE]"
click at [129, 69] on td "1" at bounding box center [125, 67] width 11 height 9
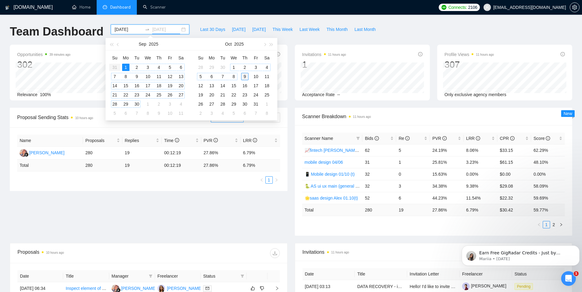
type input "[DATE]"
click at [244, 79] on div "9" at bounding box center [244, 76] width 7 height 7
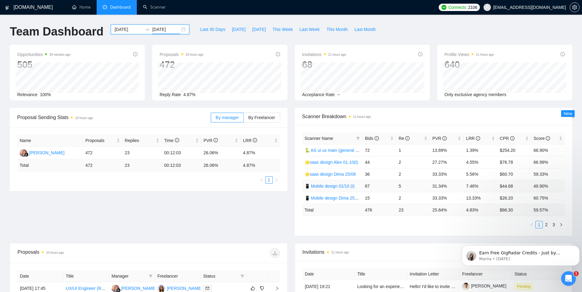
click at [335, 186] on link "📱 Mobile design 01/10 (t)" at bounding box center [329, 186] width 50 height 5
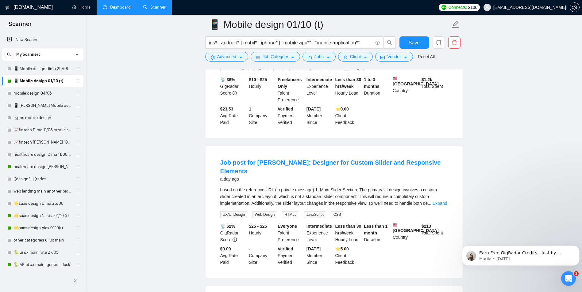
scroll to position [399, 0]
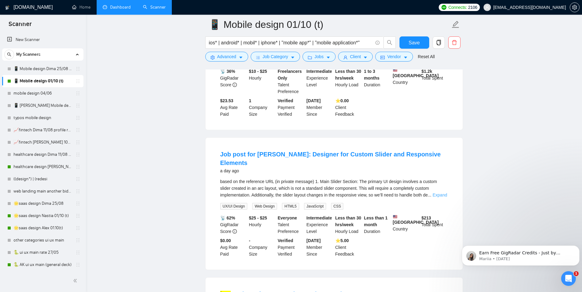
click at [441, 193] on link "Expand" at bounding box center [439, 195] width 14 height 5
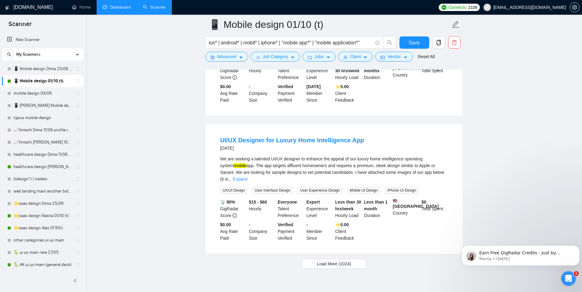
scroll to position [1260, 0]
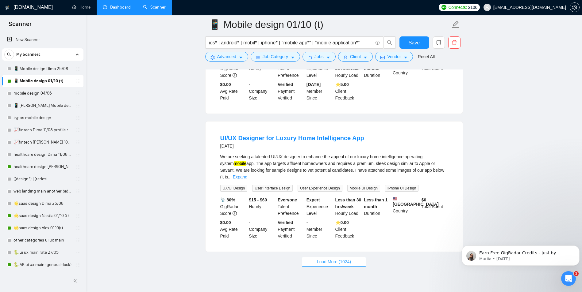
drag, startPoint x: 328, startPoint y: 243, endPoint x: 473, endPoint y: 200, distance: 150.7
click at [328, 259] on span "Load More (1024)" at bounding box center [334, 262] width 34 height 7
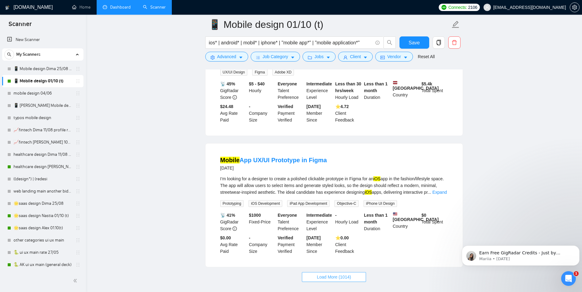
scroll to position [2602, 0]
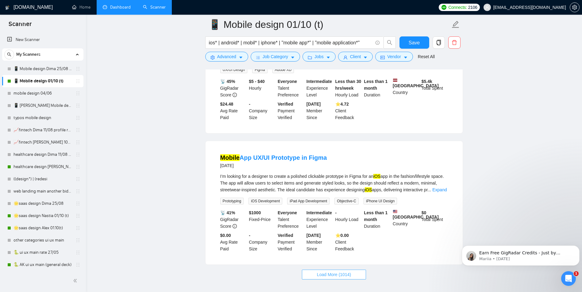
drag, startPoint x: 330, startPoint y: 243, endPoint x: 521, endPoint y: 140, distance: 217.9
click at [330, 272] on span "Load More (1014)" at bounding box center [334, 275] width 34 height 7
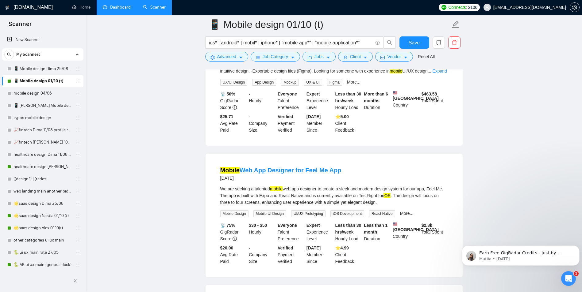
scroll to position [2939, 0]
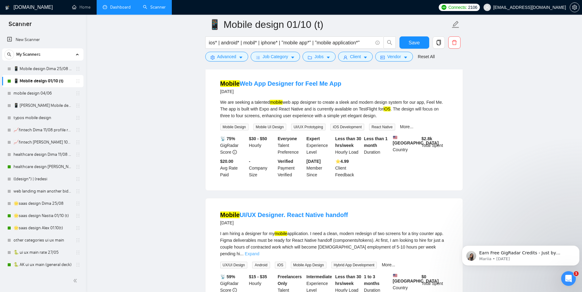
click at [259, 252] on link "Expand" at bounding box center [252, 254] width 14 height 5
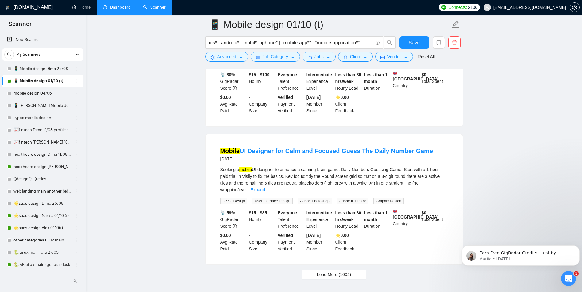
scroll to position [3954, 0]
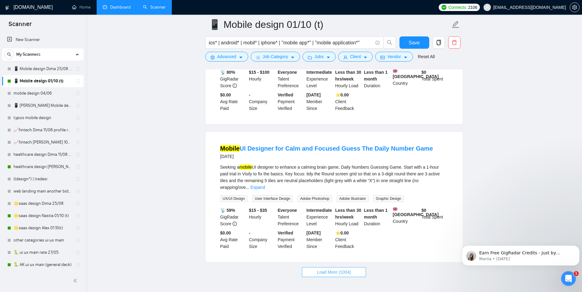
click at [353, 268] on button "Load More (1004)" at bounding box center [334, 273] width 64 height 10
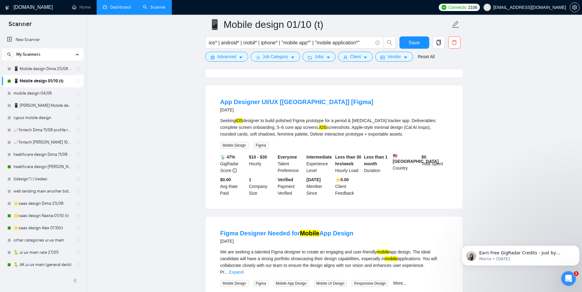
scroll to position [4352, 0]
